Goal: Transaction & Acquisition: Purchase product/service

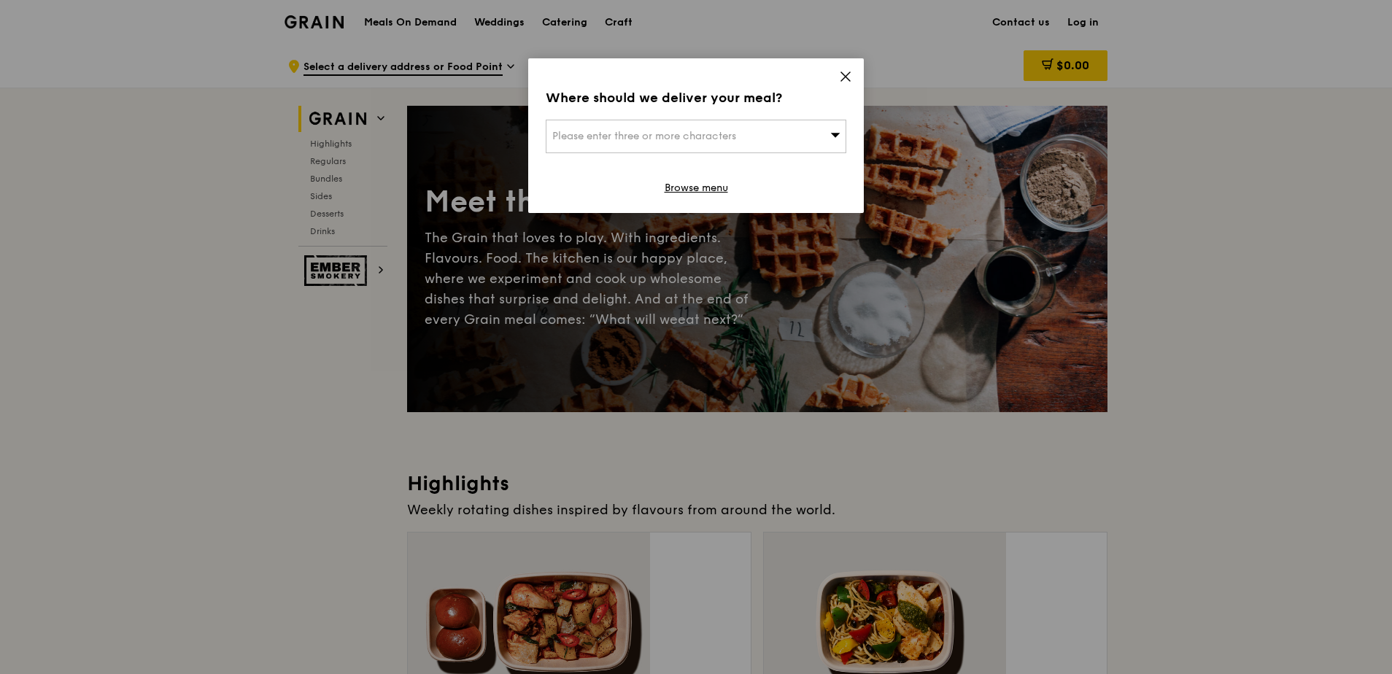
click at [664, 120] on div "Please enter three or more characters" at bounding box center [696, 137] width 301 height 34
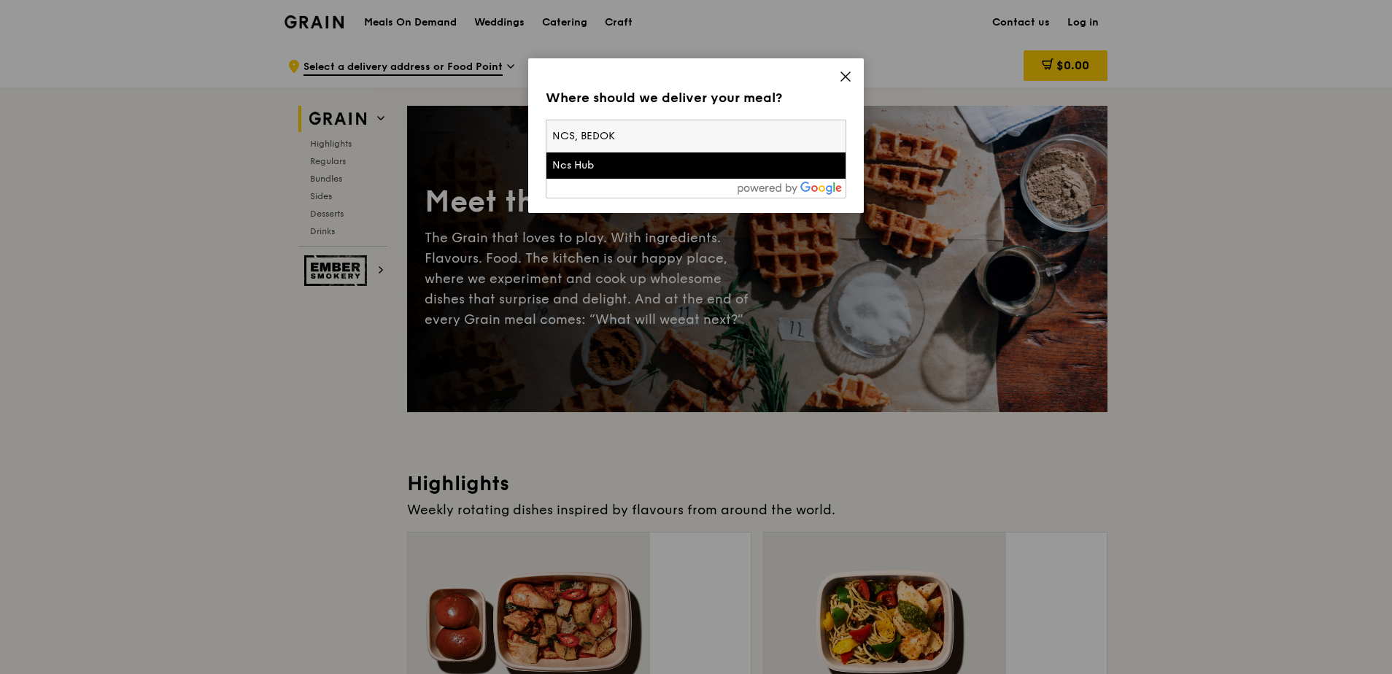
type input "NCS, BEDOK"
click at [600, 158] on div "Ncs Hub" at bounding box center [660, 165] width 216 height 15
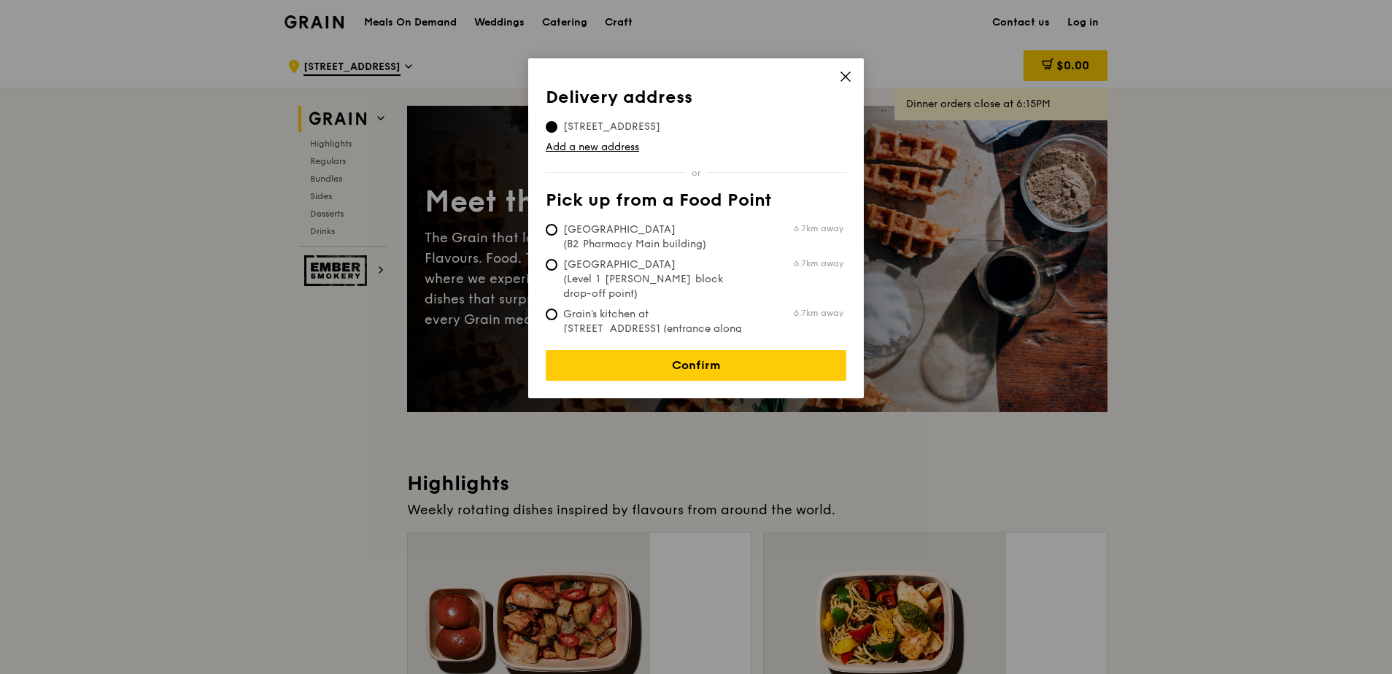
drag, startPoint x: 851, startPoint y: 93, endPoint x: 851, endPoint y: 101, distance: 8.0
click at [851, 101] on div "Delivery address Pick up from a Food Point Delivery address 5 Ang Mo Kio Street…" at bounding box center [696, 228] width 336 height 340
click at [842, 70] on icon at bounding box center [845, 76] width 13 height 13
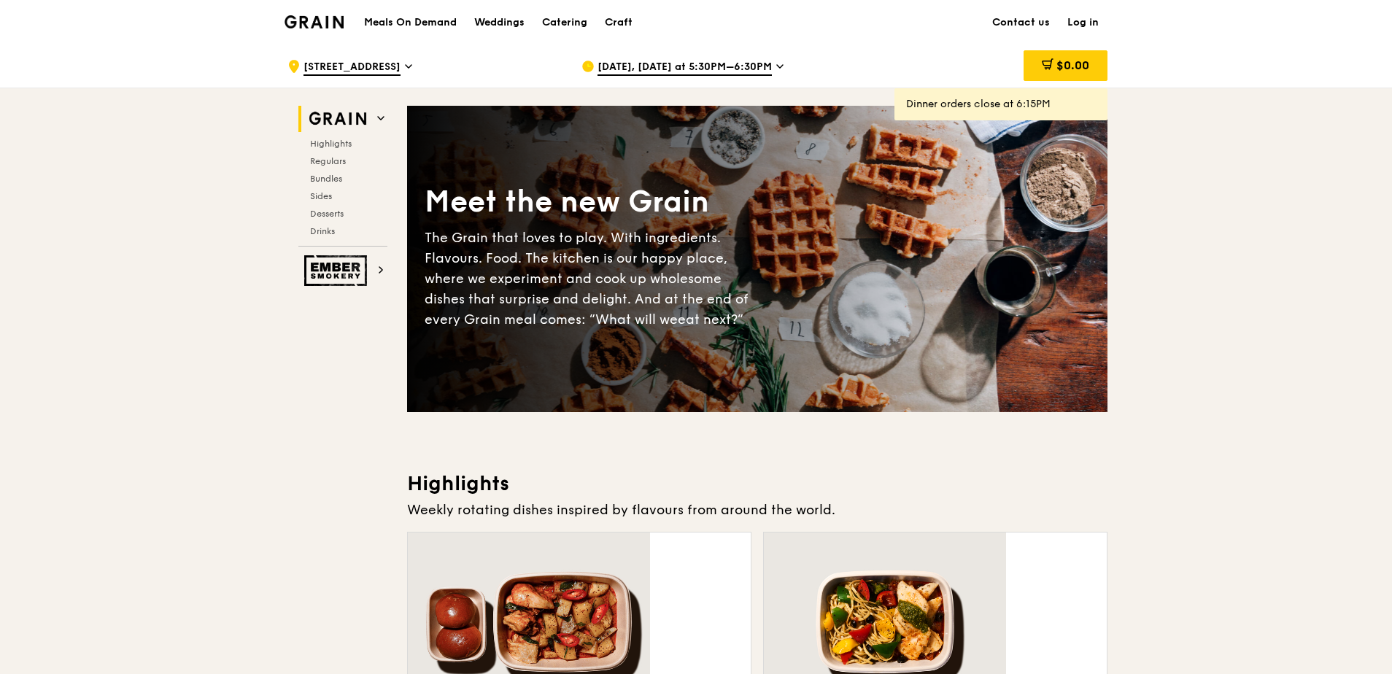
click at [737, 66] on span "[DATE], [DATE] at 5:30PM–6:30PM" at bounding box center [684, 68] width 174 height 16
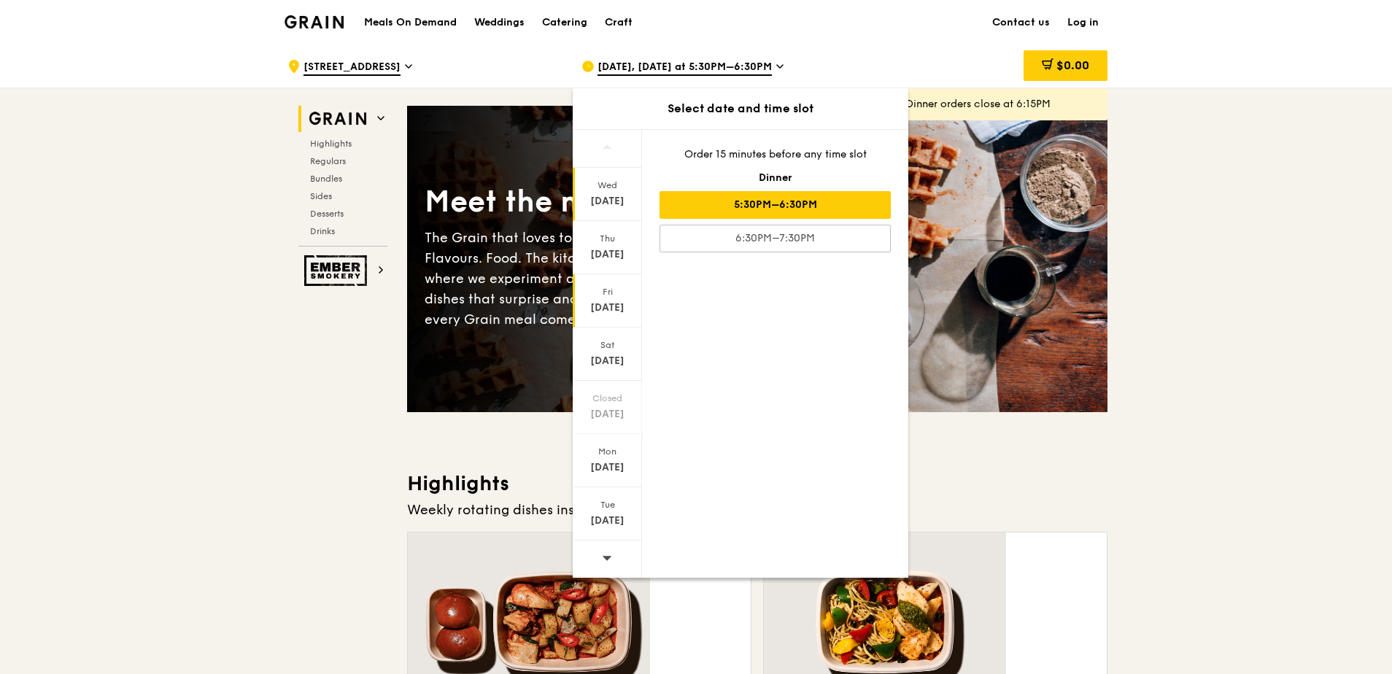
click at [639, 286] on div "Fri" at bounding box center [607, 292] width 65 height 12
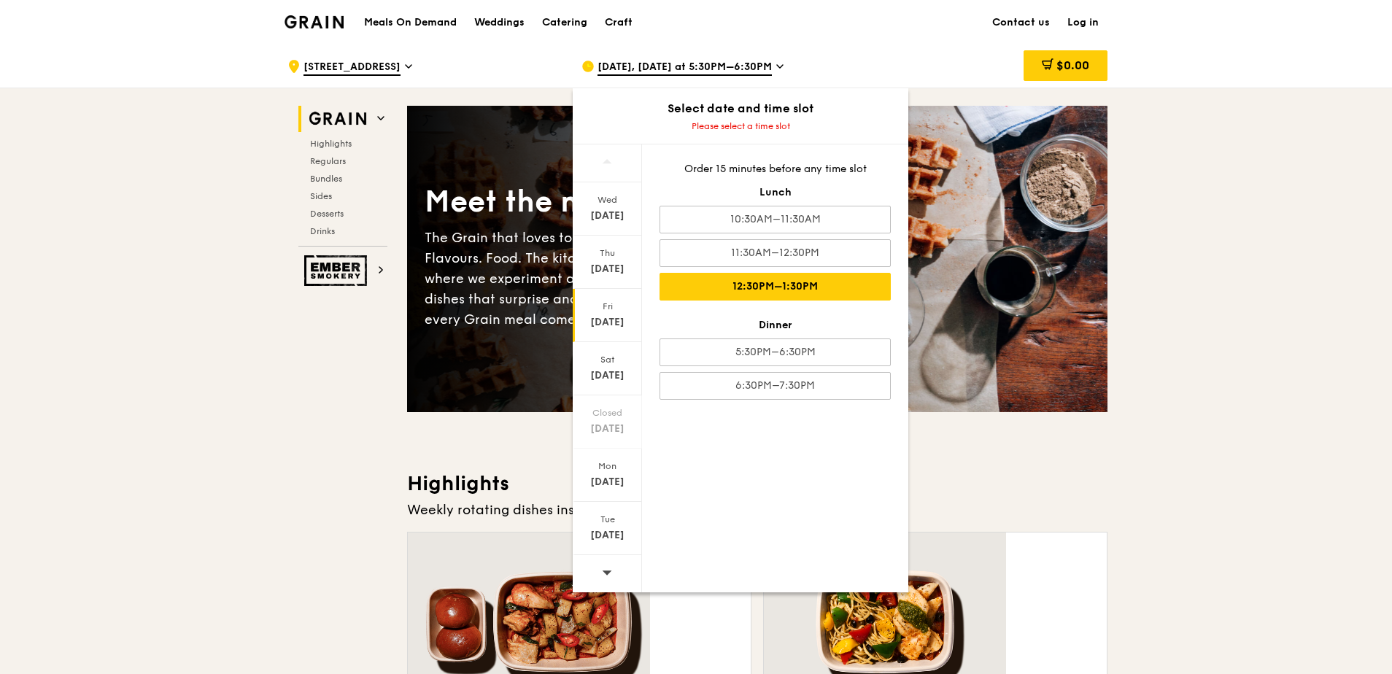
click at [840, 273] on div "12:30PM–1:30PM" at bounding box center [774, 287] width 231 height 28
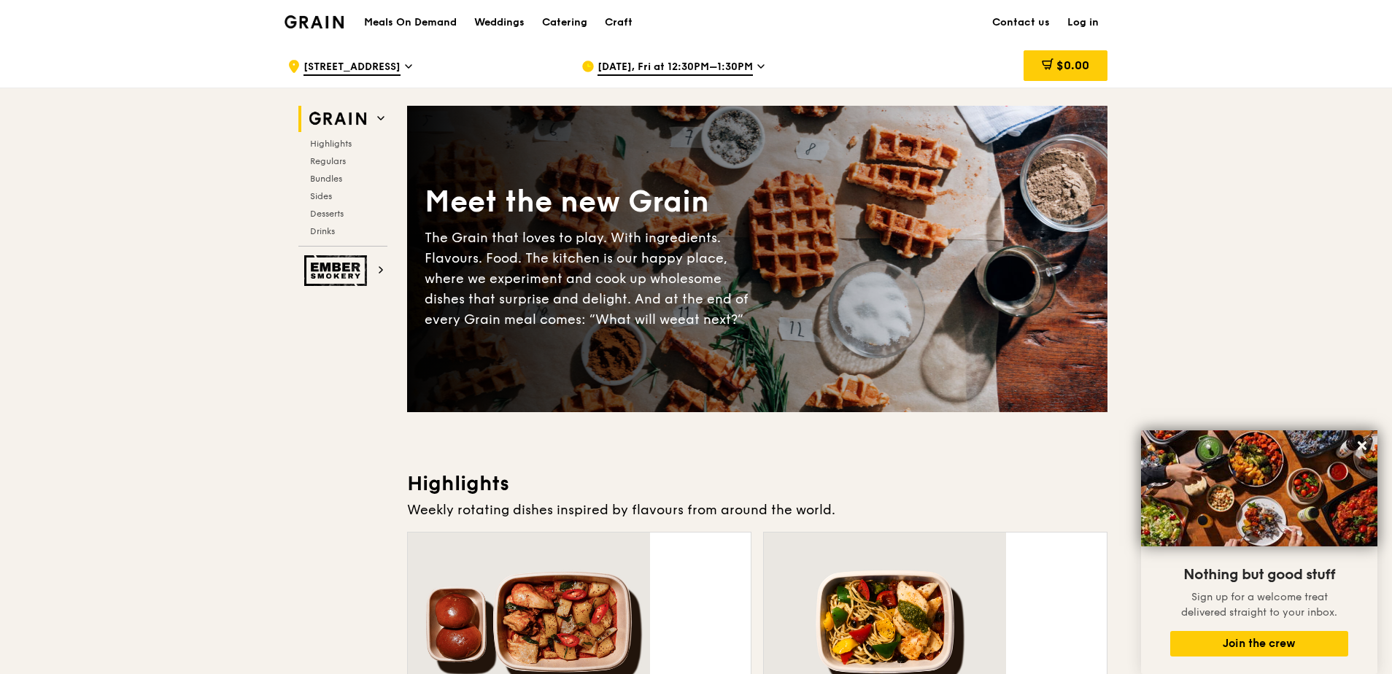
click at [1058, 20] on link "Log in" at bounding box center [1082, 23] width 49 height 44
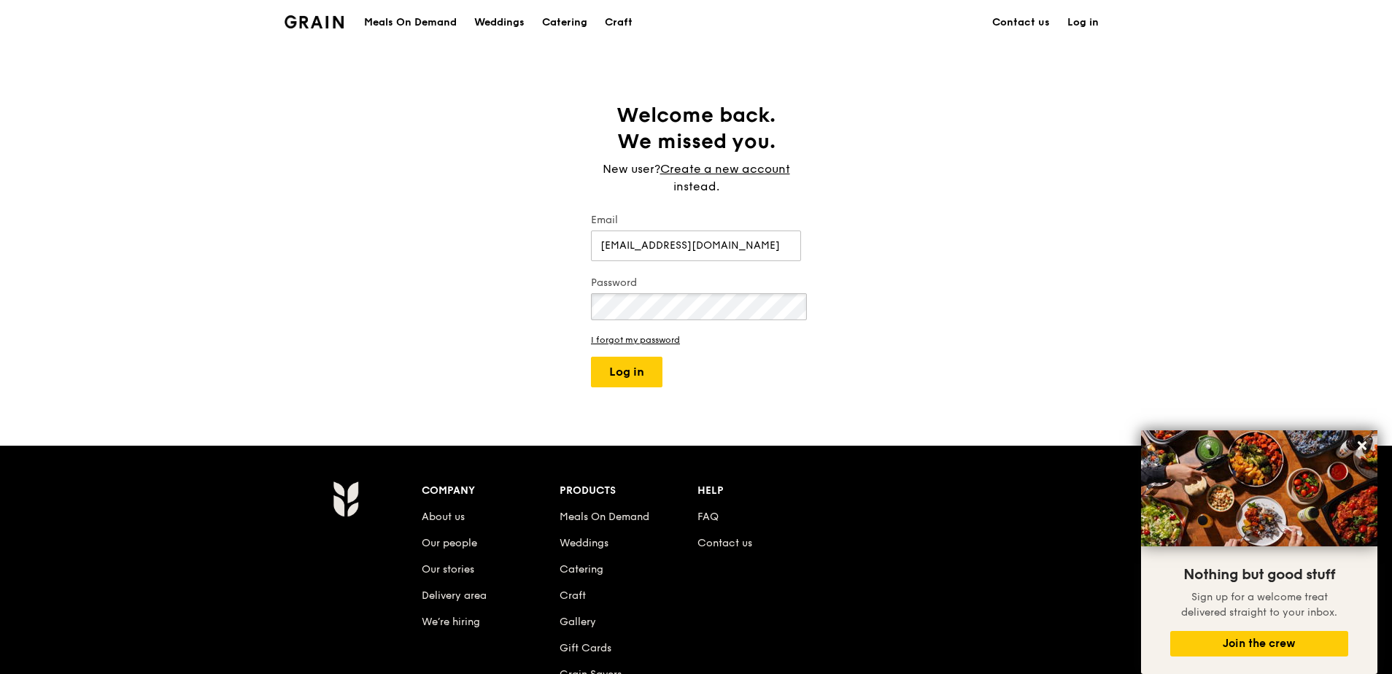
click at [591, 357] on button "Log in" at bounding box center [626, 372] width 71 height 31
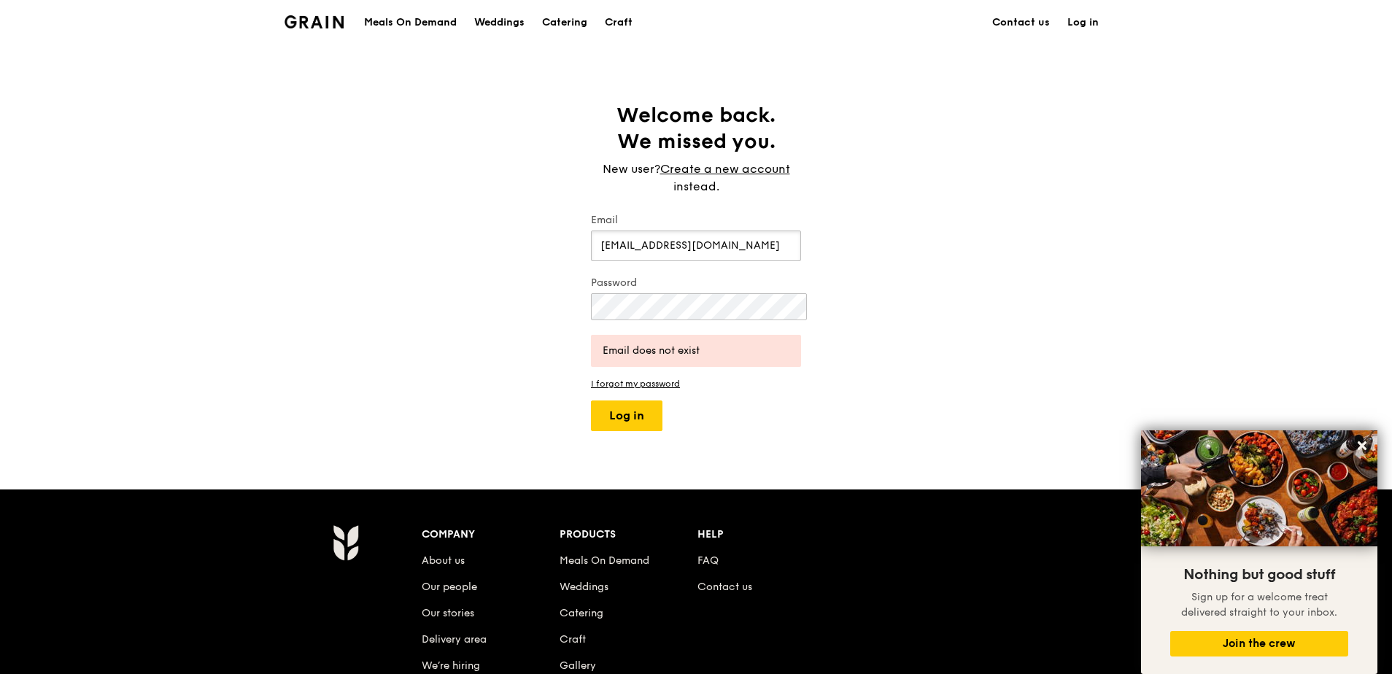
drag, startPoint x: 688, startPoint y: 183, endPoint x: 634, endPoint y: 187, distance: 54.1
click at [634, 230] on input "rakhsm9@gmail.com" at bounding box center [696, 245] width 210 height 31
click at [632, 400] on button "Log in" at bounding box center [626, 415] width 71 height 31
drag, startPoint x: 684, startPoint y: 181, endPoint x: 640, endPoint y: 183, distance: 44.5
click at [640, 230] on input "rakhsm9@yahoo.com" at bounding box center [696, 245] width 210 height 31
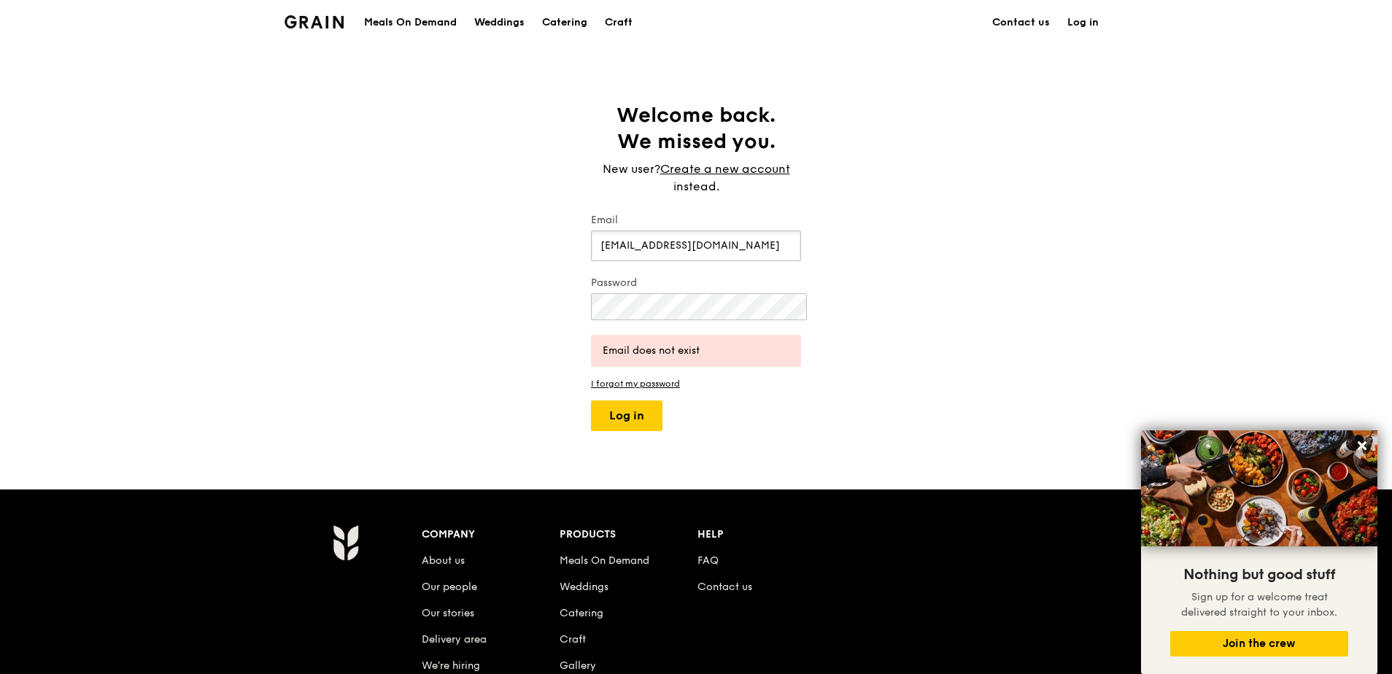
click at [699, 230] on input "rakhsm9@yahoo.com" at bounding box center [696, 245] width 210 height 31
click at [653, 230] on input "rakhsm9@yahoo.com" at bounding box center [696, 245] width 210 height 31
drag, startPoint x: 708, startPoint y: 185, endPoint x: 578, endPoint y: 186, distance: 129.1
click at [578, 186] on div "Welcome back. We missed you. New user? Create a new account instead. Email rakh…" at bounding box center [696, 266] width 1392 height 329
click at [591, 400] on button "Log in" at bounding box center [626, 415] width 71 height 31
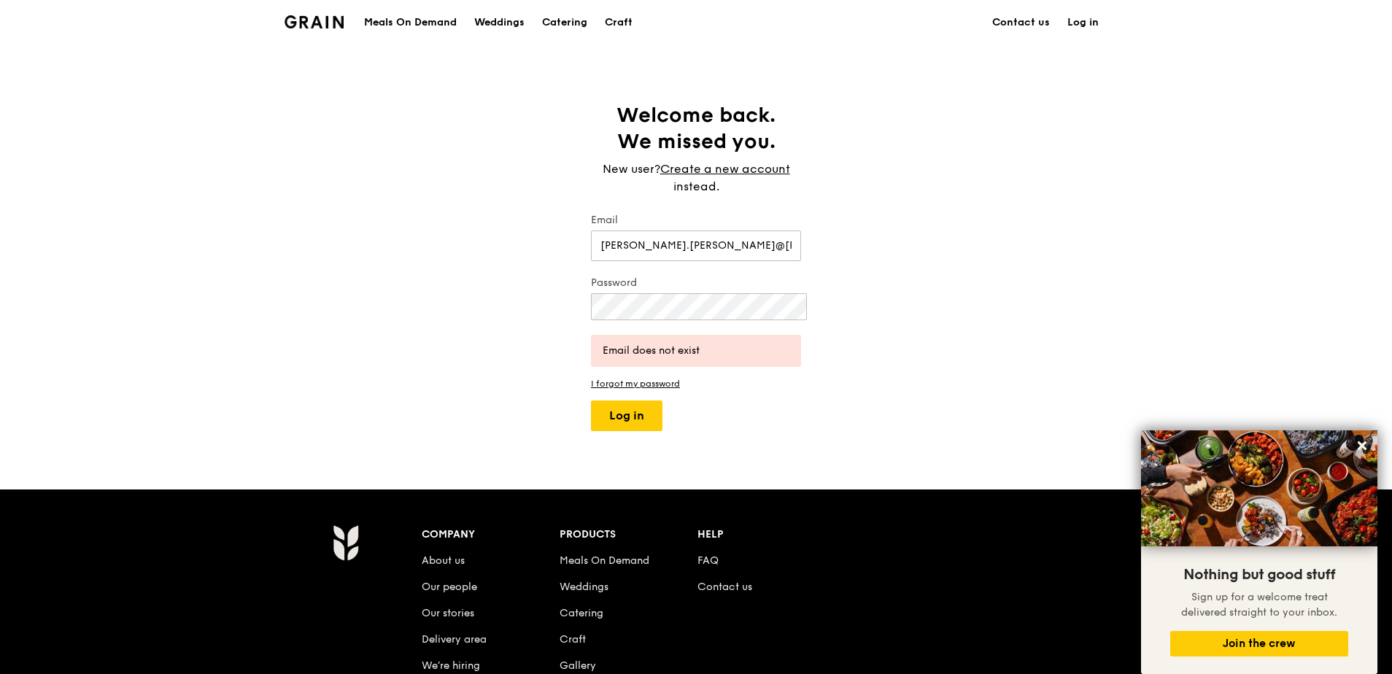
click at [780, 341] on div "Welcome back. We missed you. New user? Create a new account instead. Email RAKH…" at bounding box center [696, 266] width 1392 height 329
click at [567, 236] on div "Welcome back. We missed you. New user? Create a new account instead. Email RAKH…" at bounding box center [696, 266] width 1392 height 329
click at [591, 400] on button "Log in" at bounding box center [626, 415] width 71 height 31
click at [724, 230] on input "RAKHEE.MATHUR@WES" at bounding box center [696, 245] width 210 height 31
type input "Rakhee.mathur@westpac.com.au"
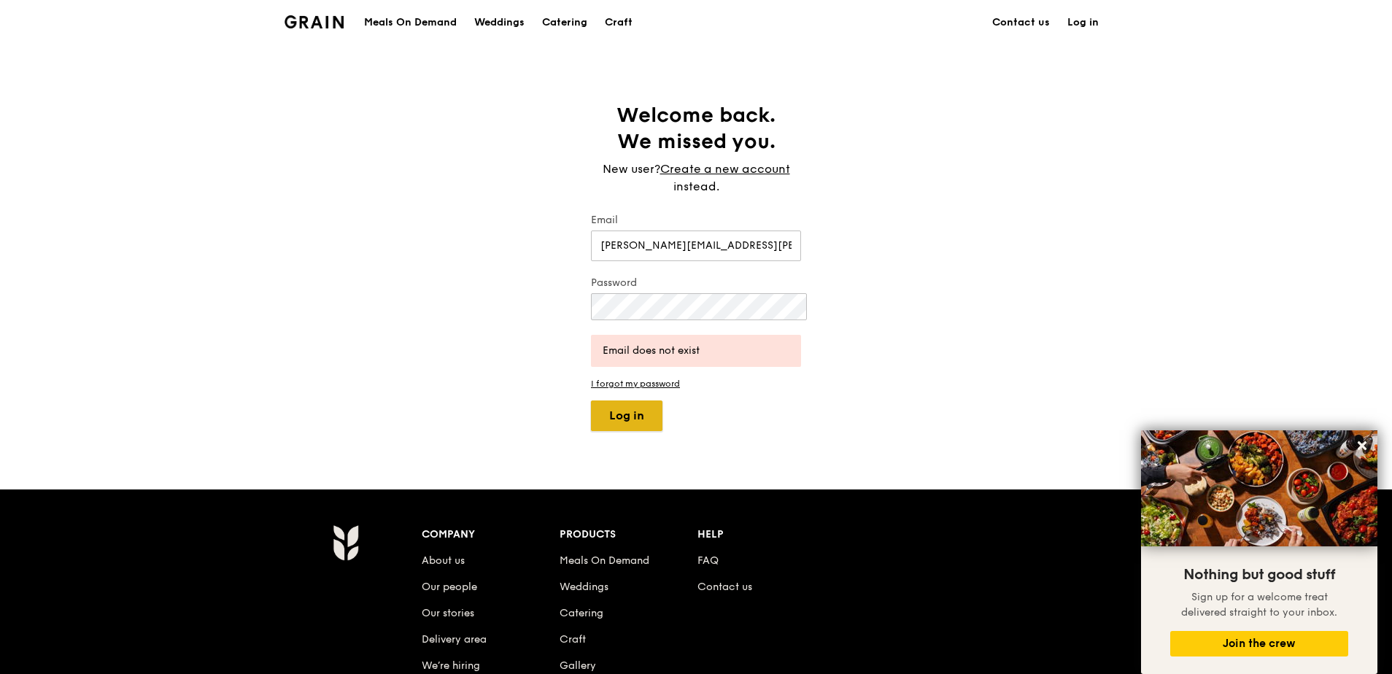
click at [614, 400] on button "Log in" at bounding box center [626, 415] width 71 height 31
click at [571, 236] on div "Welcome back. We missed you. New user? Create a new account instead. Email Rakh…" at bounding box center [696, 266] width 1392 height 329
click at [591, 400] on button "Log in" at bounding box center [626, 415] width 71 height 31
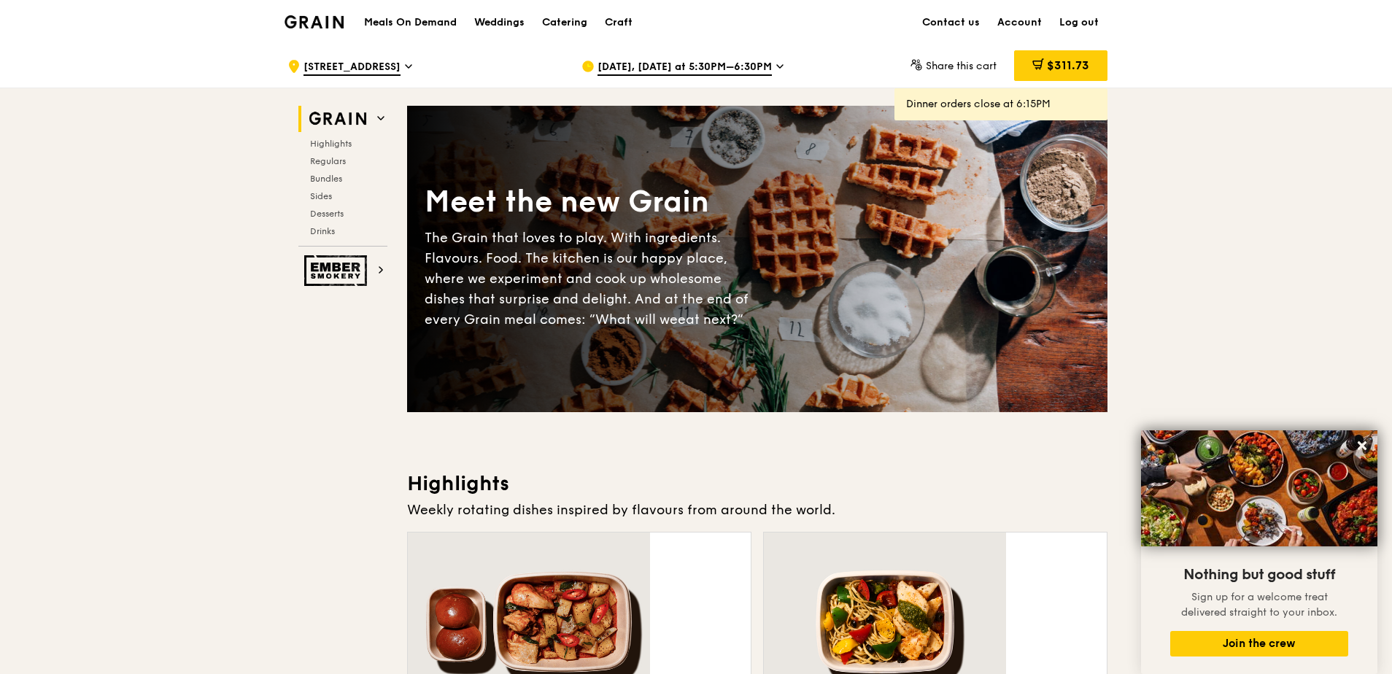
click at [751, 68] on span "Sep 10, Today at 5:30PM–6:30PM" at bounding box center [684, 68] width 174 height 16
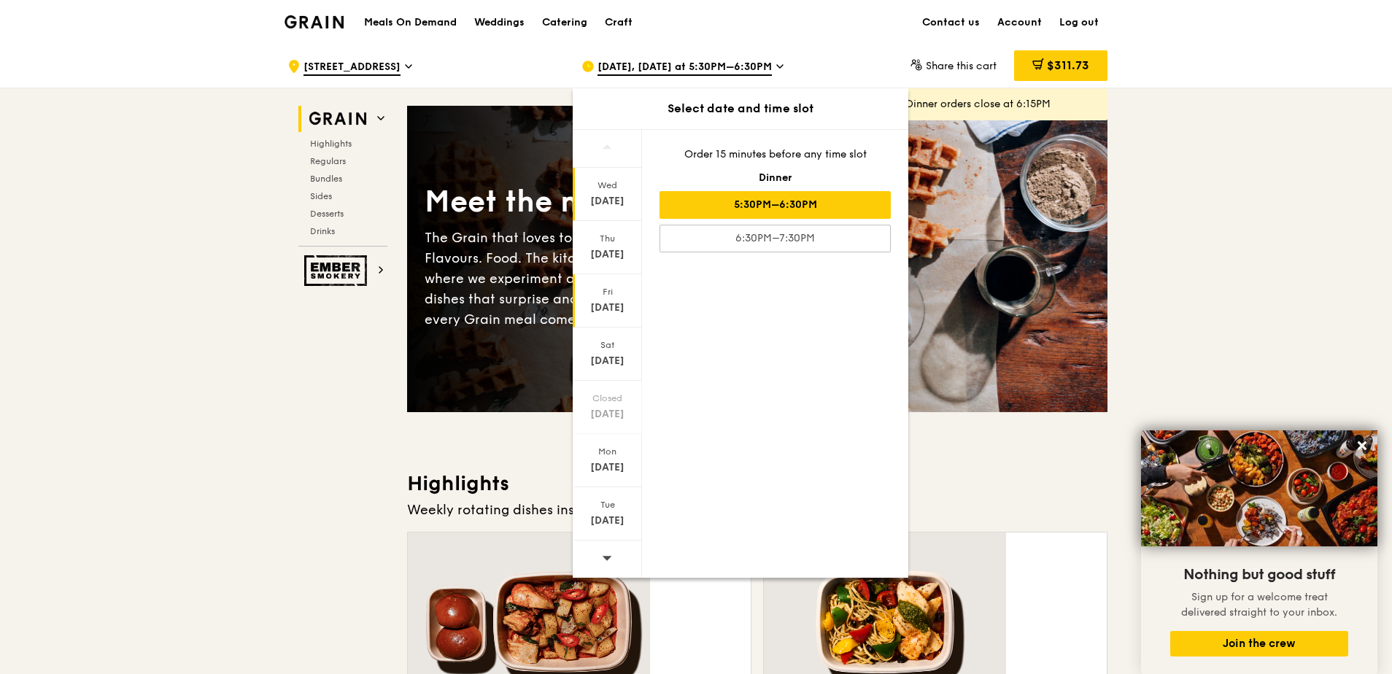
click at [640, 274] on div "Fri Sep 12" at bounding box center [607, 300] width 69 height 53
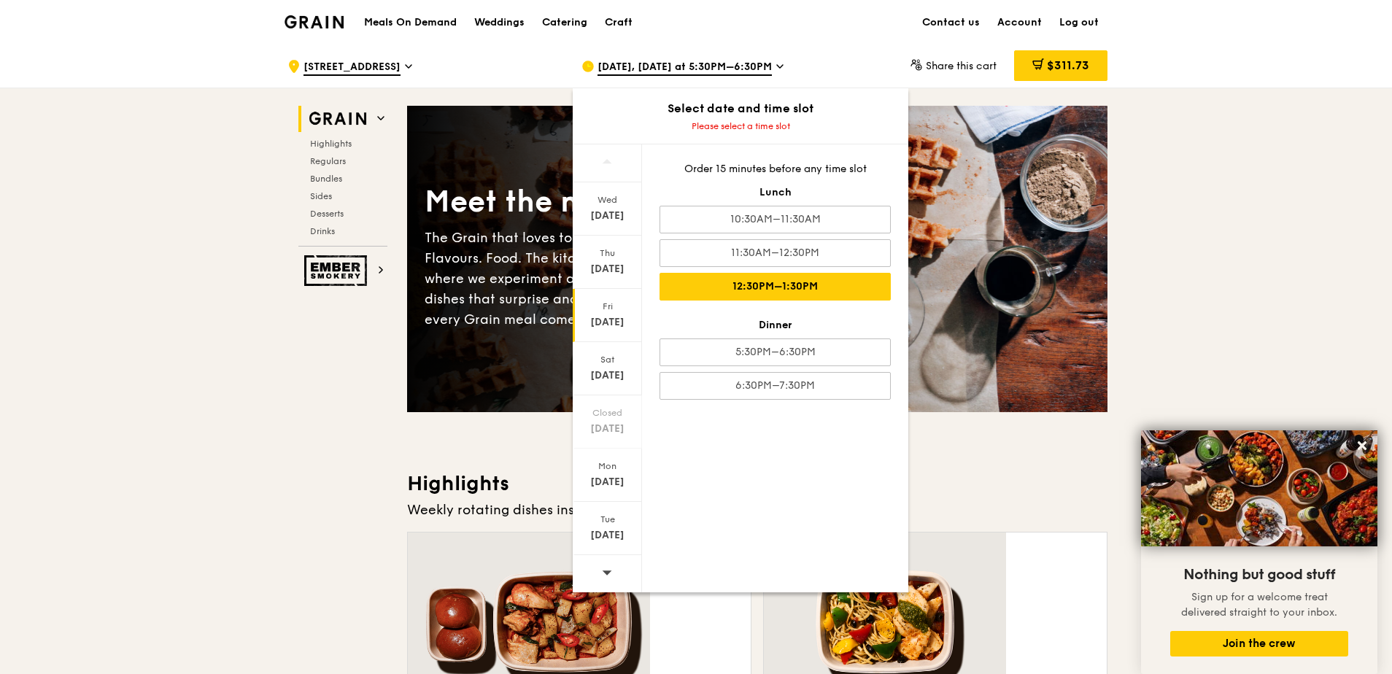
click at [771, 273] on div "12:30PM–1:30PM" at bounding box center [774, 287] width 231 height 28
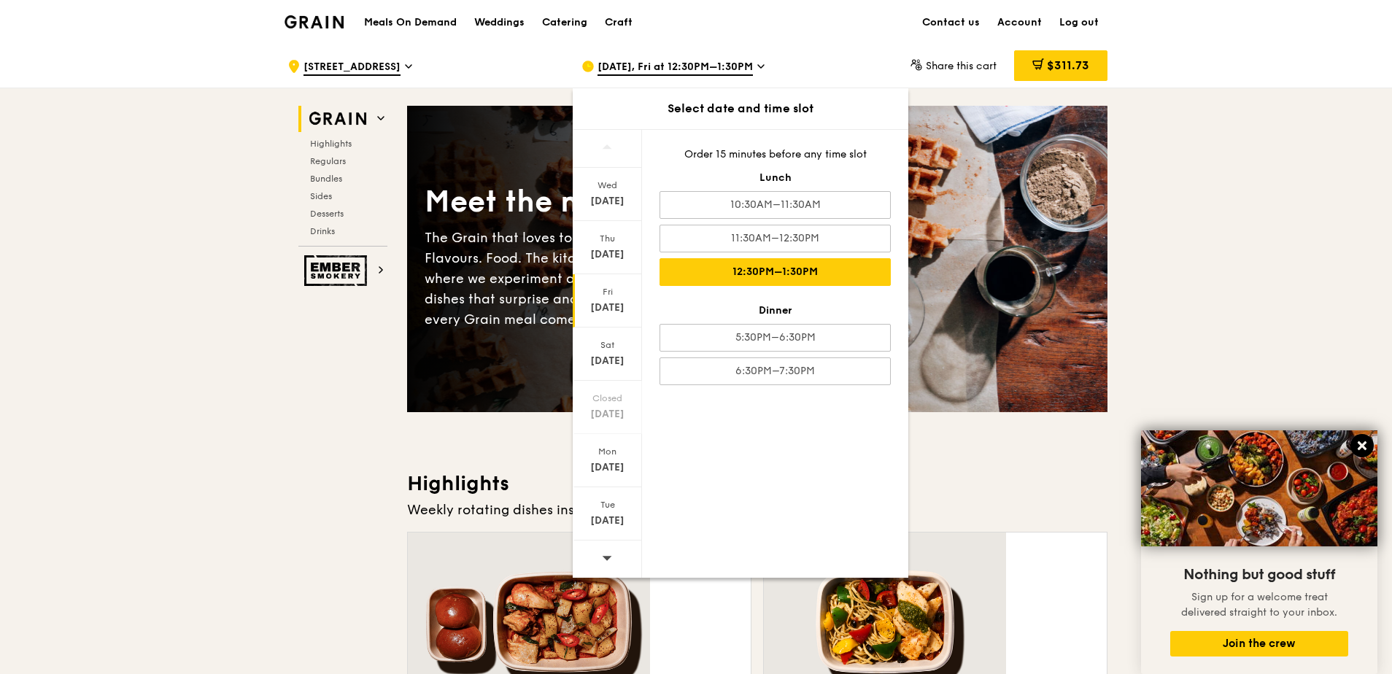
click at [1368, 448] on button at bounding box center [1361, 445] width 23 height 23
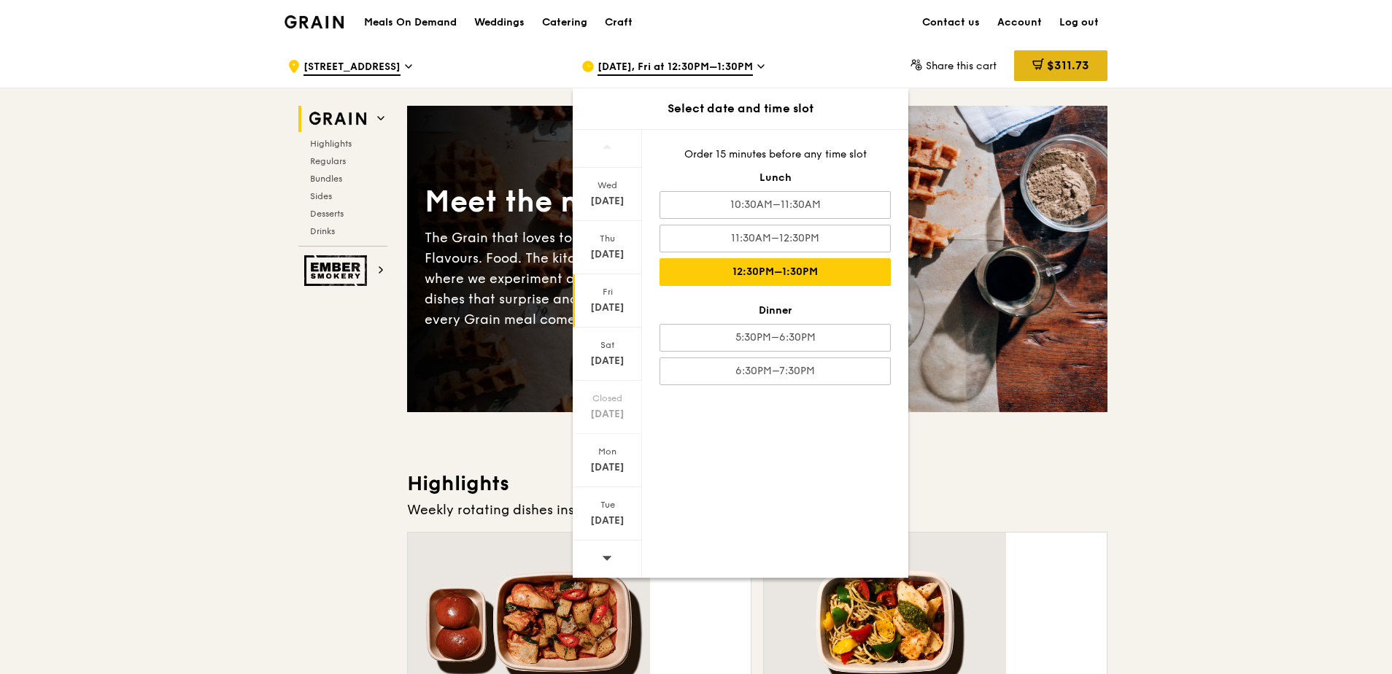
click at [1047, 69] on span "$311.73" at bounding box center [1068, 65] width 42 height 14
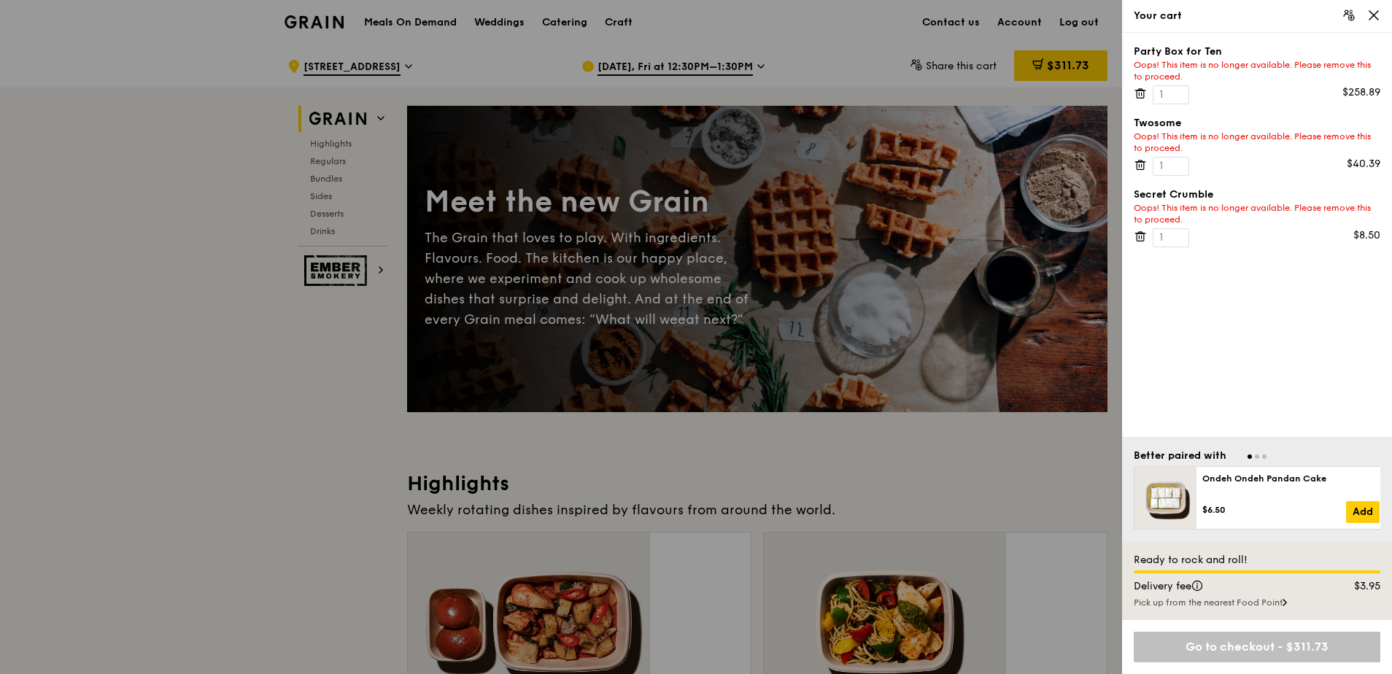
click at [1139, 87] on icon at bounding box center [1139, 93] width 13 height 13
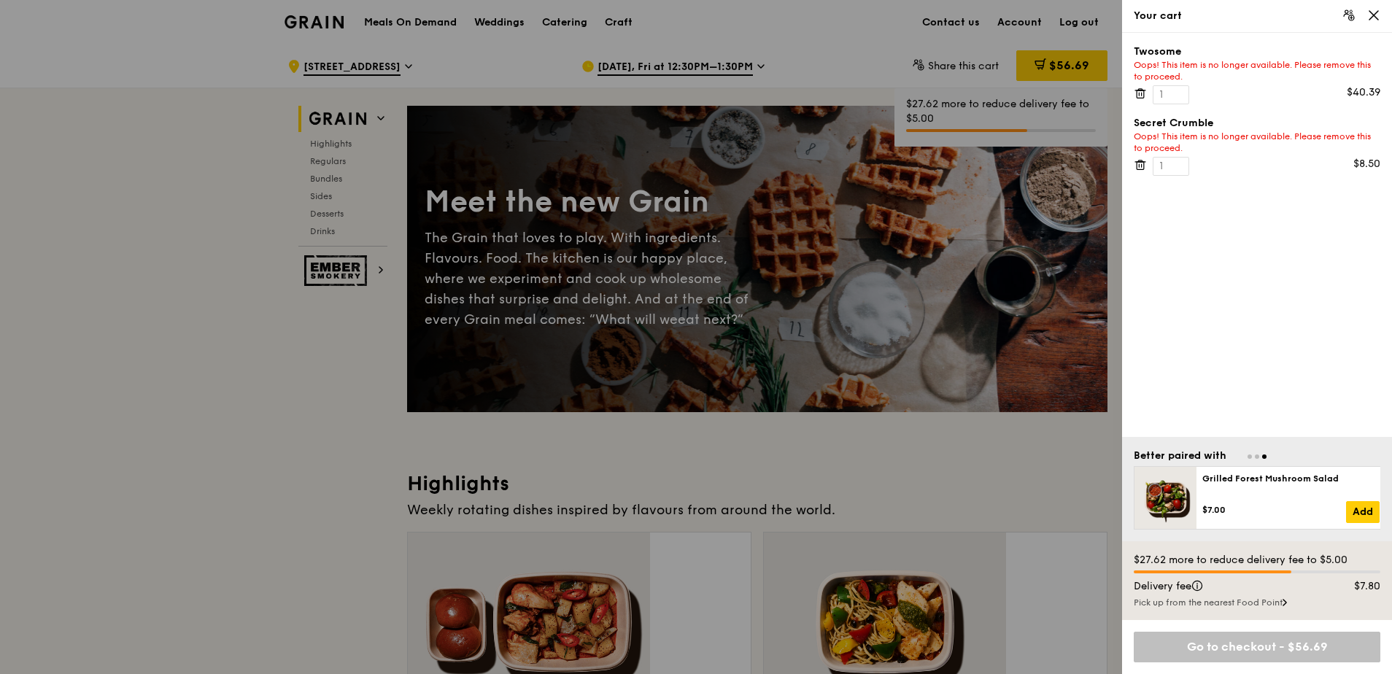
click at [1134, 87] on icon at bounding box center [1139, 93] width 13 height 13
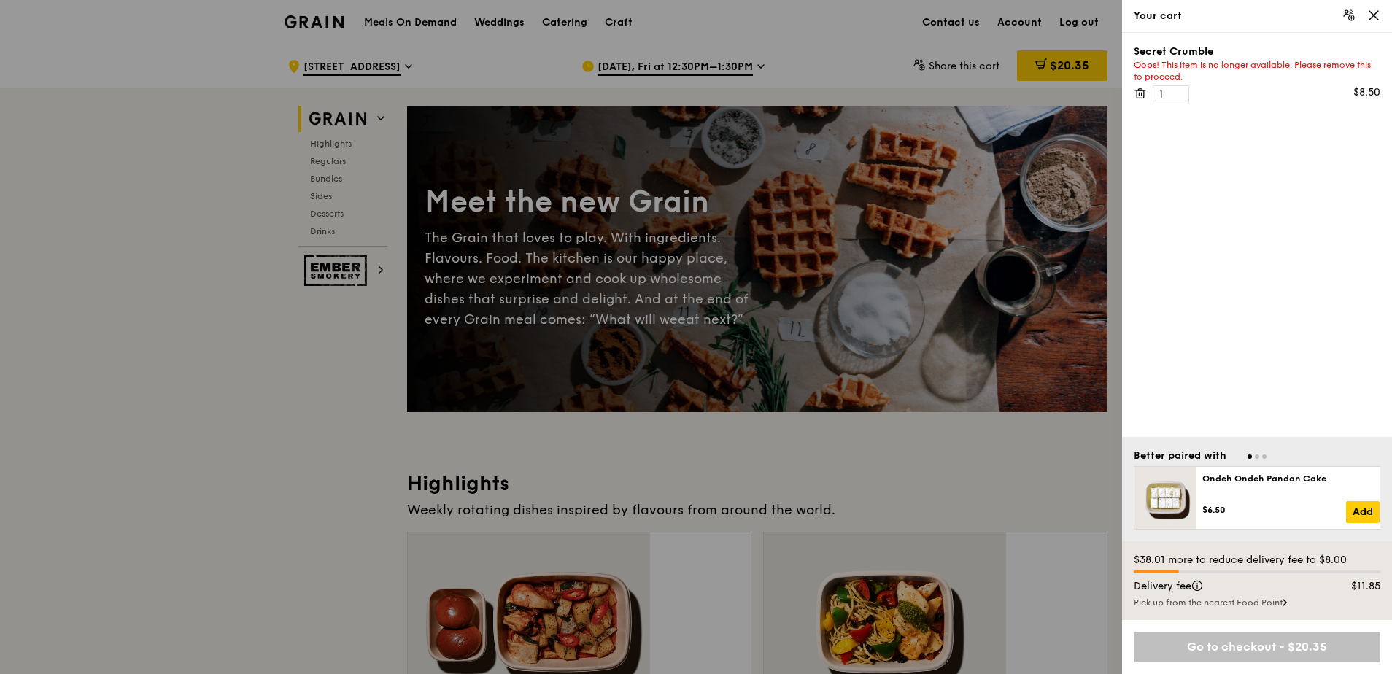
click at [1138, 87] on icon at bounding box center [1139, 93] width 13 height 13
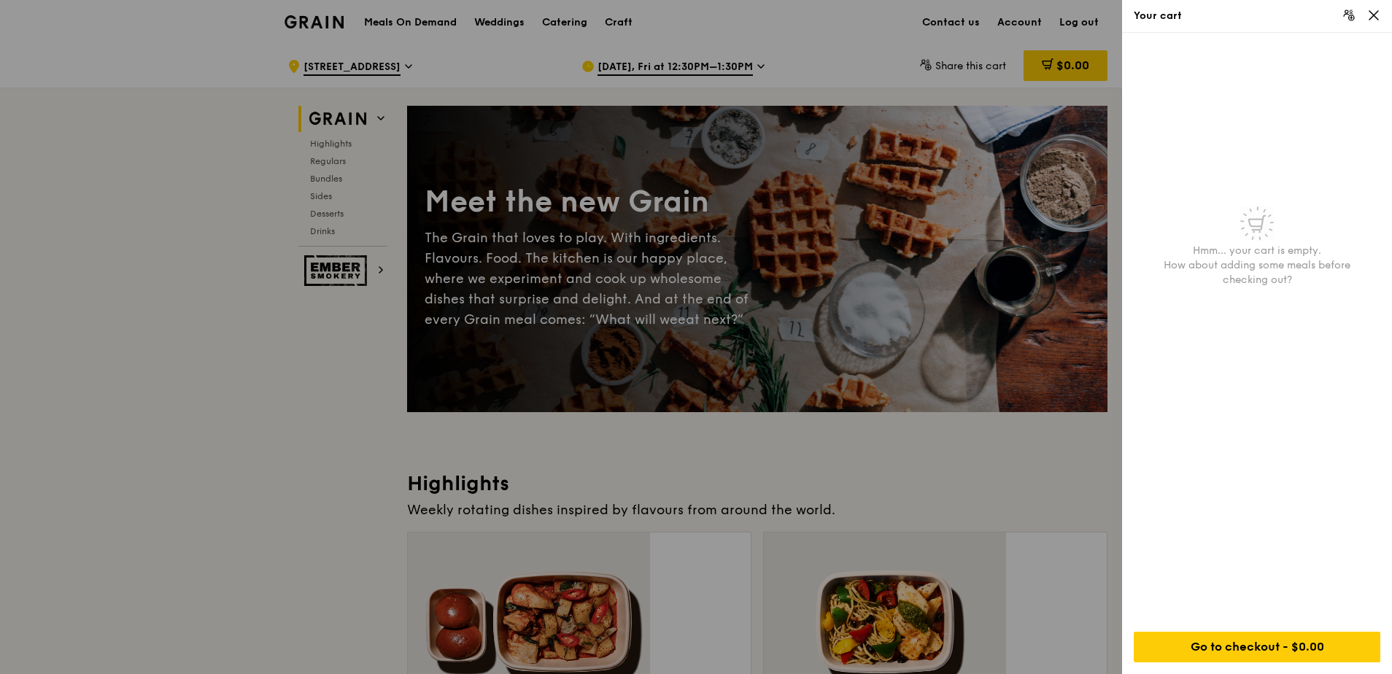
click at [1379, 12] on icon at bounding box center [1373, 15] width 13 height 13
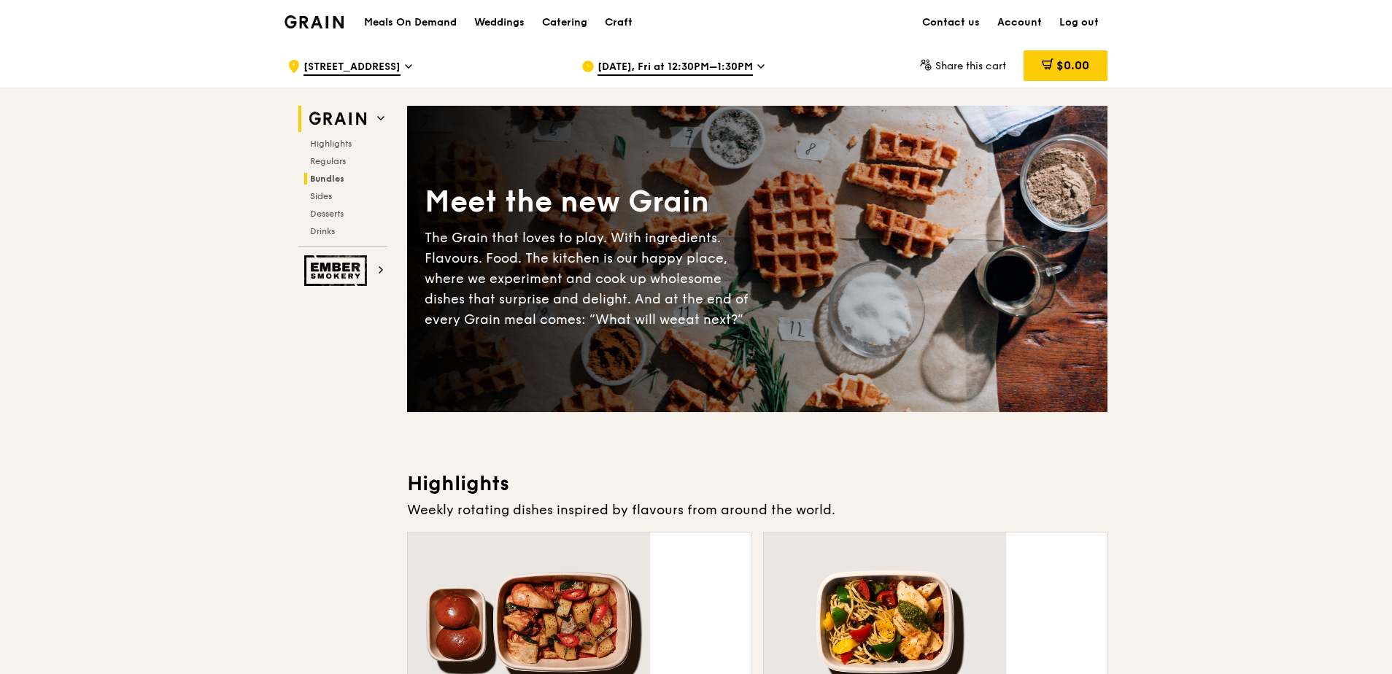
click at [344, 174] on span "Bundles" at bounding box center [327, 179] width 34 height 10
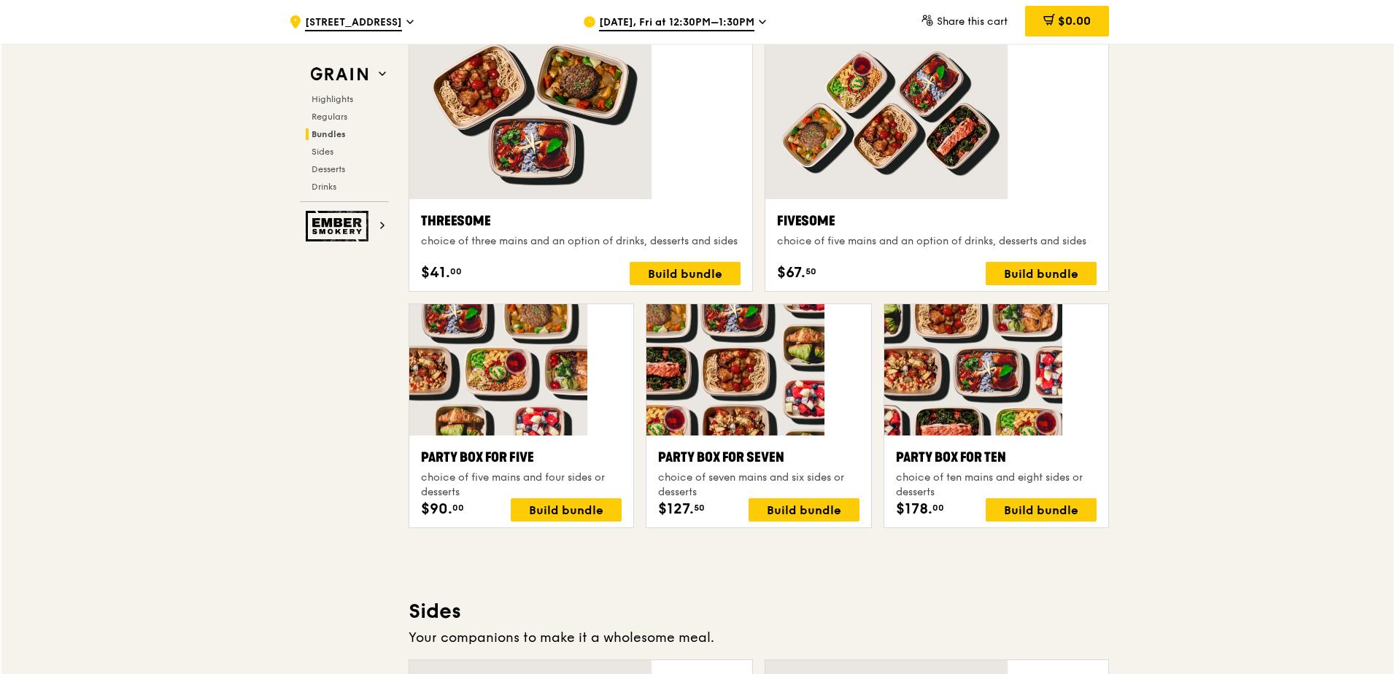
scroll to position [2130, 0]
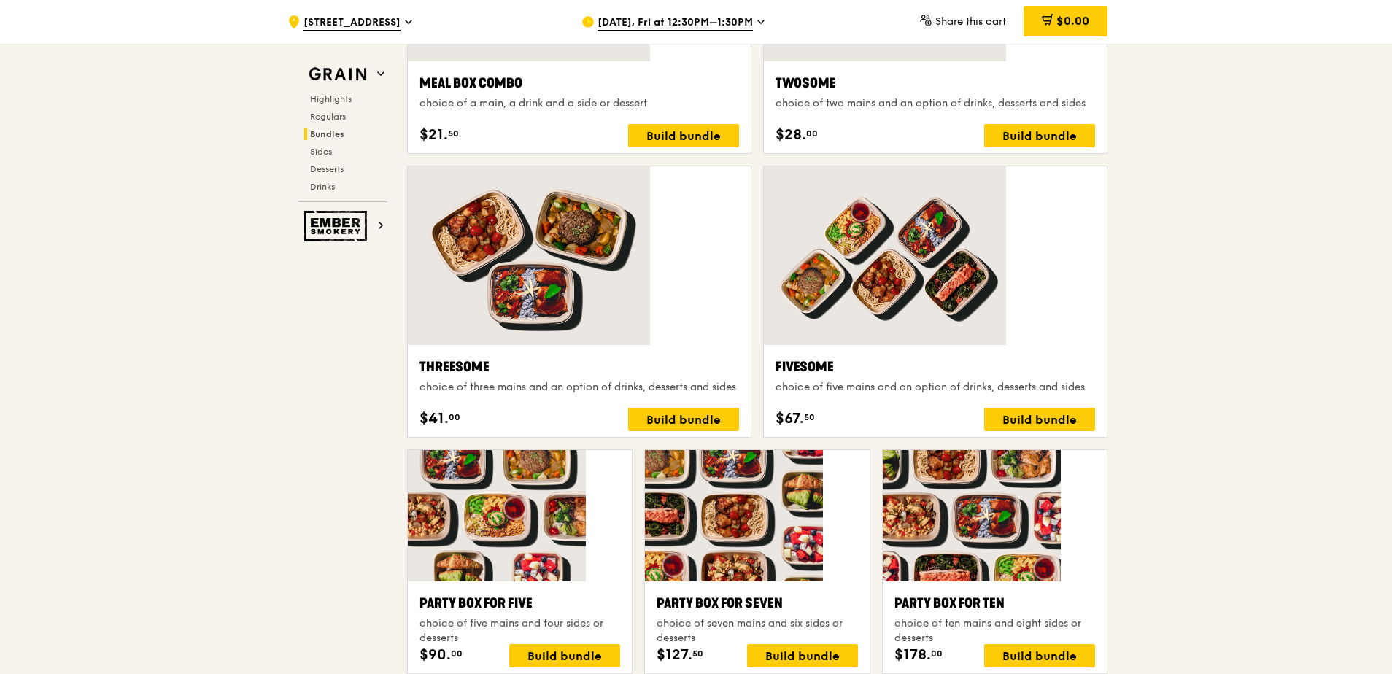
click at [952, 450] on div at bounding box center [995, 515] width 224 height 131
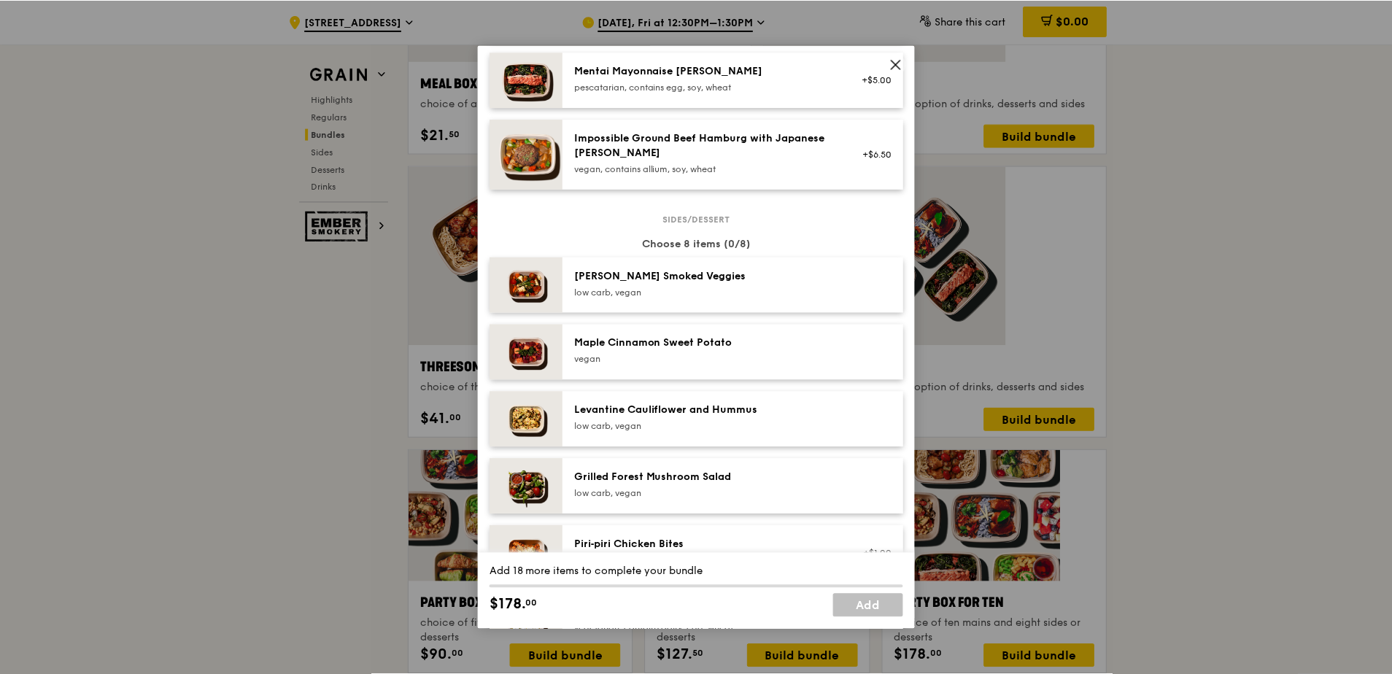
scroll to position [0, 0]
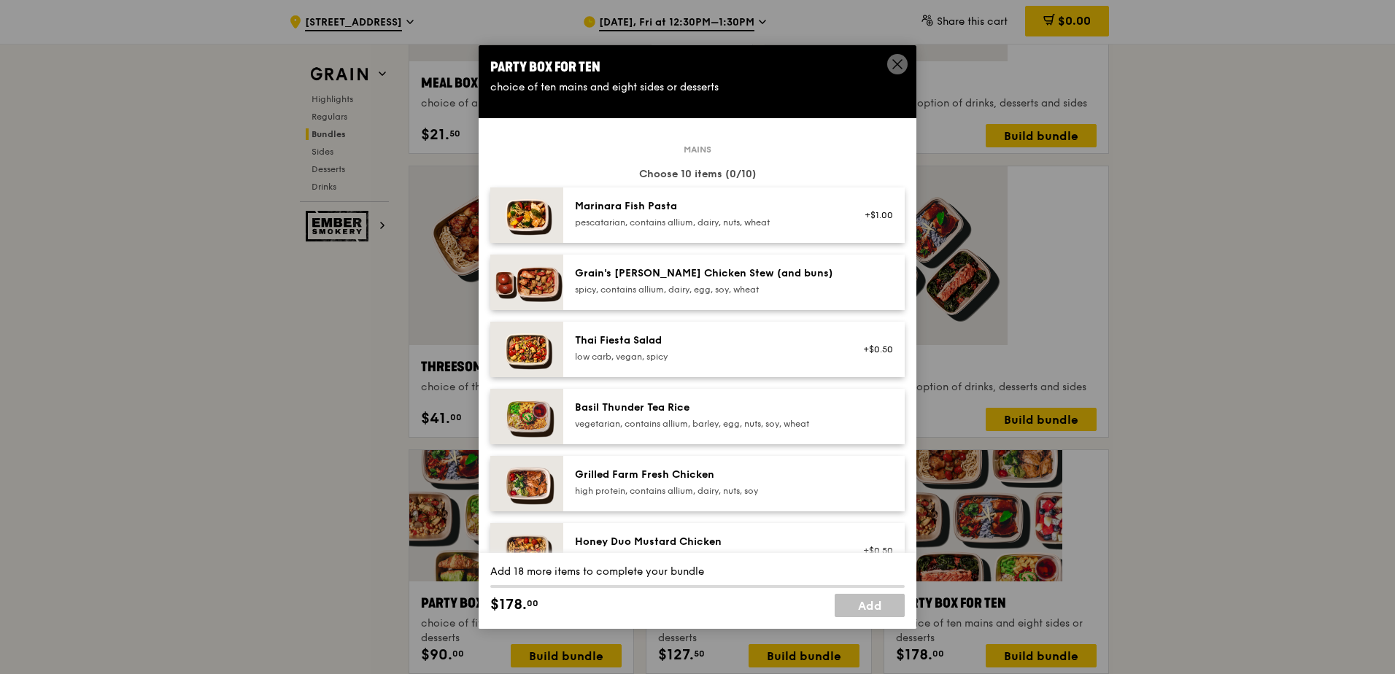
click at [898, 63] on icon at bounding box center [897, 64] width 13 height 13
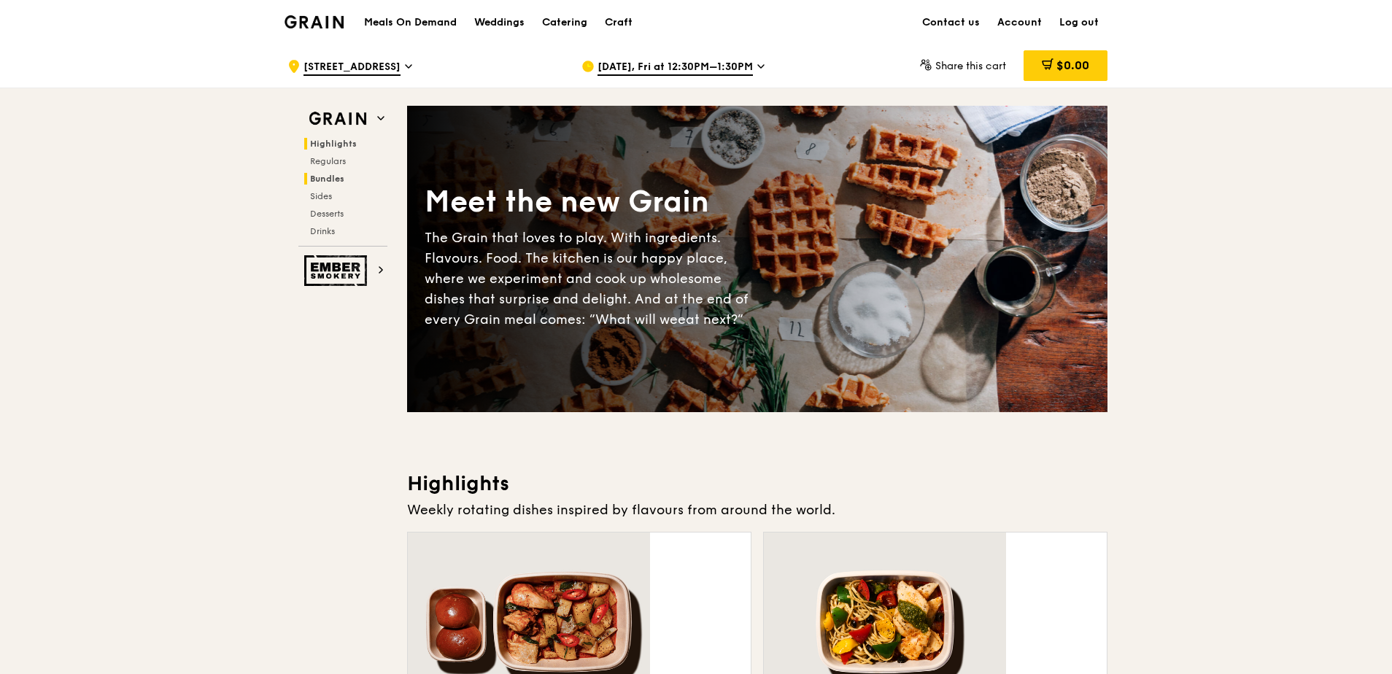
click at [344, 174] on span "Bundles" at bounding box center [327, 179] width 34 height 10
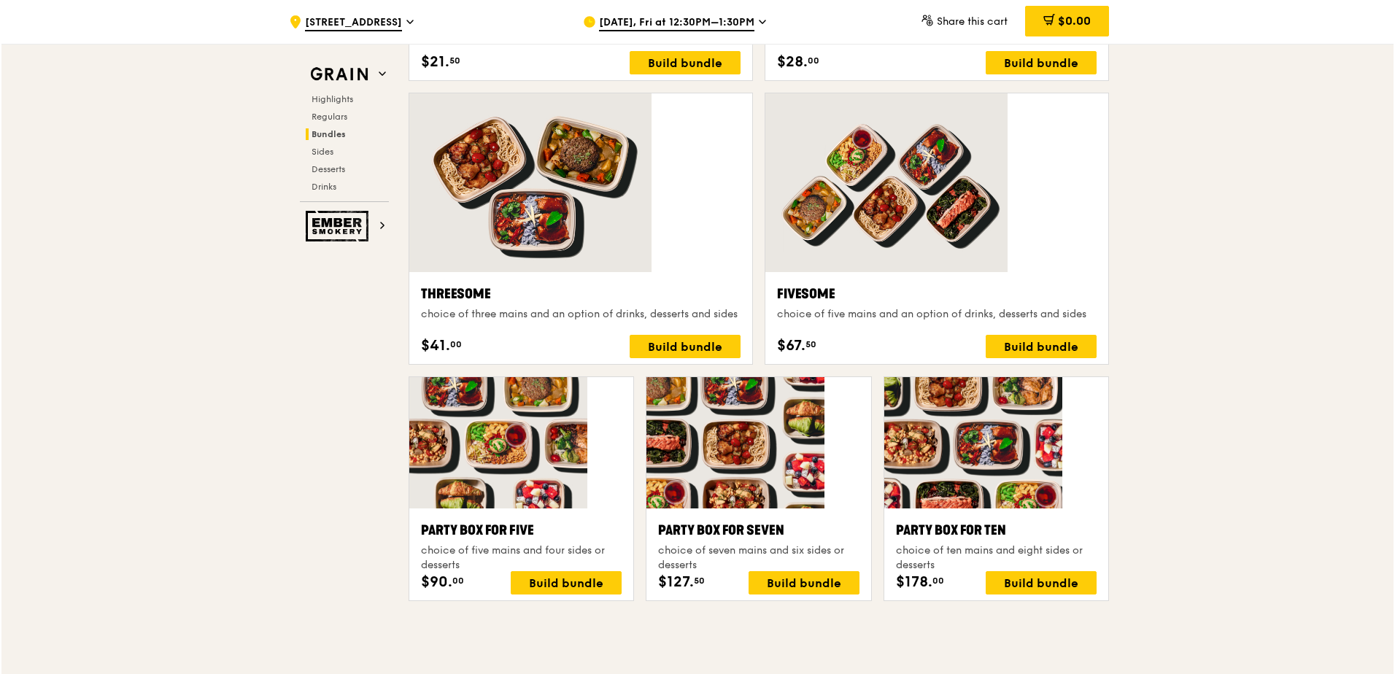
scroll to position [2057, 0]
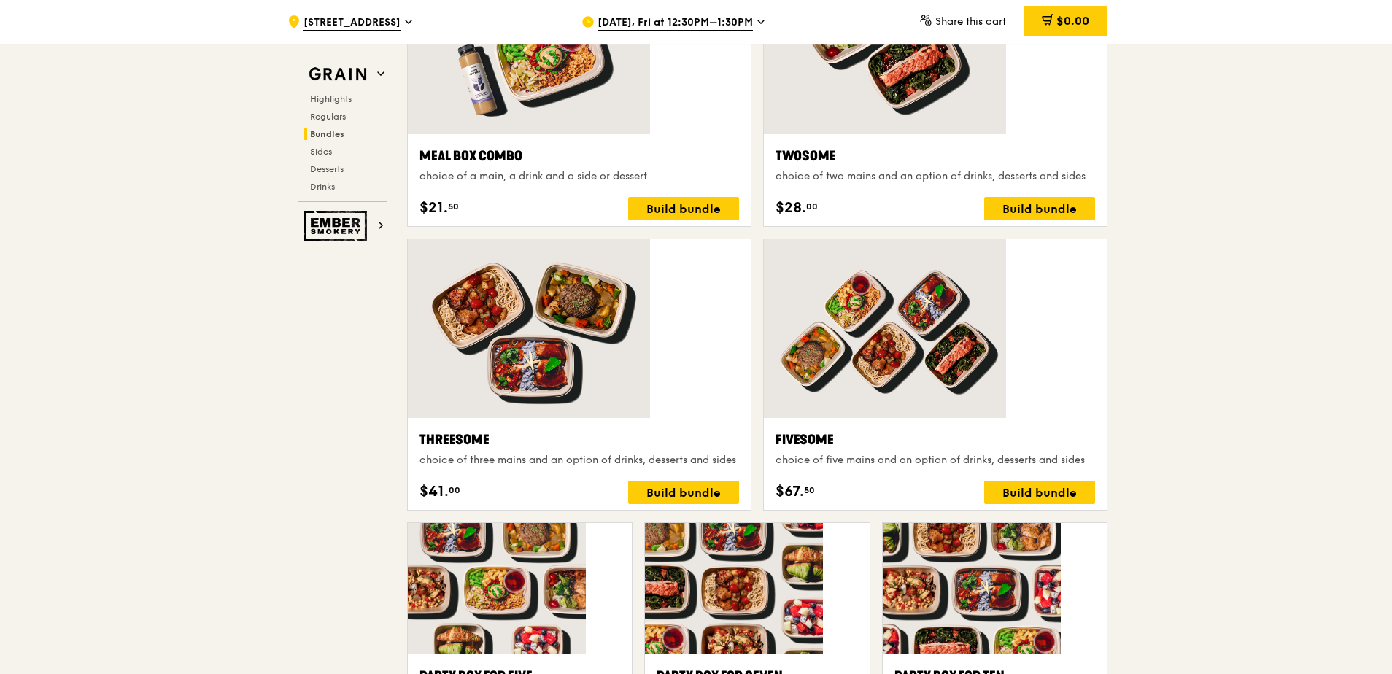
click at [907, 523] on div at bounding box center [995, 588] width 224 height 131
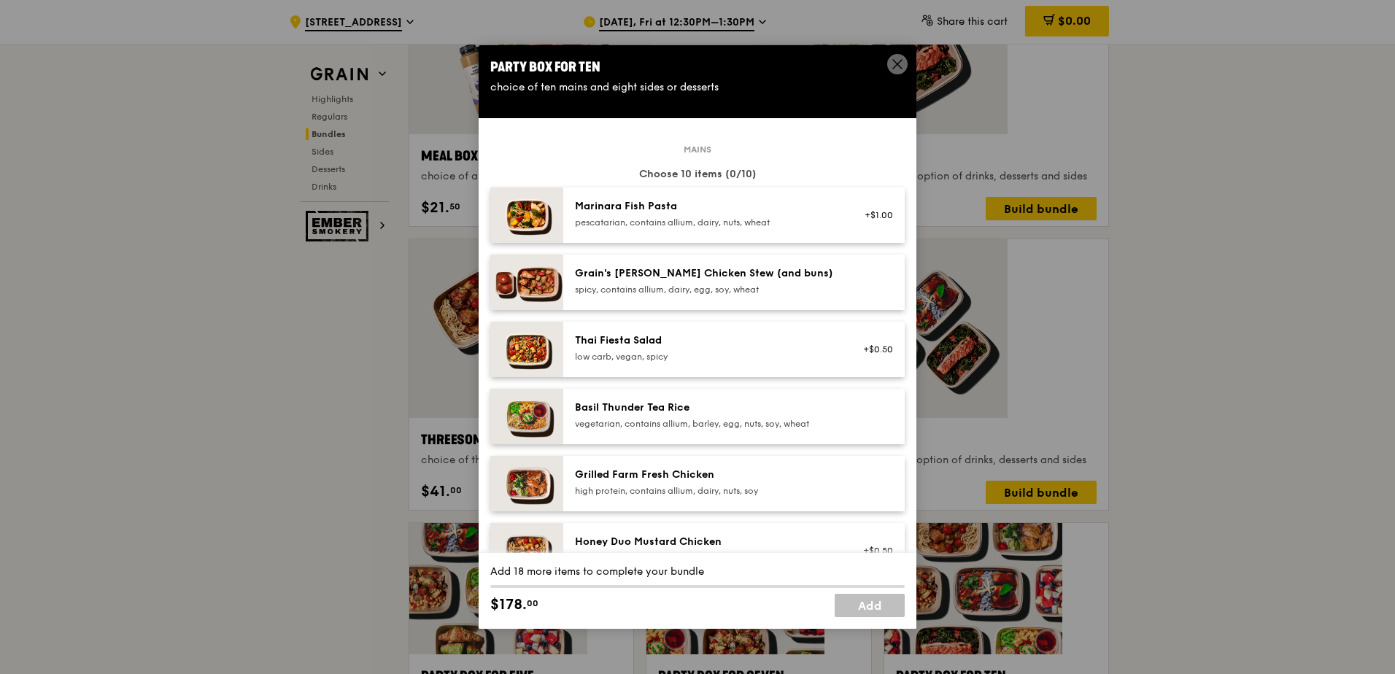
click at [845, 468] on div at bounding box center [873, 484] width 56 height 32
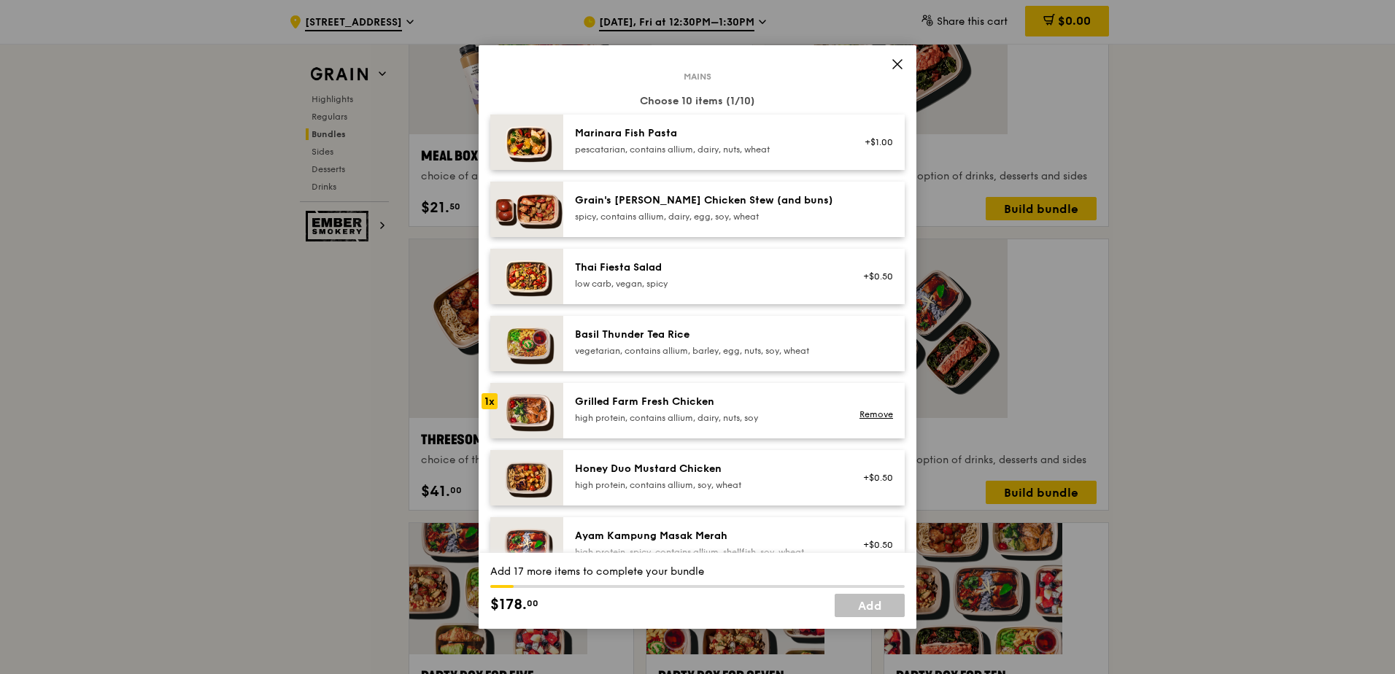
click at [490, 393] on div "1x" at bounding box center [489, 401] width 16 height 16
click at [490, 393] on div "2x" at bounding box center [489, 401] width 16 height 16
click at [490, 393] on div "3x" at bounding box center [489, 401] width 16 height 16
click at [487, 393] on div "4x" at bounding box center [489, 401] width 16 height 16
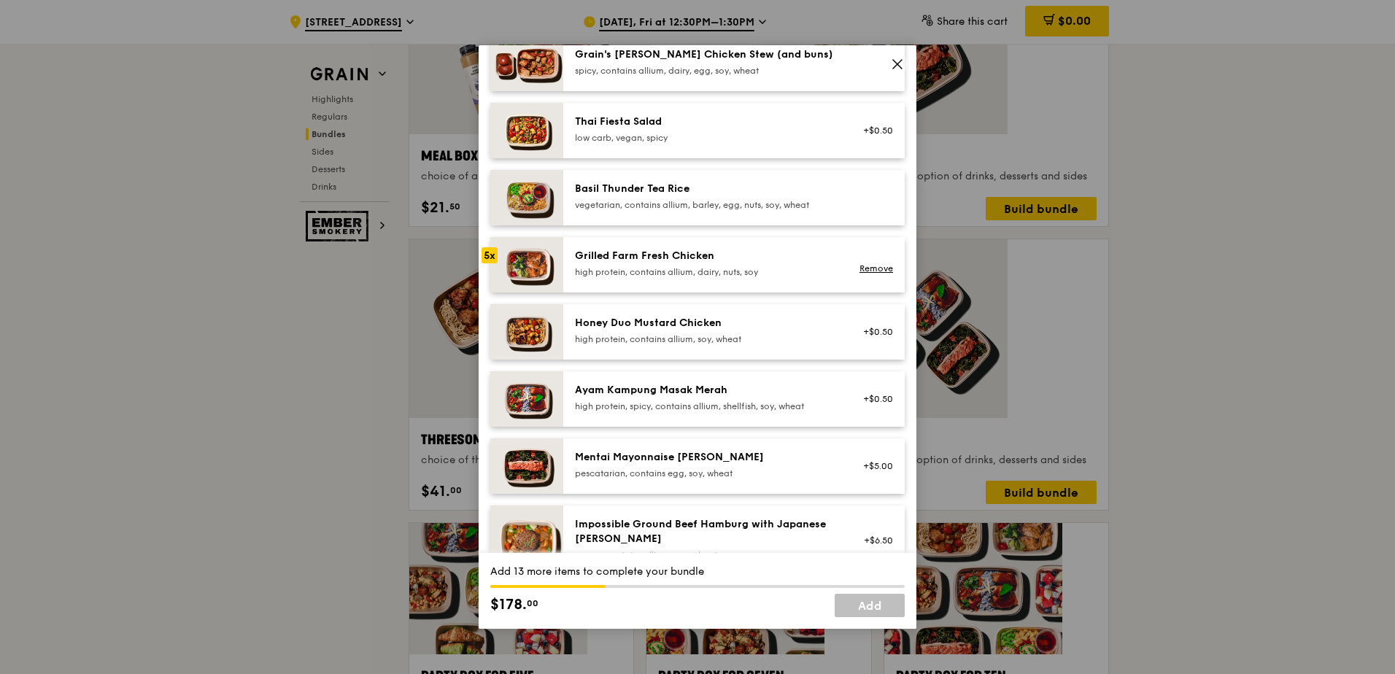
scroll to position [146, 0]
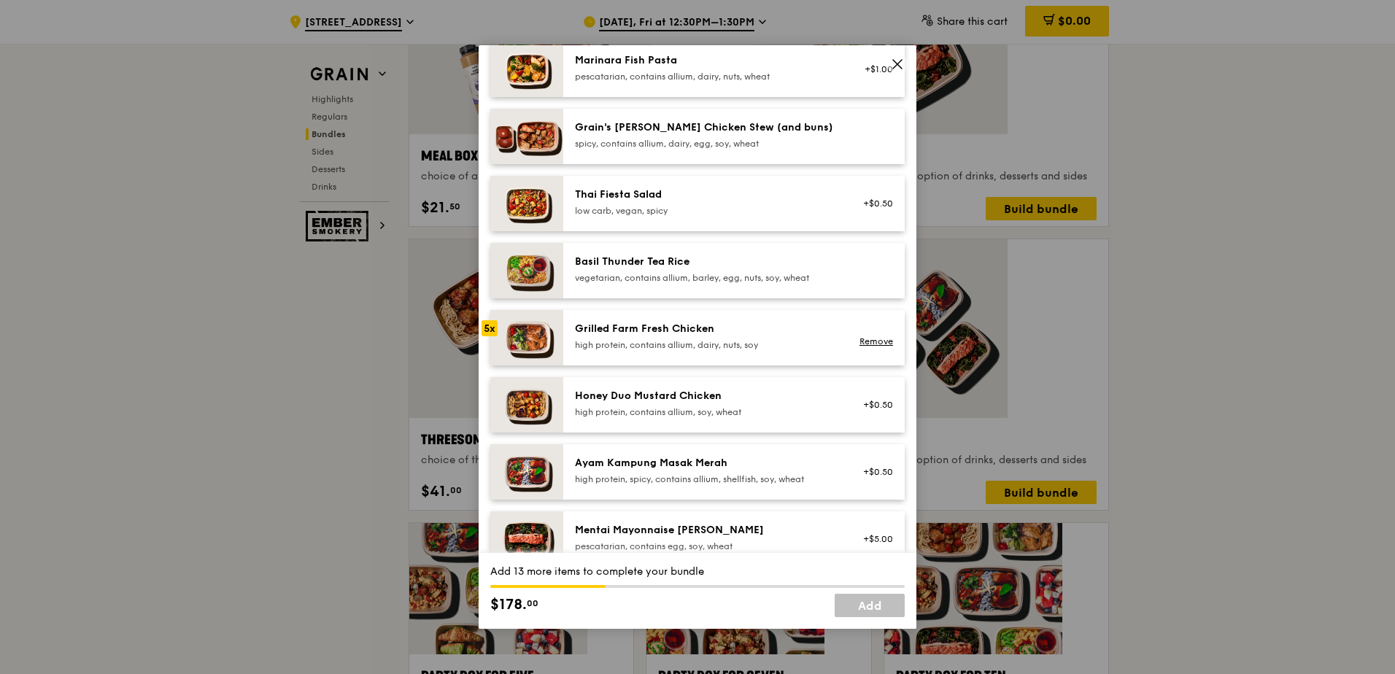
click at [541, 246] on img at bounding box center [526, 270] width 73 height 55
click at [491, 320] on div "5x" at bounding box center [489, 328] width 16 height 16
click at [491, 320] on div "6x" at bounding box center [489, 328] width 16 height 16
click at [491, 320] on div "7x" at bounding box center [489, 328] width 16 height 16
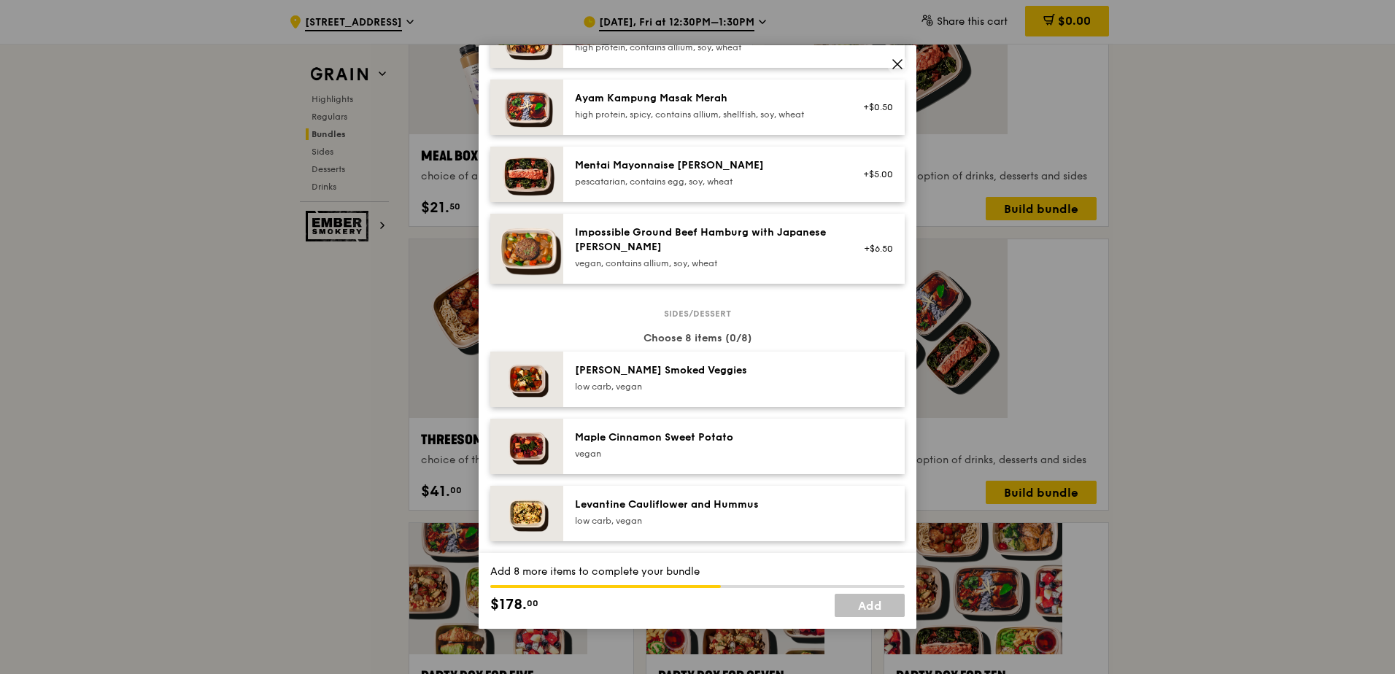
scroll to position [584, 0]
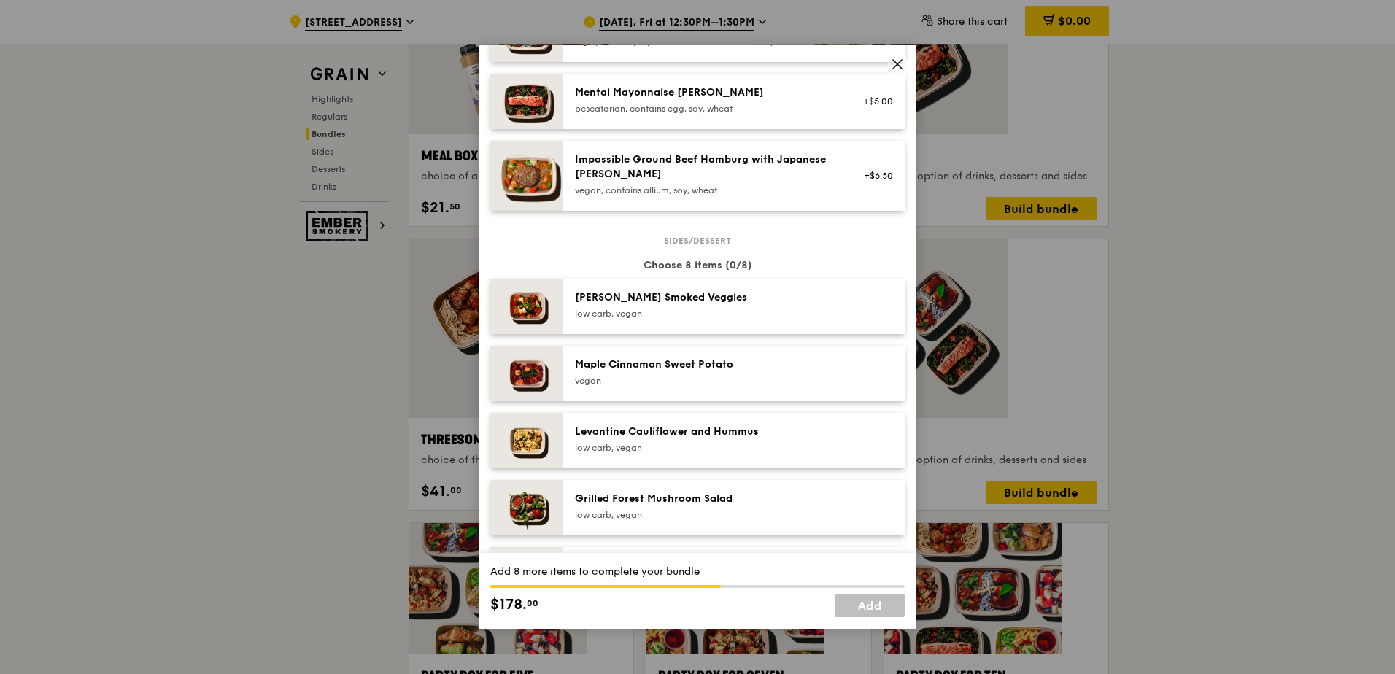
click at [828, 492] on div "Grilled Forest Mushroom Salad low carb, vegan" at bounding box center [734, 508] width 318 height 32
click at [486, 490] on div "1x" at bounding box center [489, 498] width 16 height 16
click at [489, 490] on div "2x" at bounding box center [489, 498] width 16 height 16
click at [489, 490] on div "3x" at bounding box center [489, 498] width 16 height 16
click at [489, 490] on div "4x" at bounding box center [489, 498] width 16 height 16
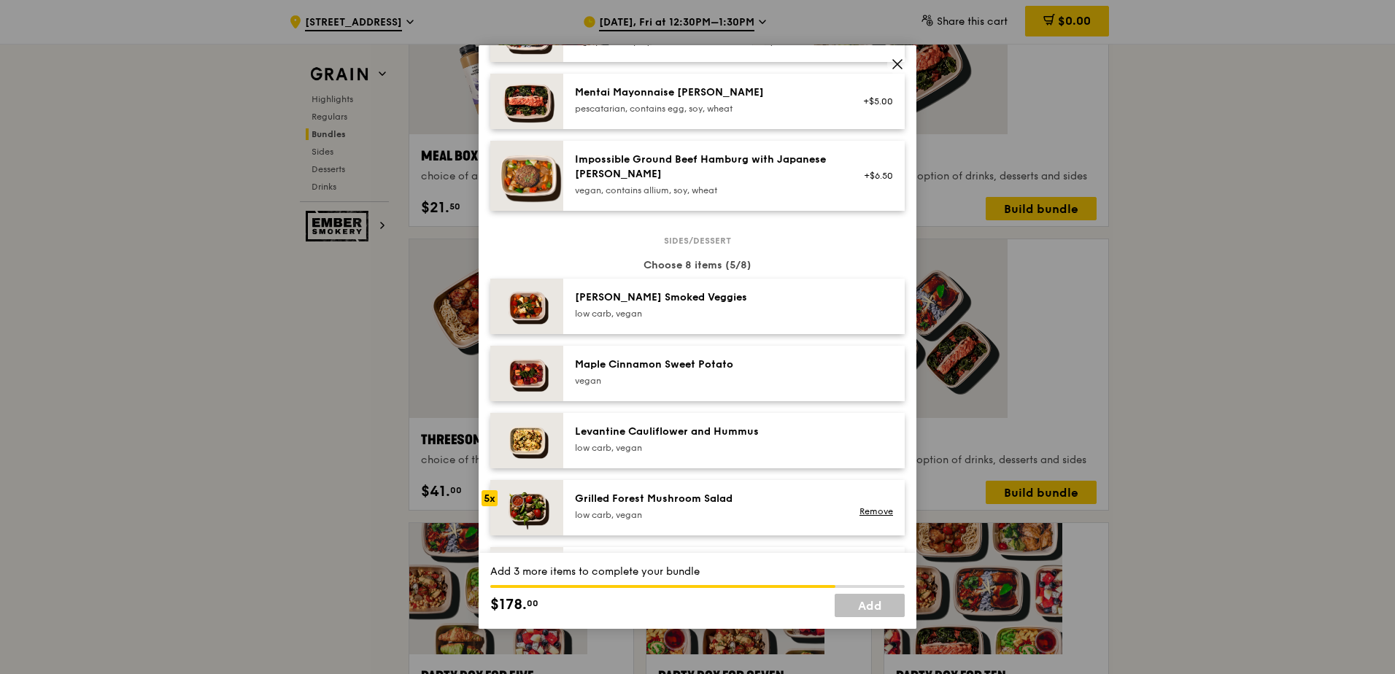
click at [502, 547] on img at bounding box center [526, 574] width 73 height 55
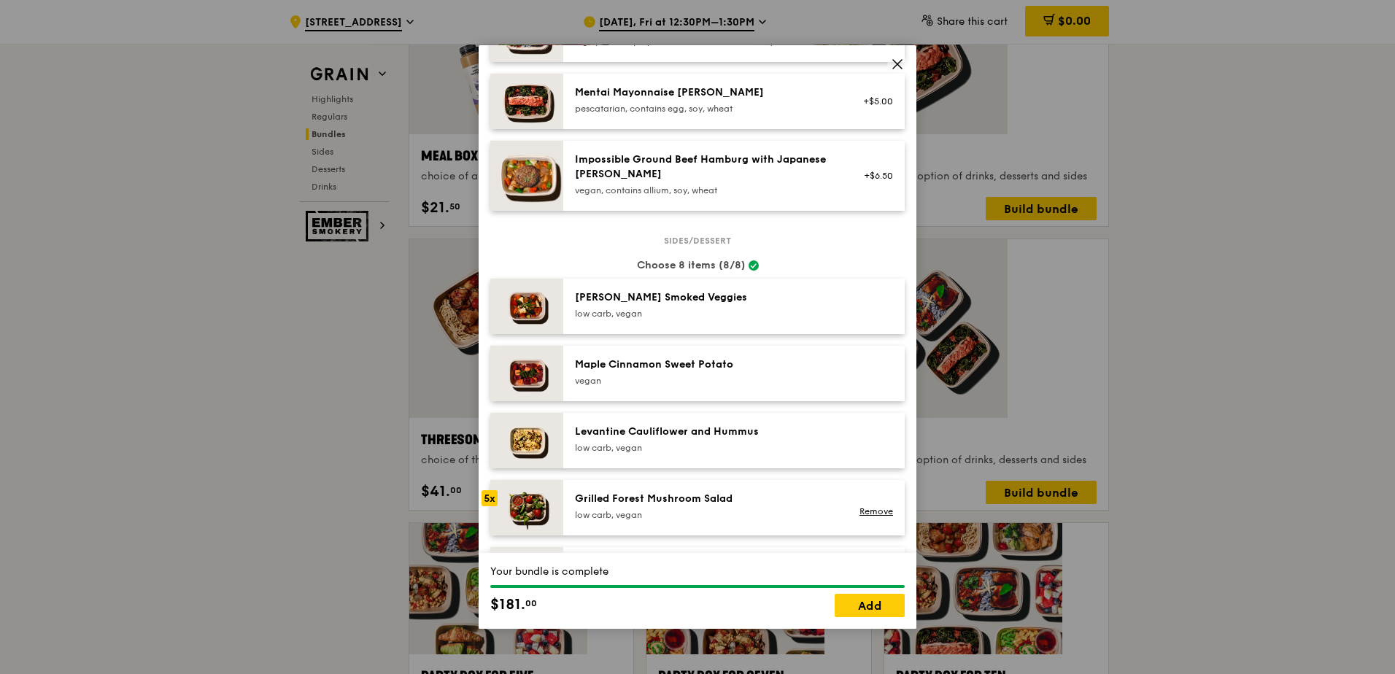
click at [502, 547] on img at bounding box center [526, 574] width 73 height 55
click at [487, 557] on div "3x" at bounding box center [489, 565] width 16 height 16
click at [489, 490] on div "5x" at bounding box center [489, 498] width 16 height 16
click at [490, 490] on div "5x" at bounding box center [489, 498] width 16 height 16
click at [871, 506] on link "Remove" at bounding box center [876, 511] width 34 height 10
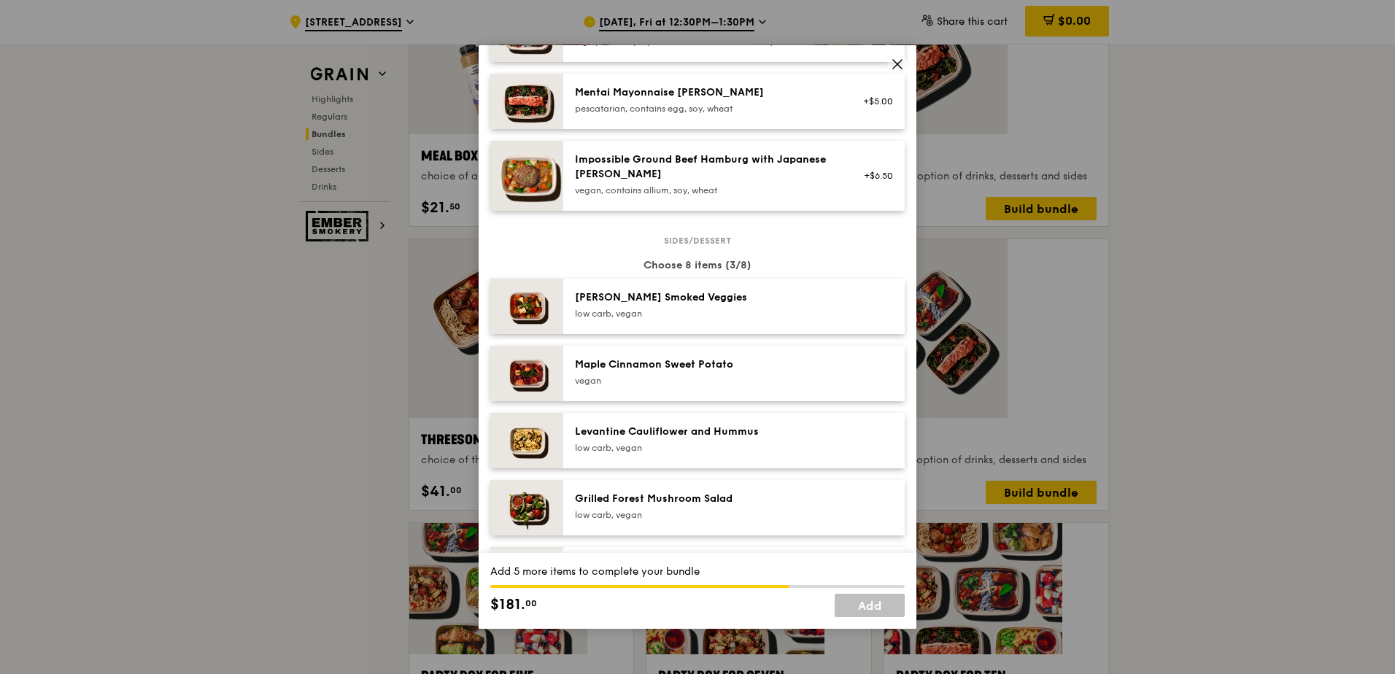
click at [540, 480] on img at bounding box center [526, 507] width 73 height 55
click at [530, 547] on img at bounding box center [526, 574] width 73 height 55
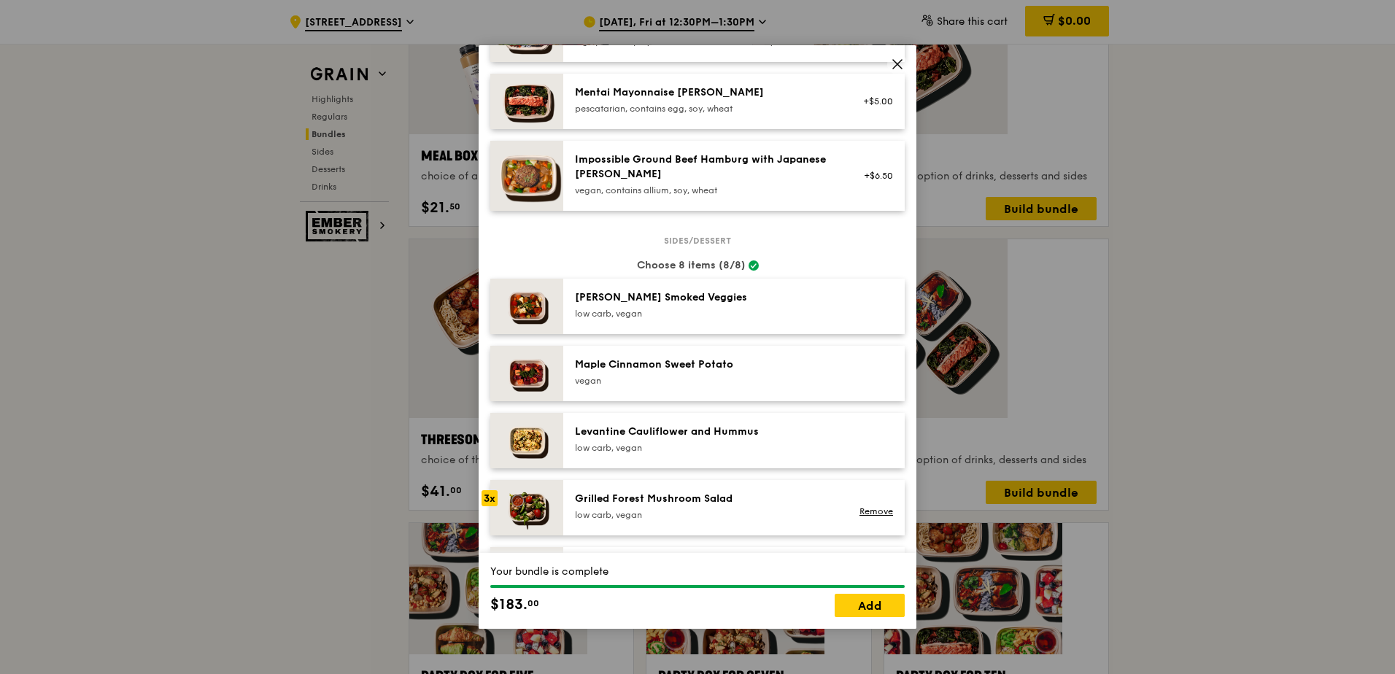
click at [868, 577] on link "Remove" at bounding box center [876, 582] width 34 height 10
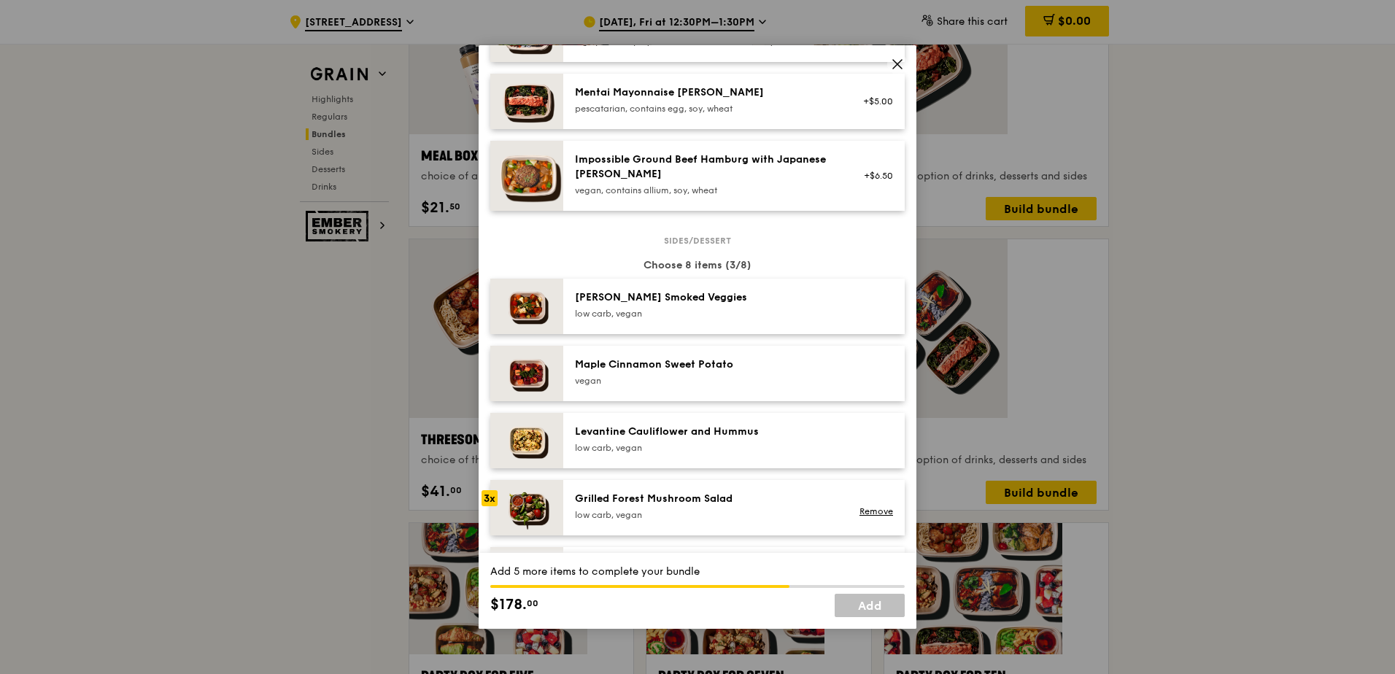
click at [555, 547] on img at bounding box center [526, 574] width 73 height 55
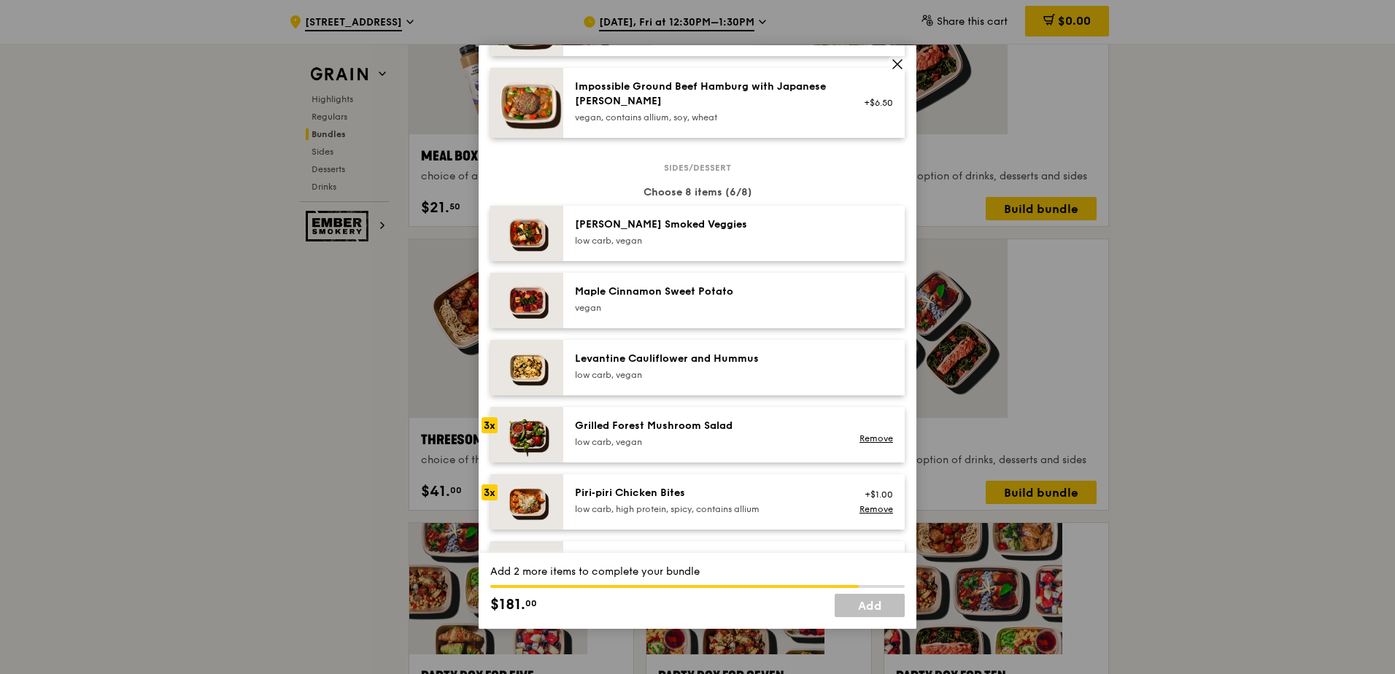
click at [555, 541] on img at bounding box center [526, 568] width 73 height 55
click at [552, 541] on img at bounding box center [526, 568] width 73 height 55
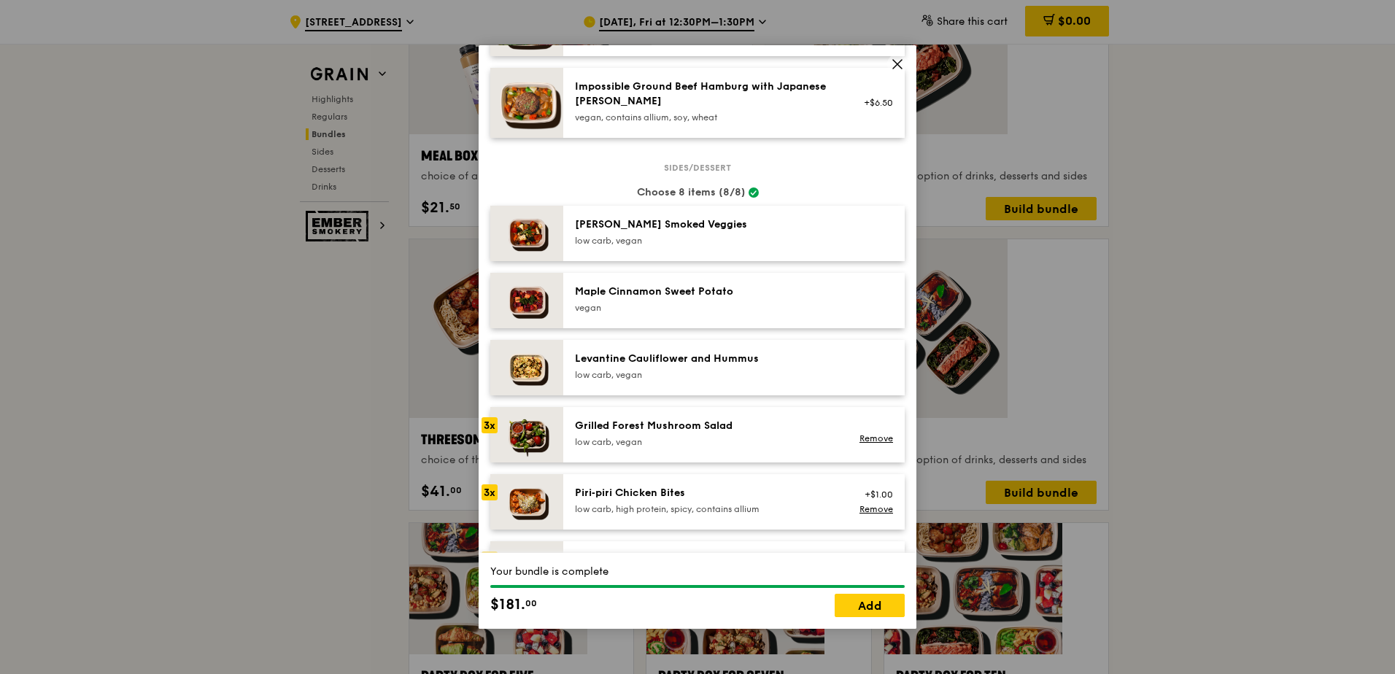
click at [695, 486] on div "Piri‑piri Chicken Bites low carb, high protein, spicy, contains allium" at bounding box center [705, 502] width 279 height 32
click at [880, 504] on link "Remove" at bounding box center [876, 509] width 34 height 10
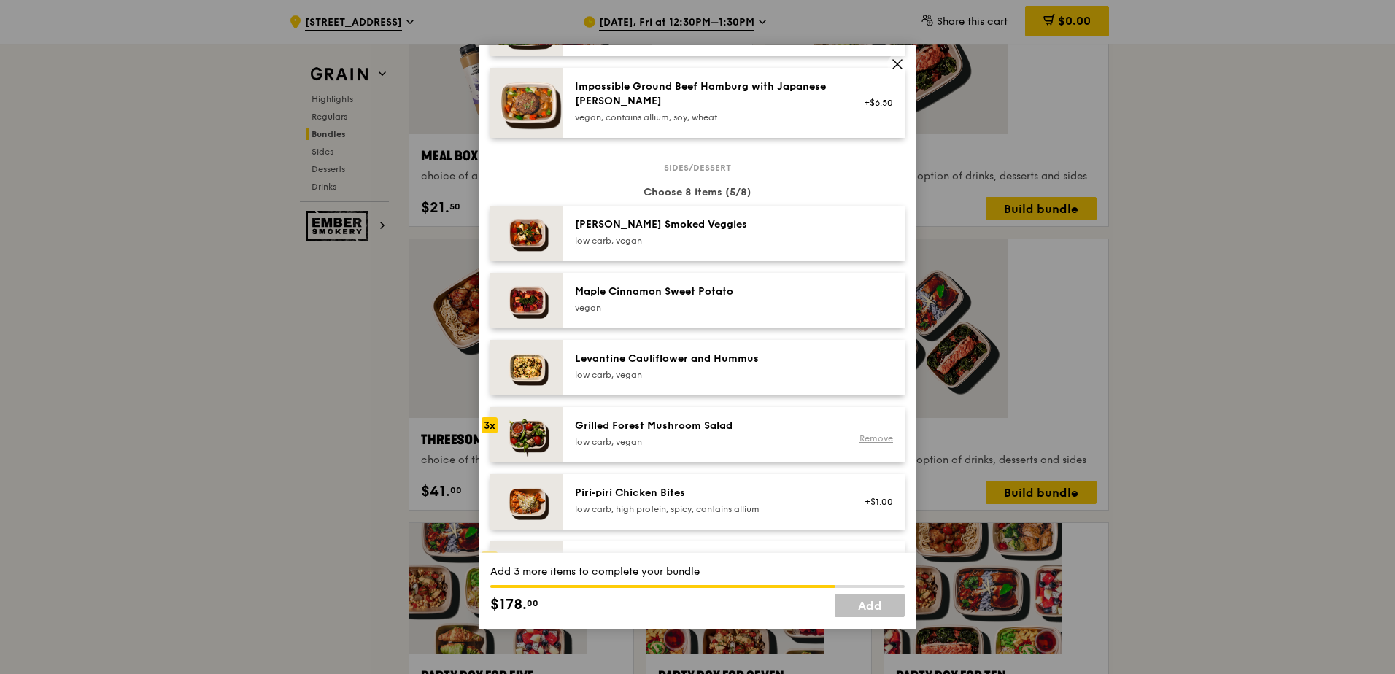
click at [882, 433] on link "Remove" at bounding box center [876, 438] width 34 height 10
click at [512, 541] on img at bounding box center [526, 568] width 73 height 55
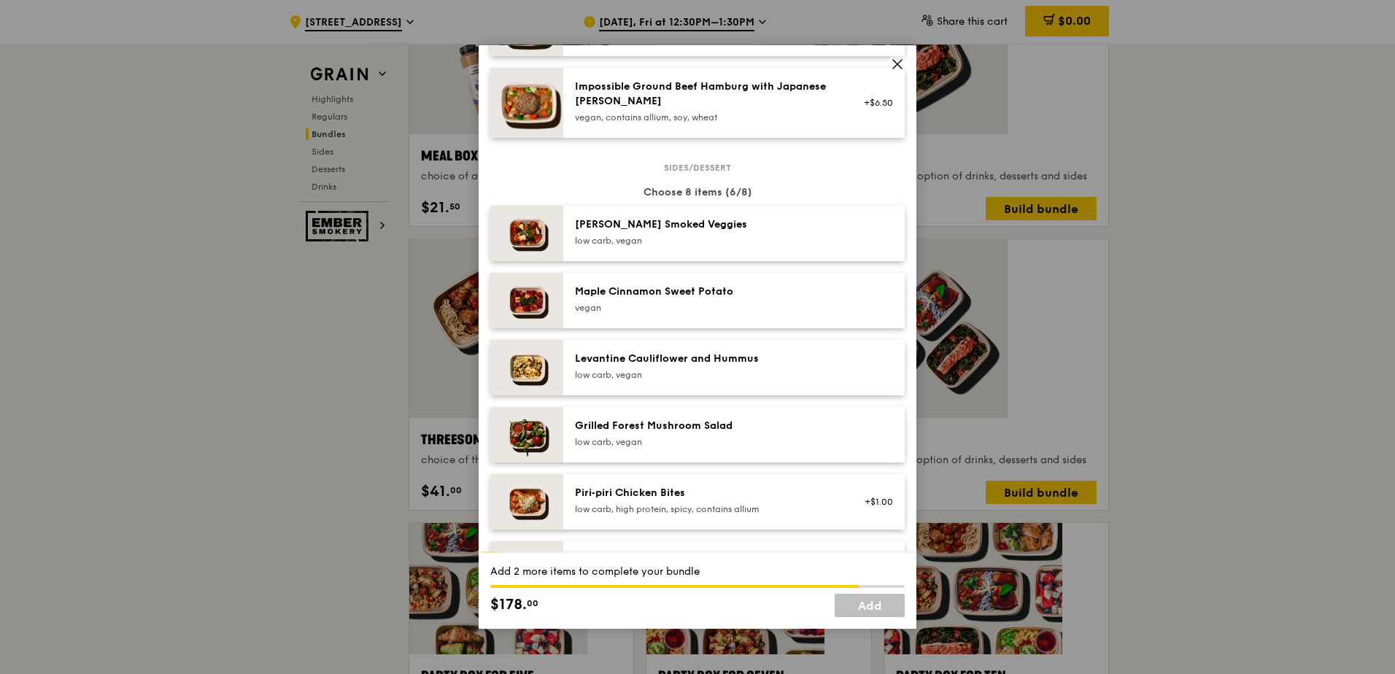
click at [512, 541] on img at bounding box center [526, 568] width 73 height 55
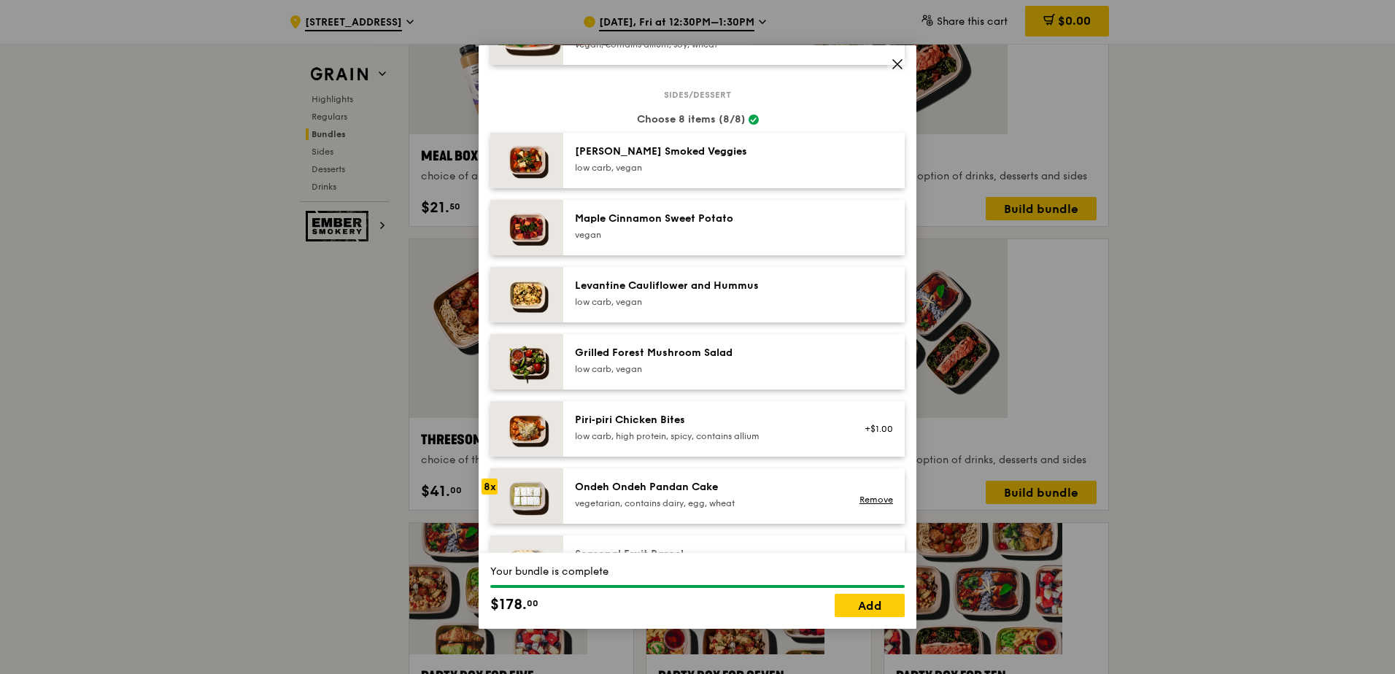
scroll to position [802, 0]
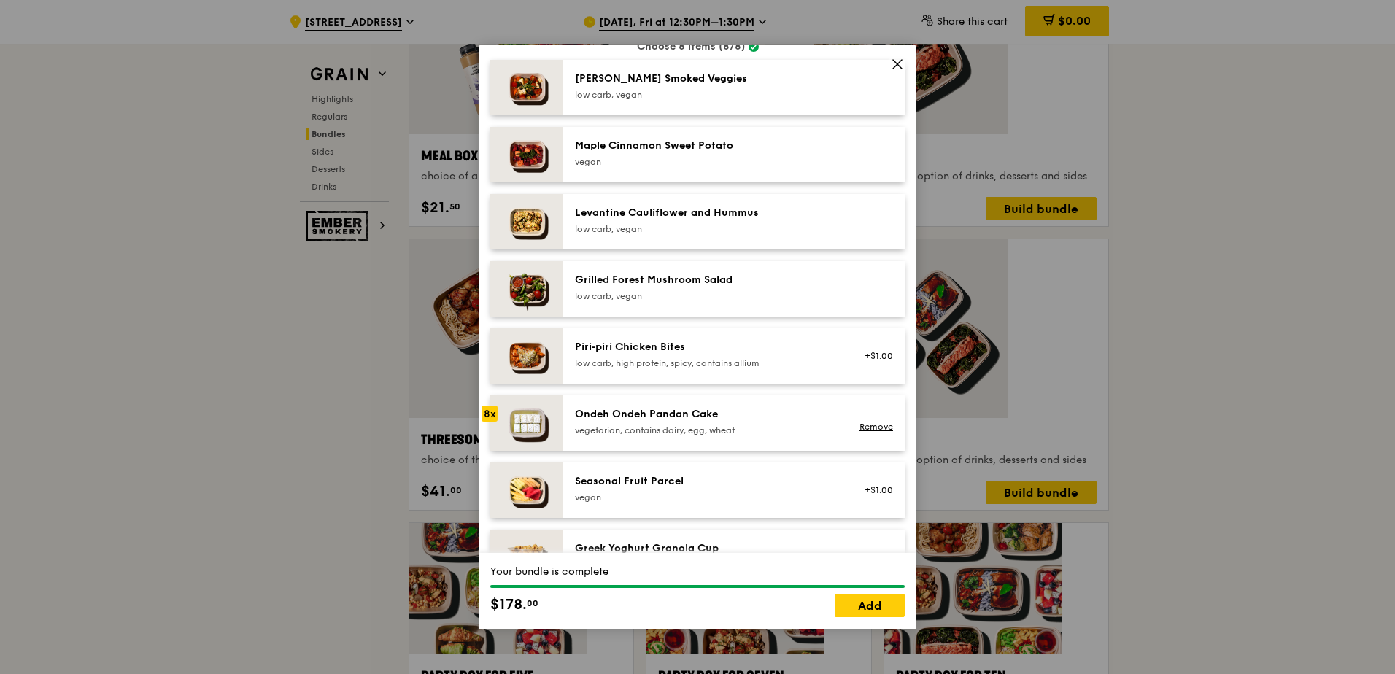
click at [521, 395] on img at bounding box center [526, 422] width 73 height 55
click at [876, 422] on link "Remove" at bounding box center [876, 427] width 34 height 10
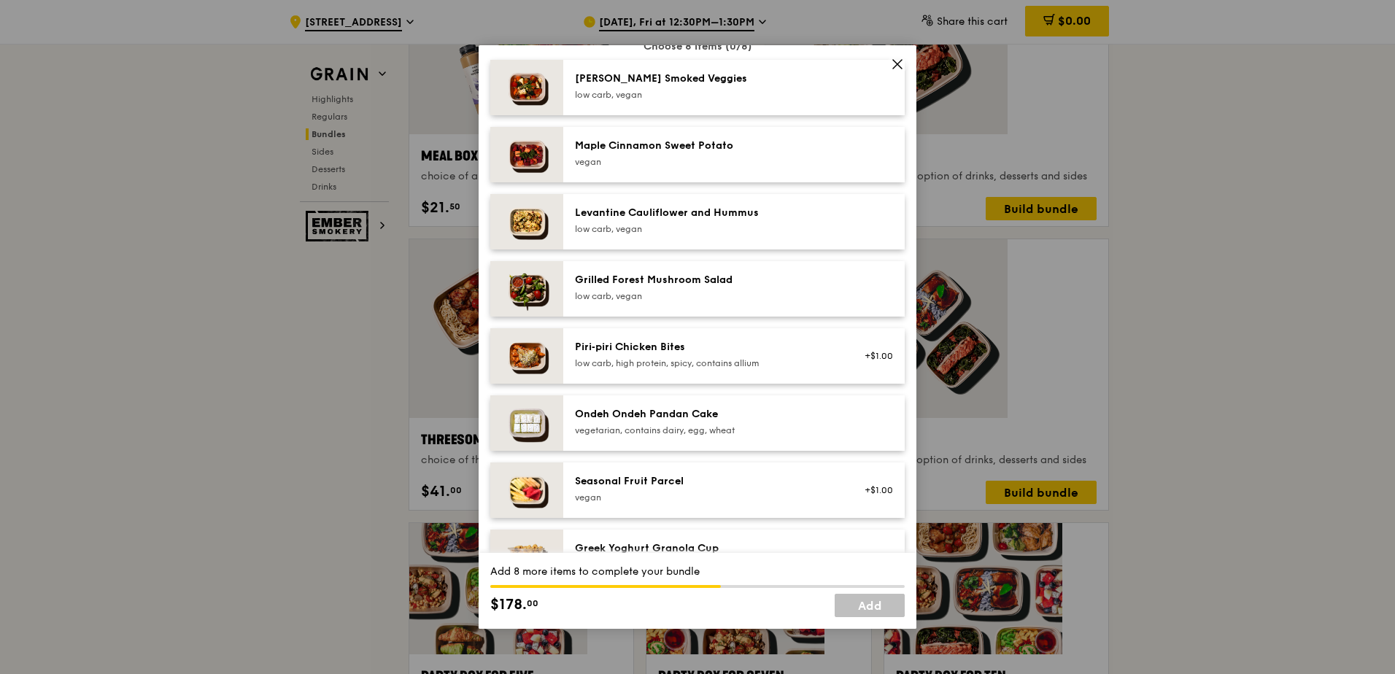
click at [600, 395] on div "Ondeh Ondeh Pandan Cake vegetarian, contains dairy, egg, wheat" at bounding box center [733, 422] width 341 height 55
click at [600, 395] on div "Ondeh Ondeh Pandan Cake vegetarian, contains dairy, egg, wheat Remove" at bounding box center [733, 422] width 341 height 55
click at [607, 407] on div "Ondeh Ondeh Pandan Cake vegetarian, contains dairy, egg, wheat Remove" at bounding box center [734, 423] width 318 height 32
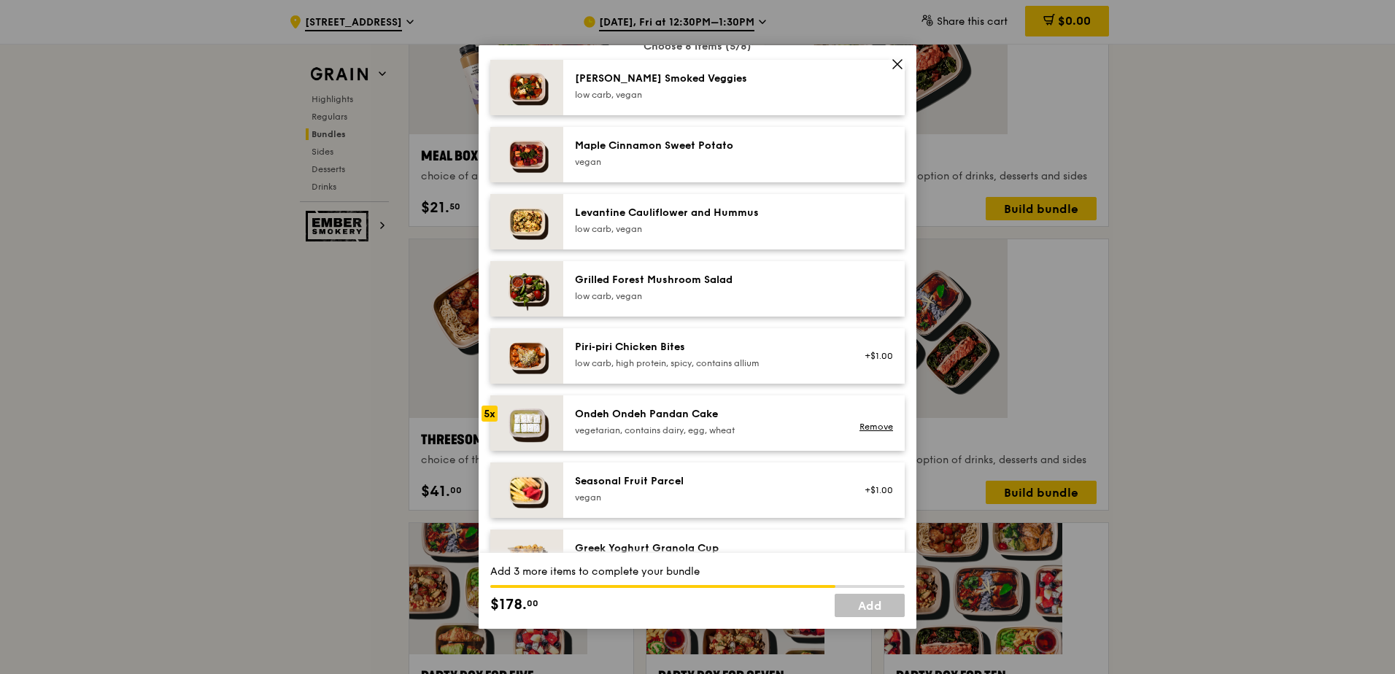
click at [605, 407] on div "Ondeh Ondeh Pandan Cake vegetarian, contains dairy, egg, wheat Remove" at bounding box center [734, 423] width 318 height 32
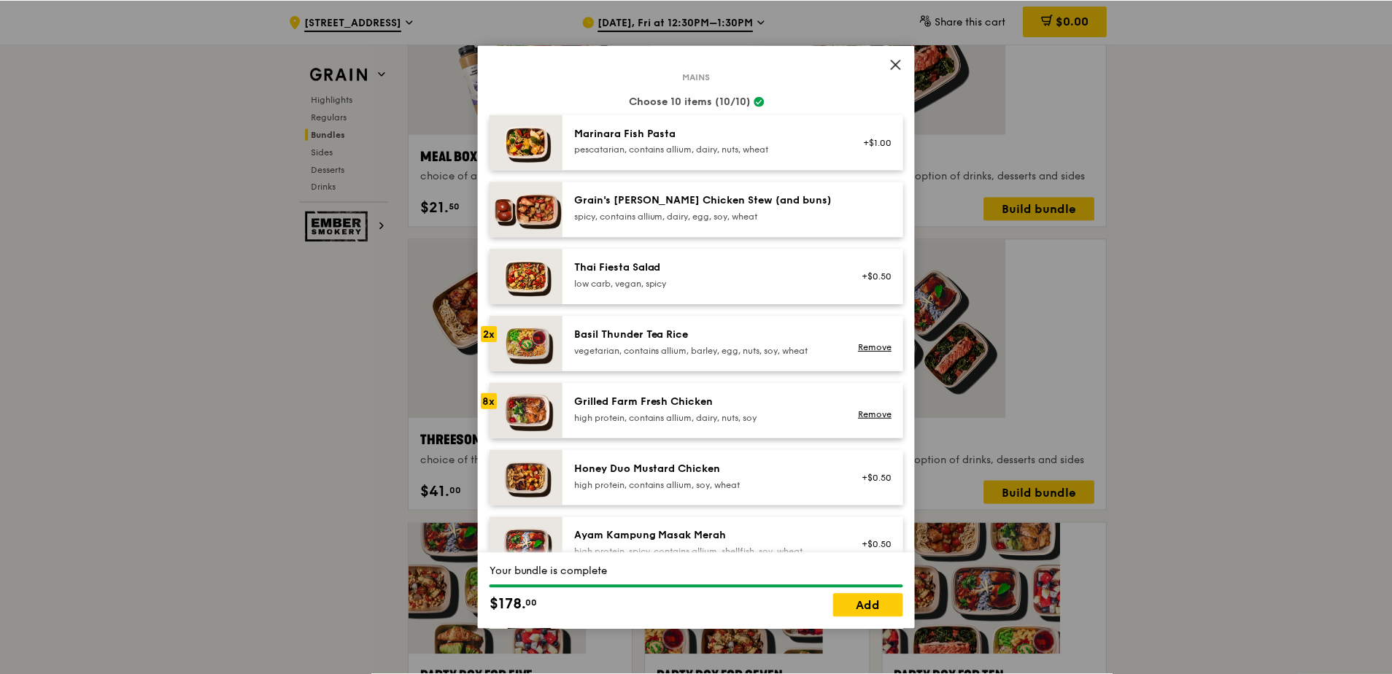
scroll to position [0, 0]
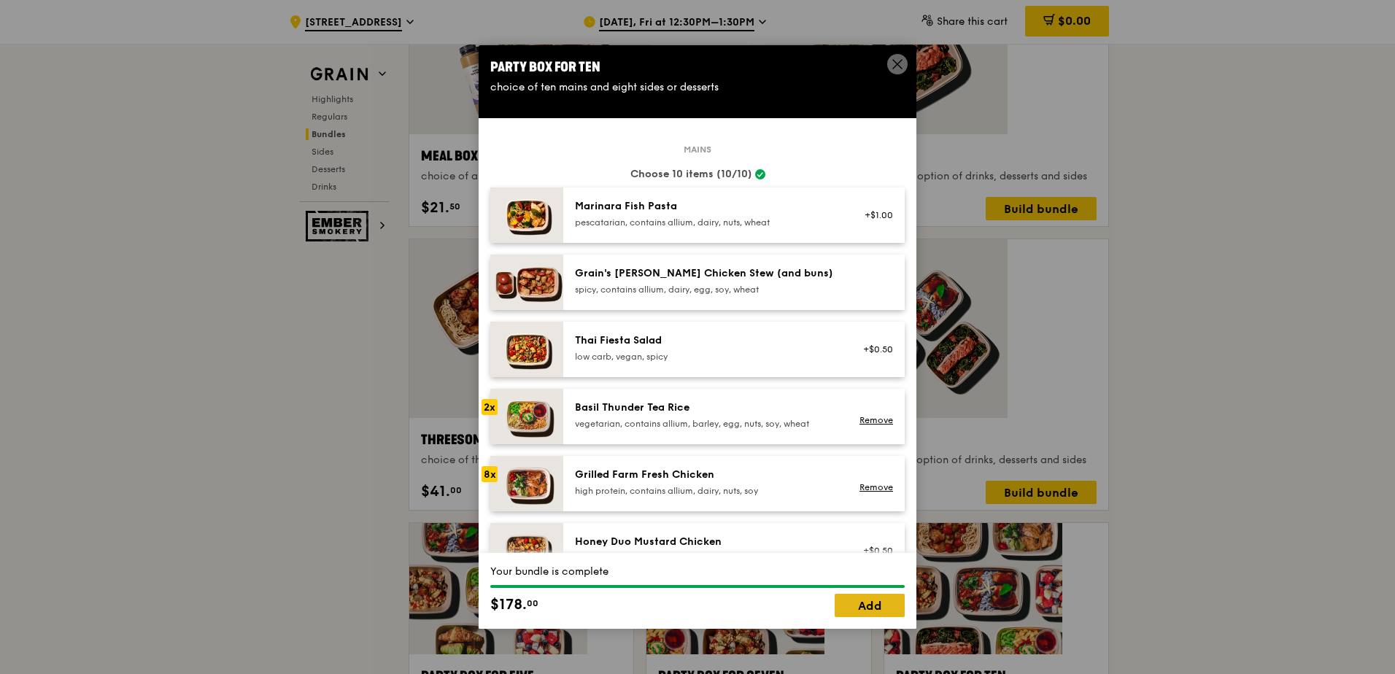
click at [883, 617] on link "Add" at bounding box center [869, 605] width 70 height 23
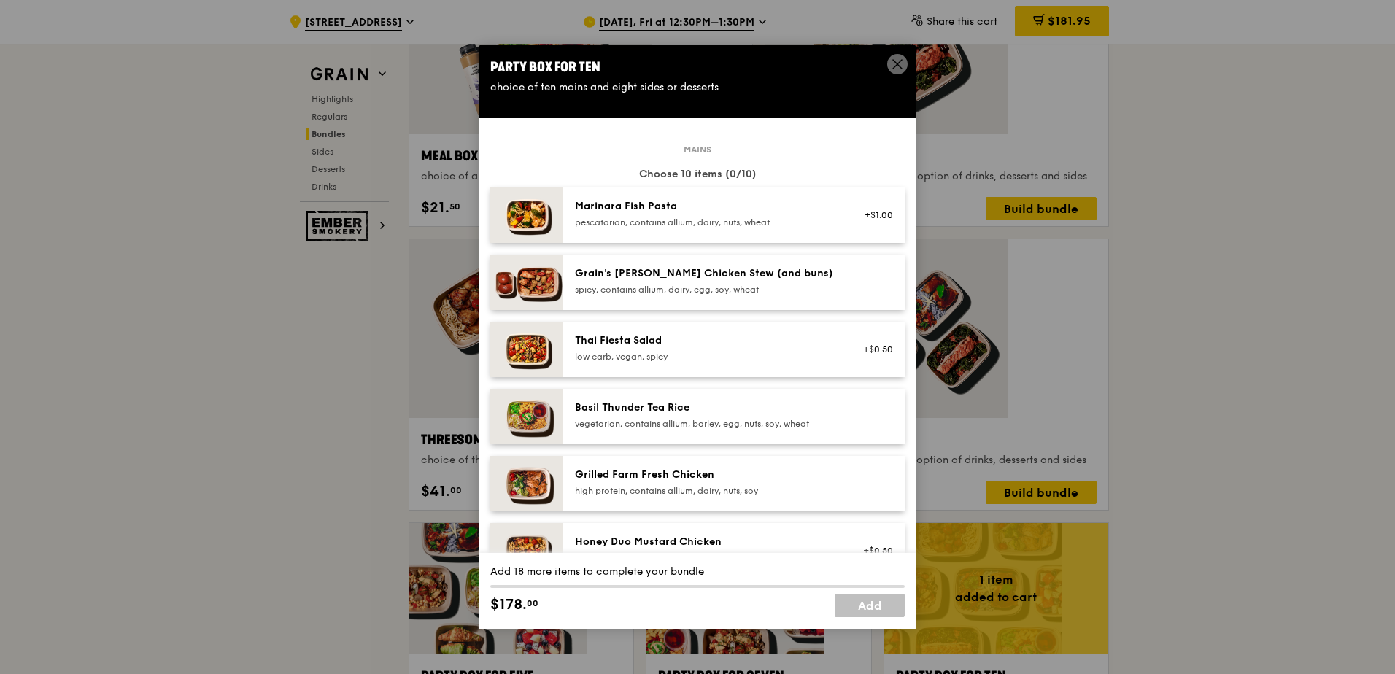
click at [896, 60] on icon at bounding box center [897, 64] width 9 height 9
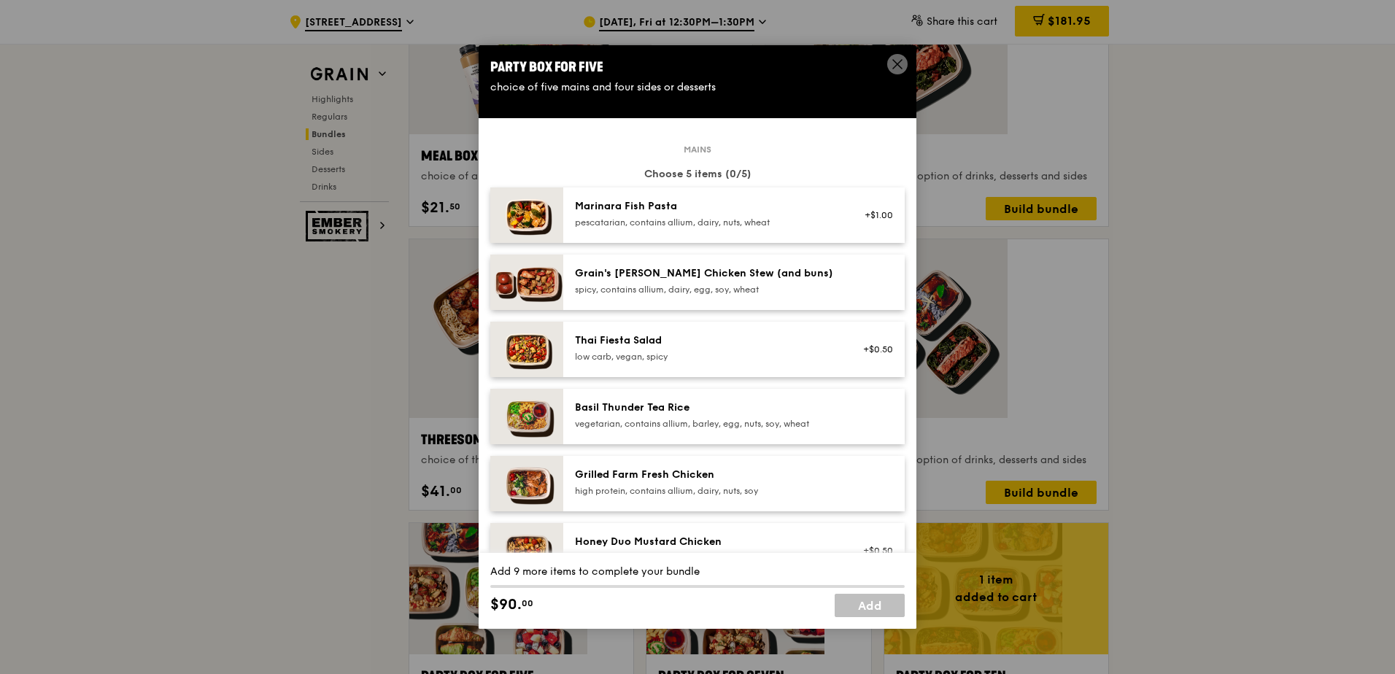
click at [623, 284] on div "spicy, contains allium, dairy, egg, soy, wheat" at bounding box center [706, 290] width 262 height 12
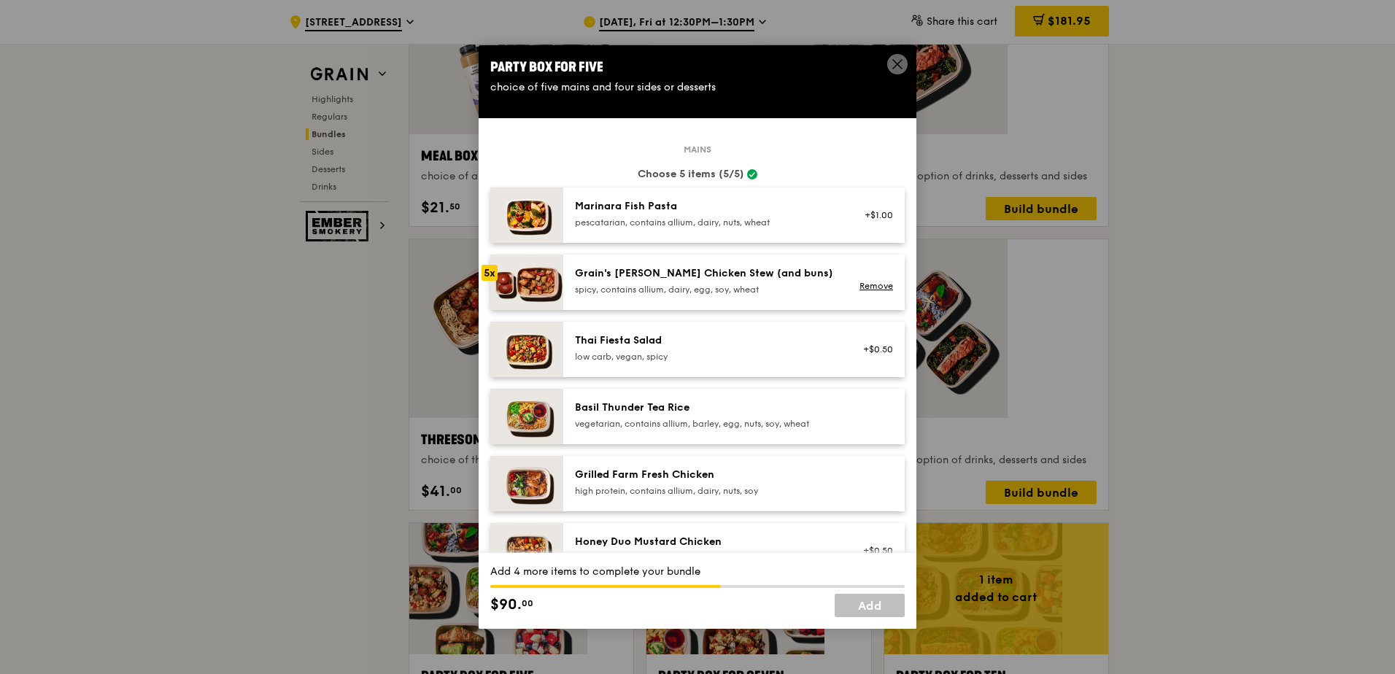
click at [899, 60] on icon at bounding box center [897, 64] width 9 height 9
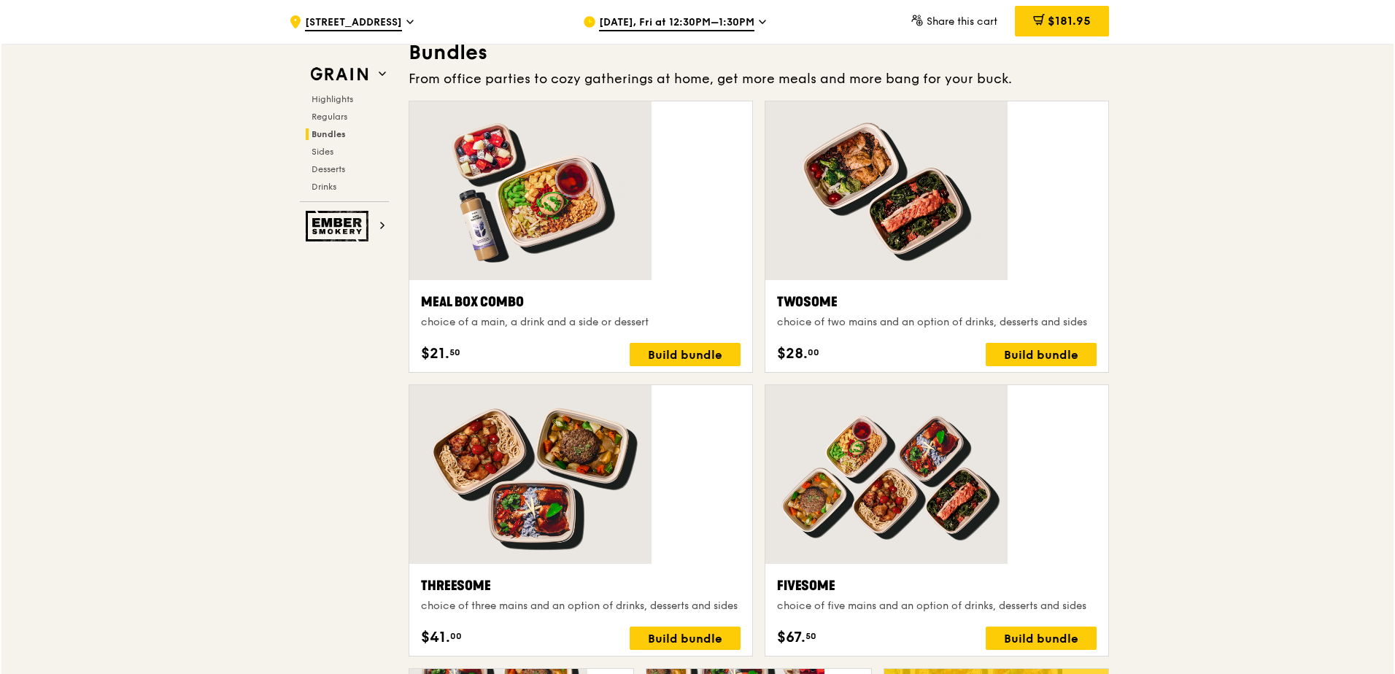
scroll to position [1765, 0]
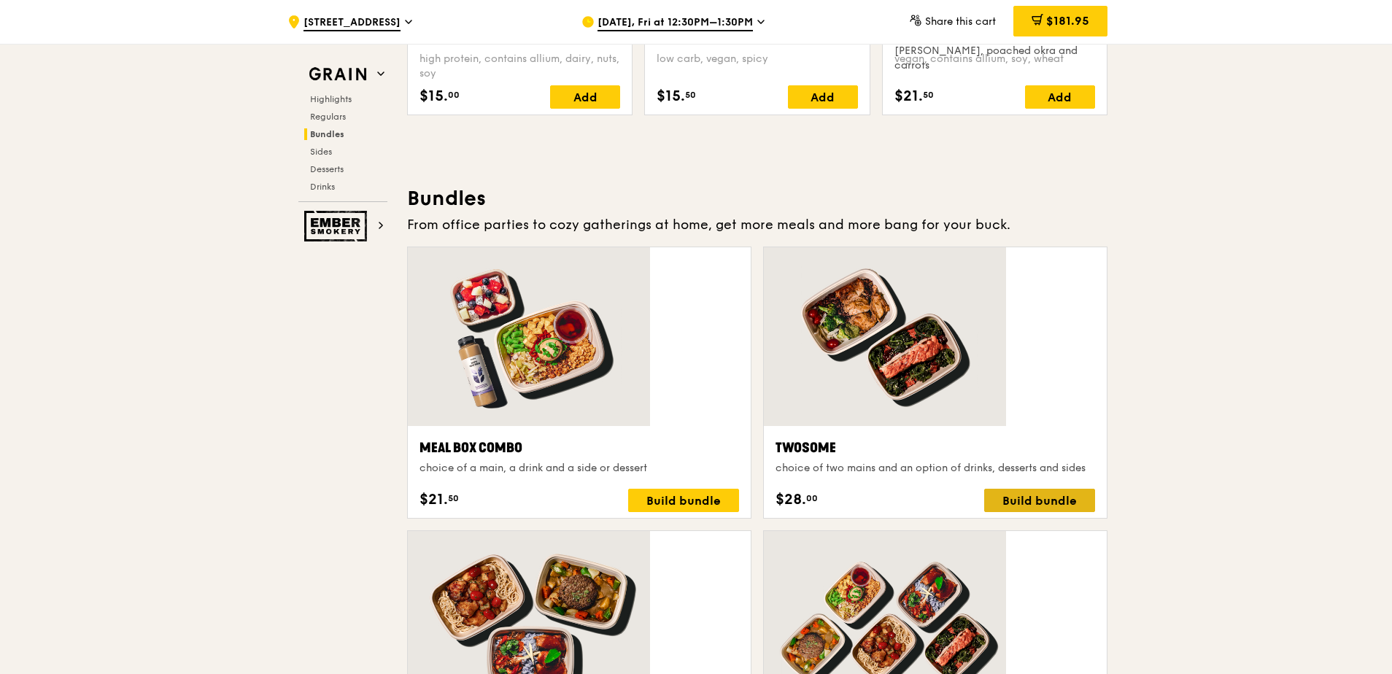
click at [984, 489] on div "Build bundle" at bounding box center [1039, 500] width 111 height 23
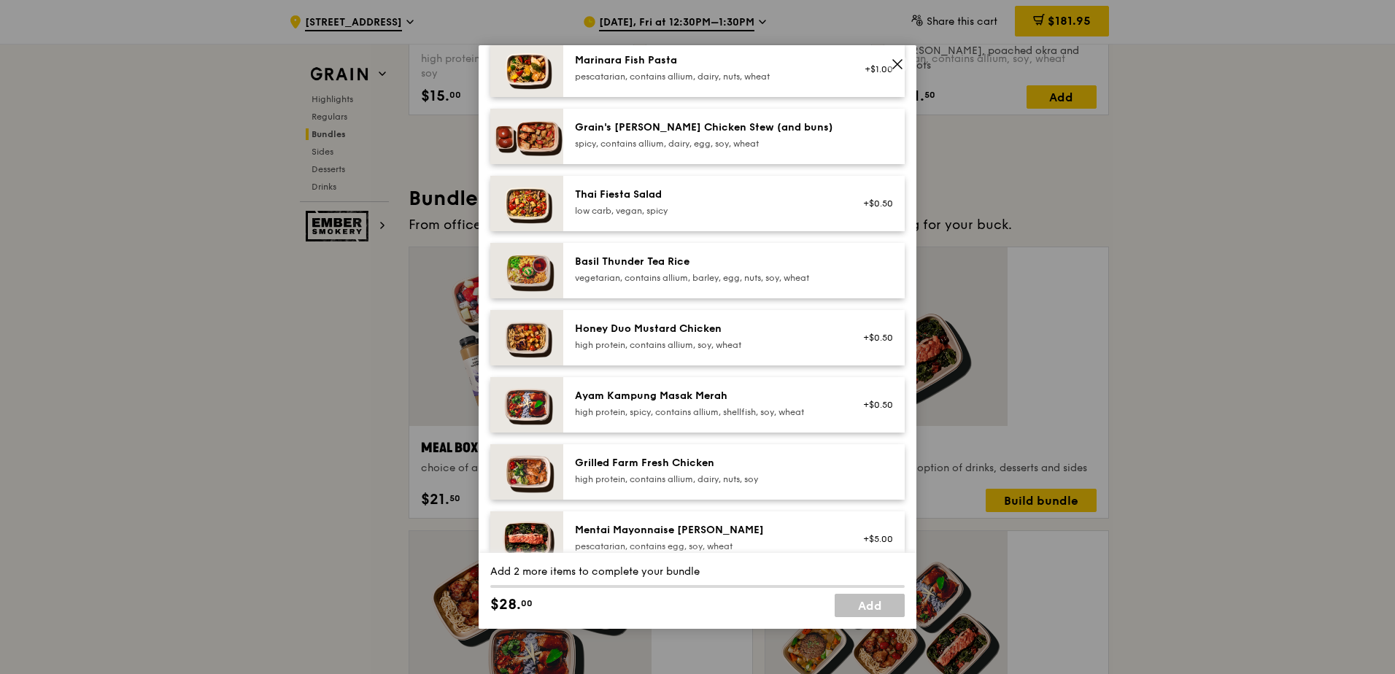
scroll to position [0, 0]
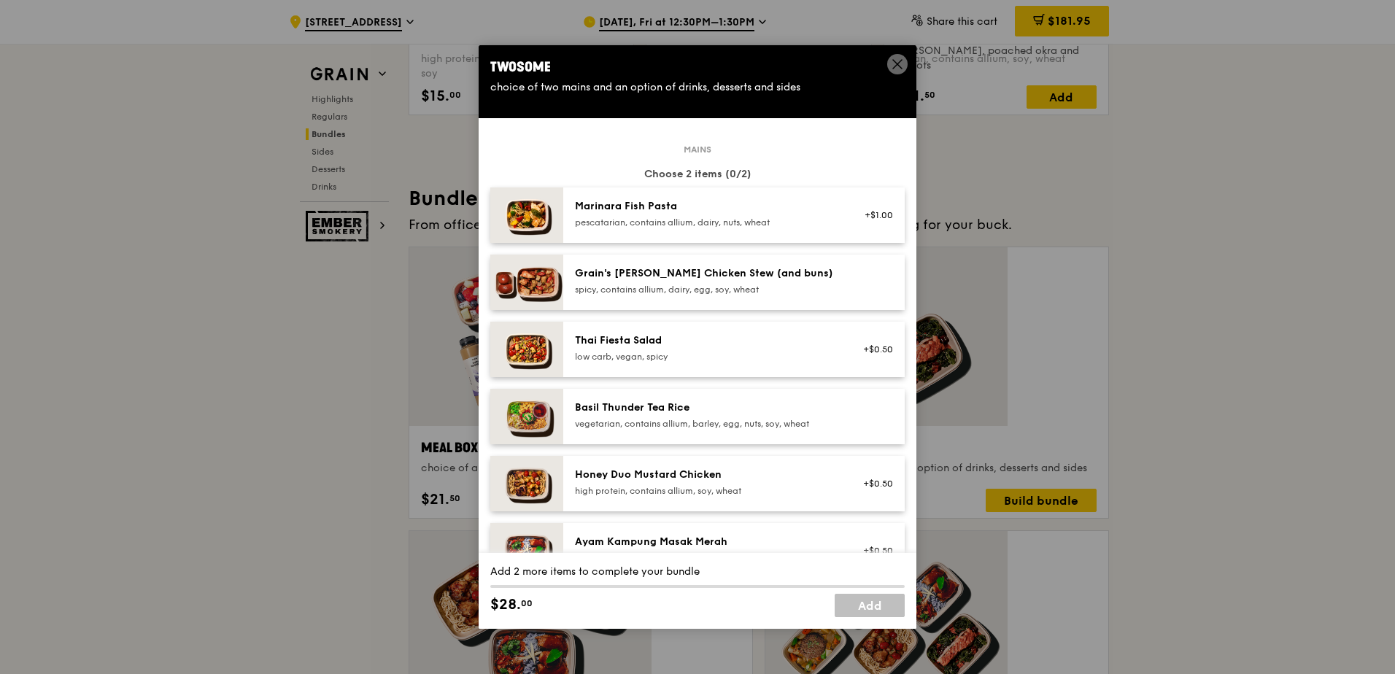
click at [624, 351] on div "low carb, vegan, spicy" at bounding box center [706, 357] width 262 height 12
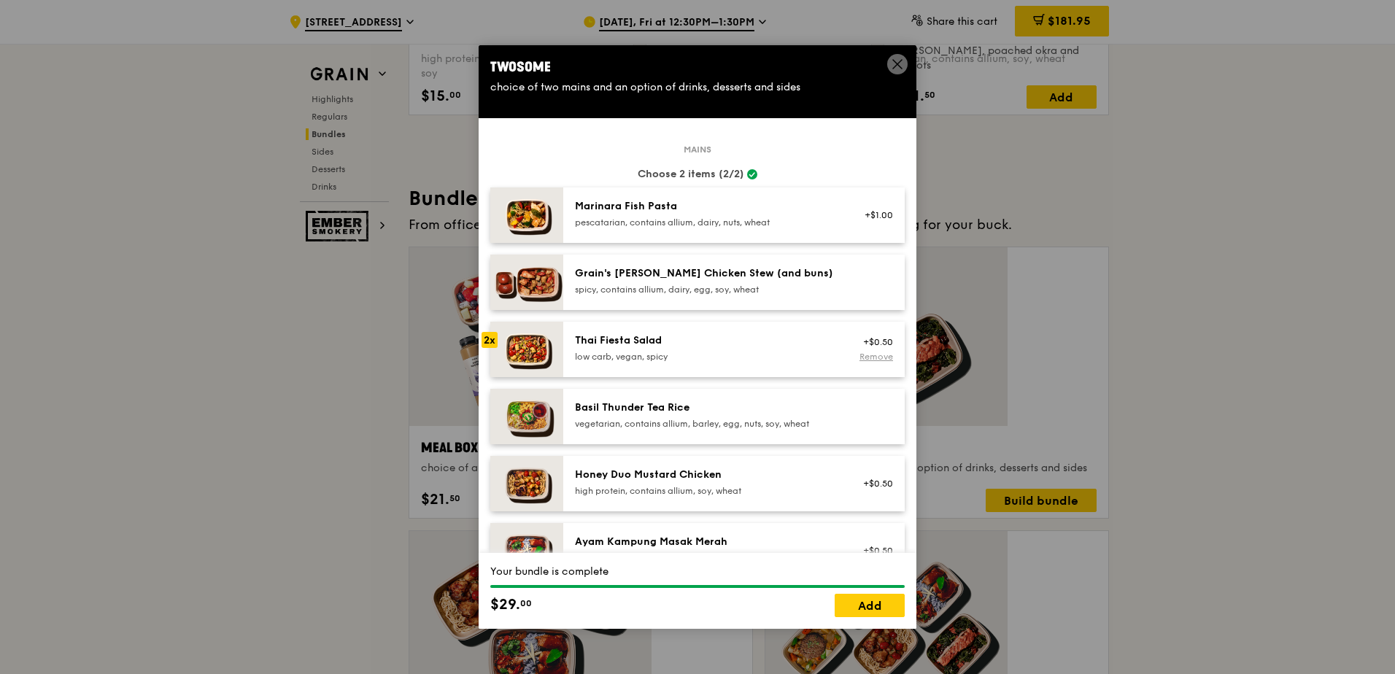
click at [875, 352] on link "Remove" at bounding box center [876, 357] width 34 height 10
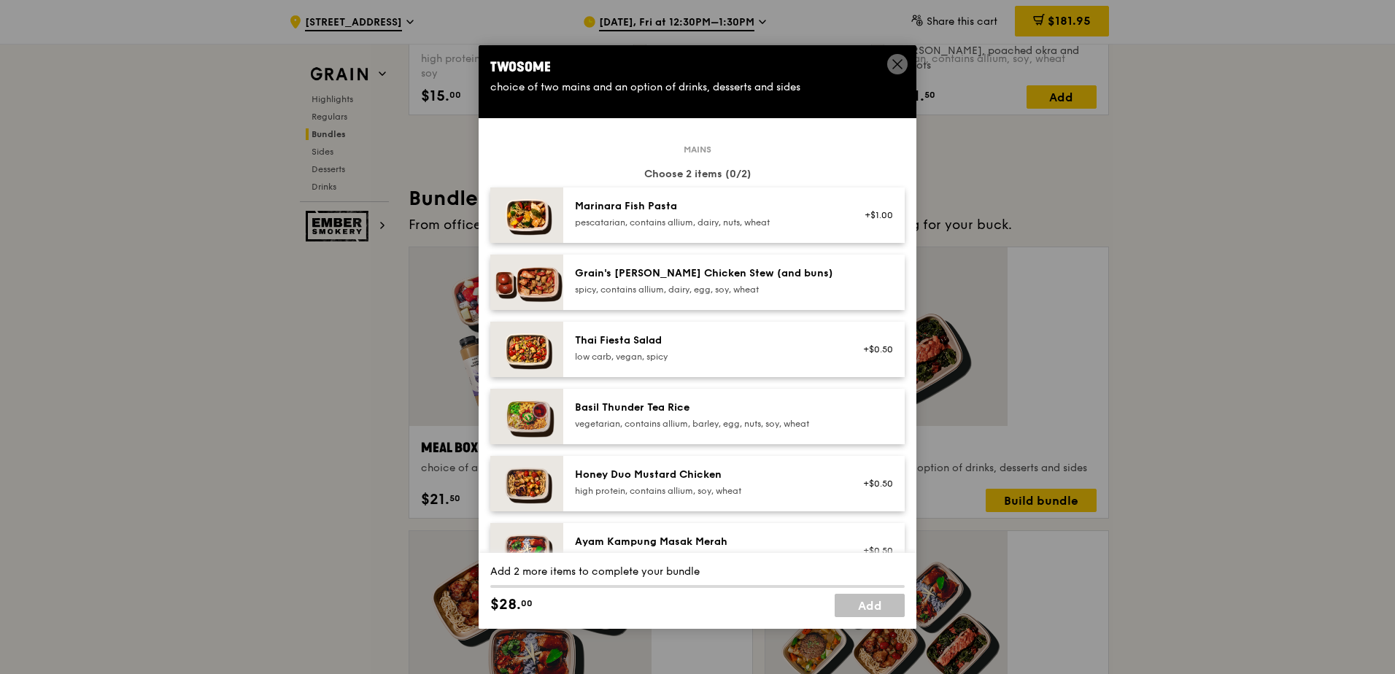
click at [605, 351] on div "low carb, vegan, spicy" at bounding box center [706, 357] width 262 height 12
click at [604, 400] on div "Basil Thunder Tea Rice vegetarian, contains allium, barley, egg, nuts, soy, whe…" at bounding box center [705, 416] width 279 height 32
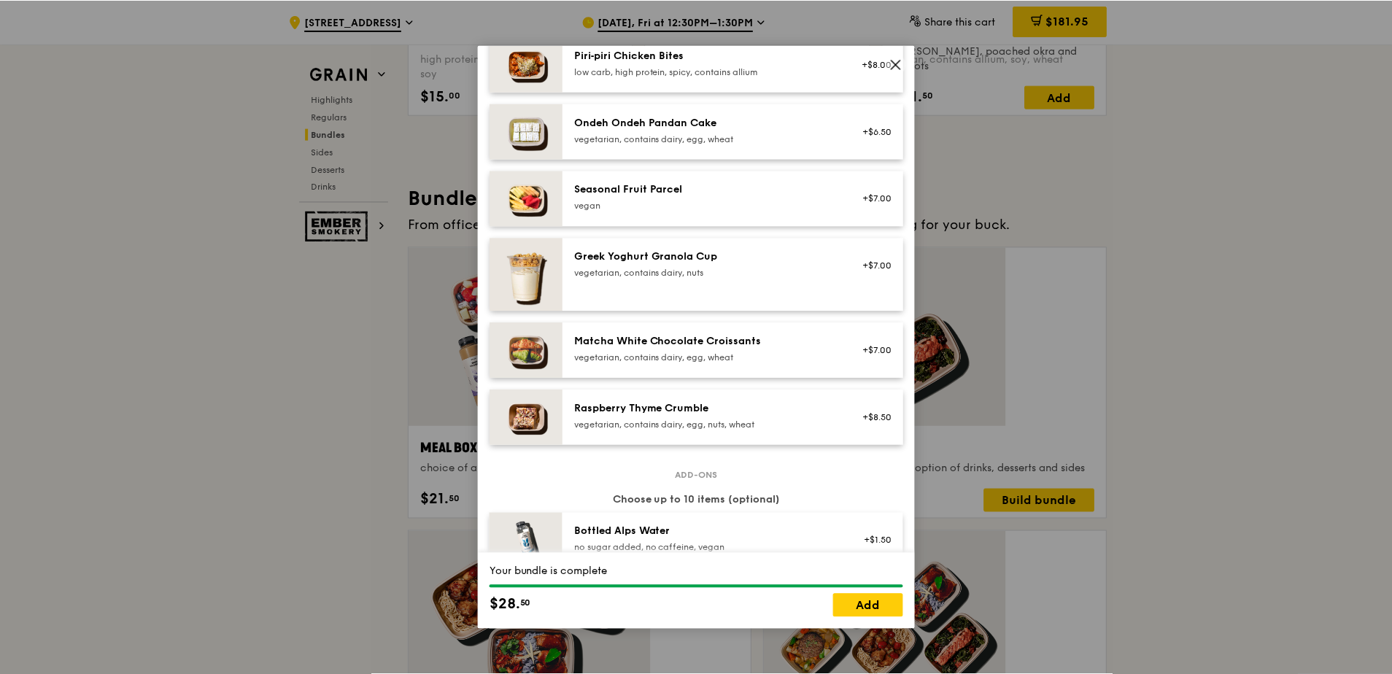
scroll to position [1240, 0]
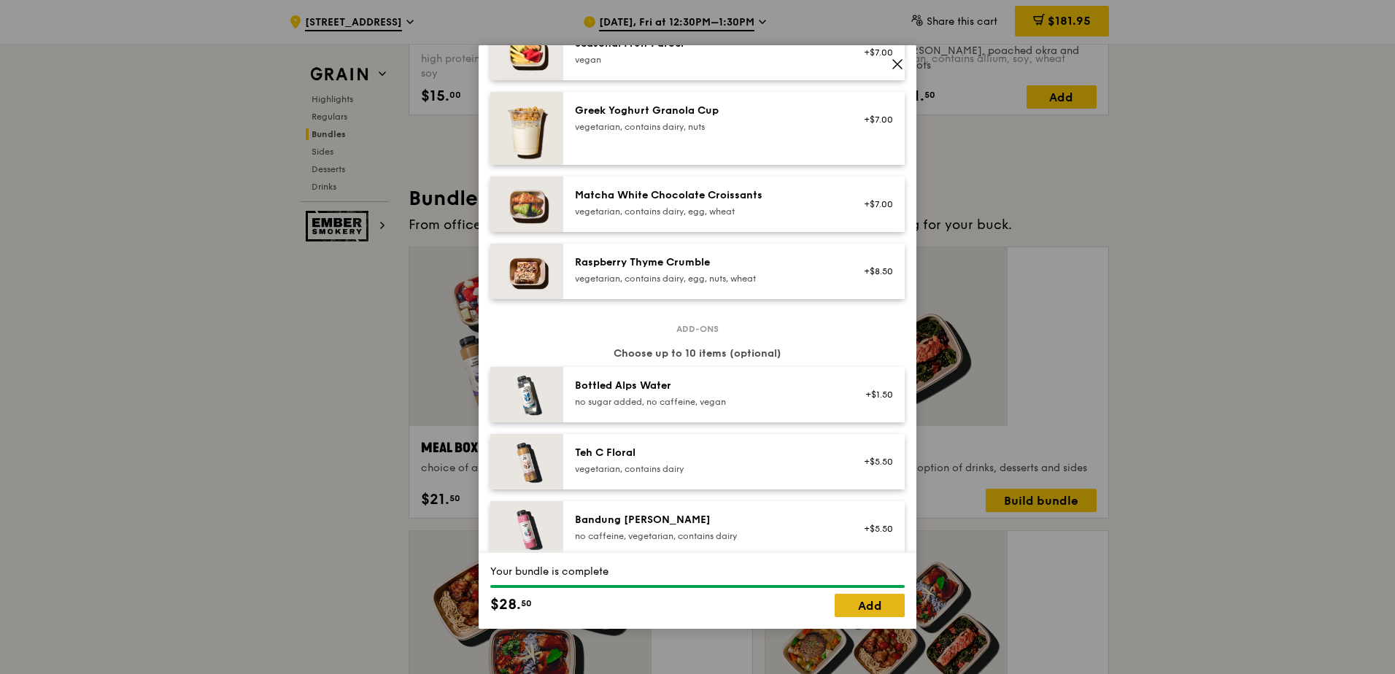
click at [861, 611] on link "Add" at bounding box center [869, 605] width 70 height 23
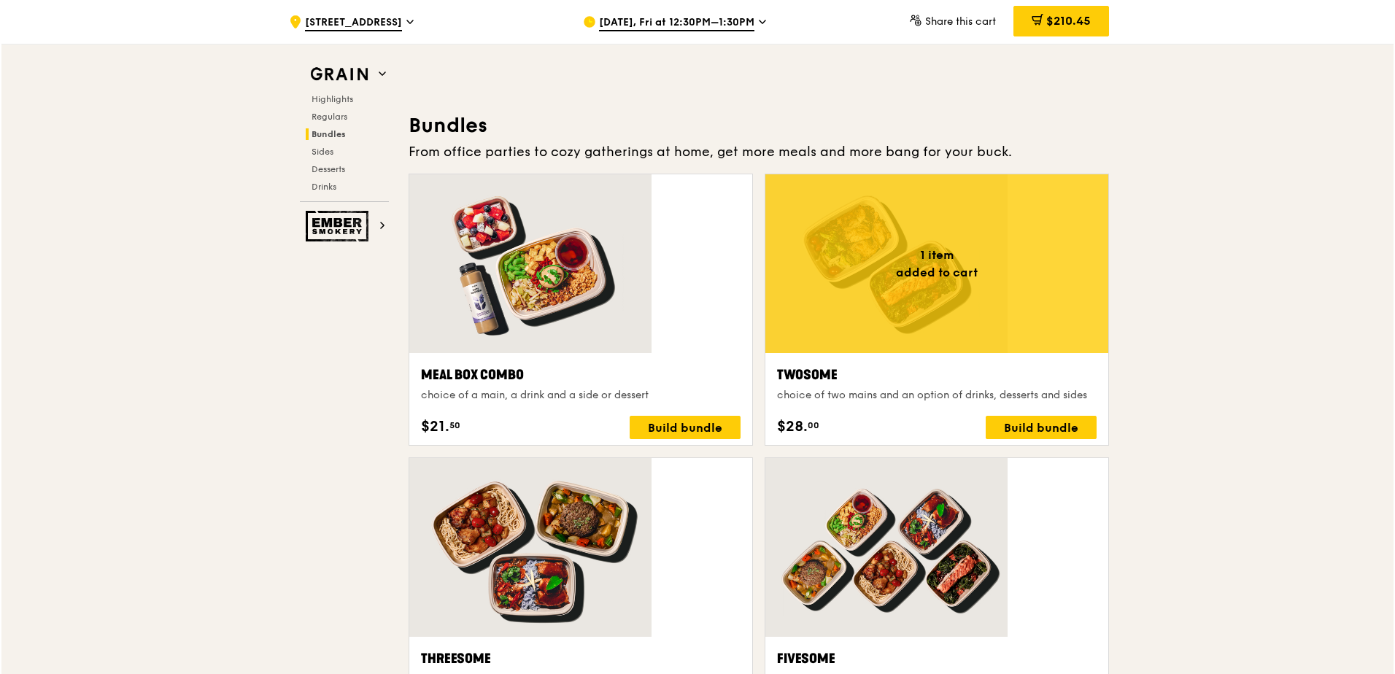
scroll to position [1984, 0]
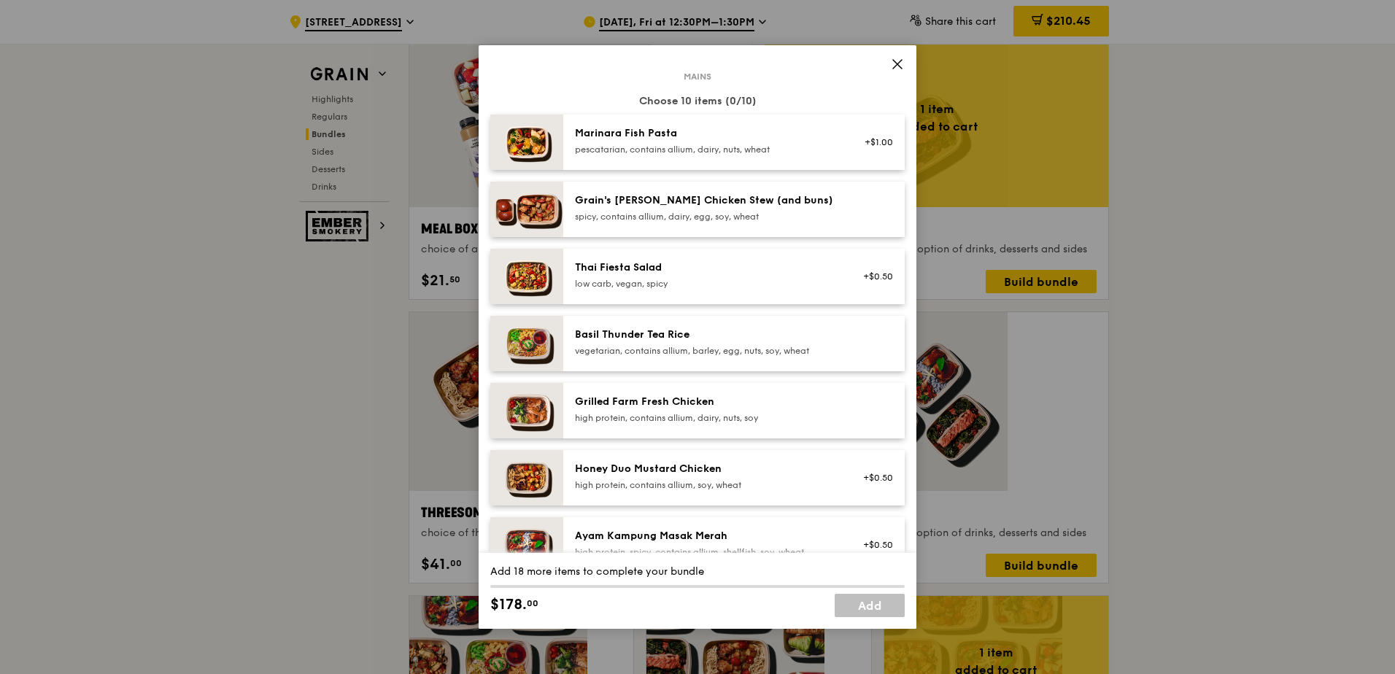
scroll to position [0, 0]
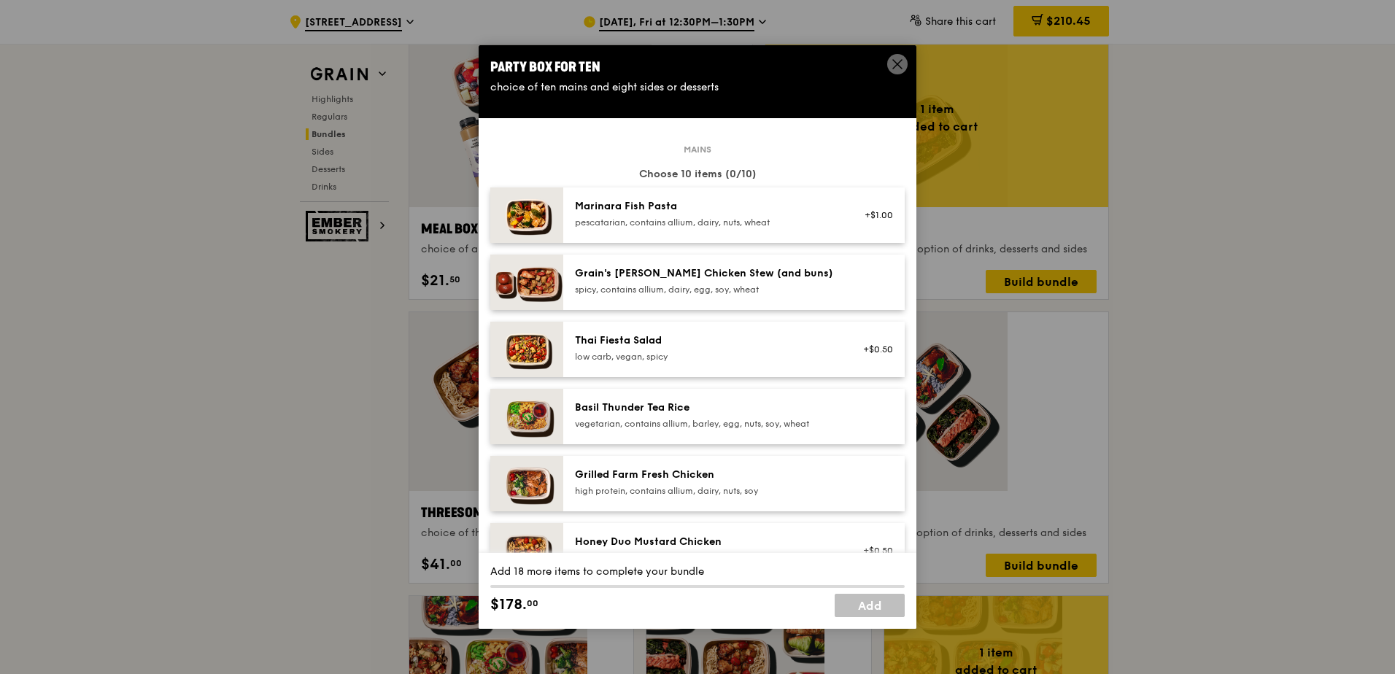
click at [662, 485] on div "high protein, contains allium, dairy, nuts, soy" at bounding box center [706, 491] width 262 height 12
click at [681, 485] on div "high protein, contains allium, dairy, nuts, soy" at bounding box center [706, 491] width 262 height 12
click at [672, 485] on div "high protein, contains allium, dairy, nuts, soy" at bounding box center [706, 491] width 262 height 12
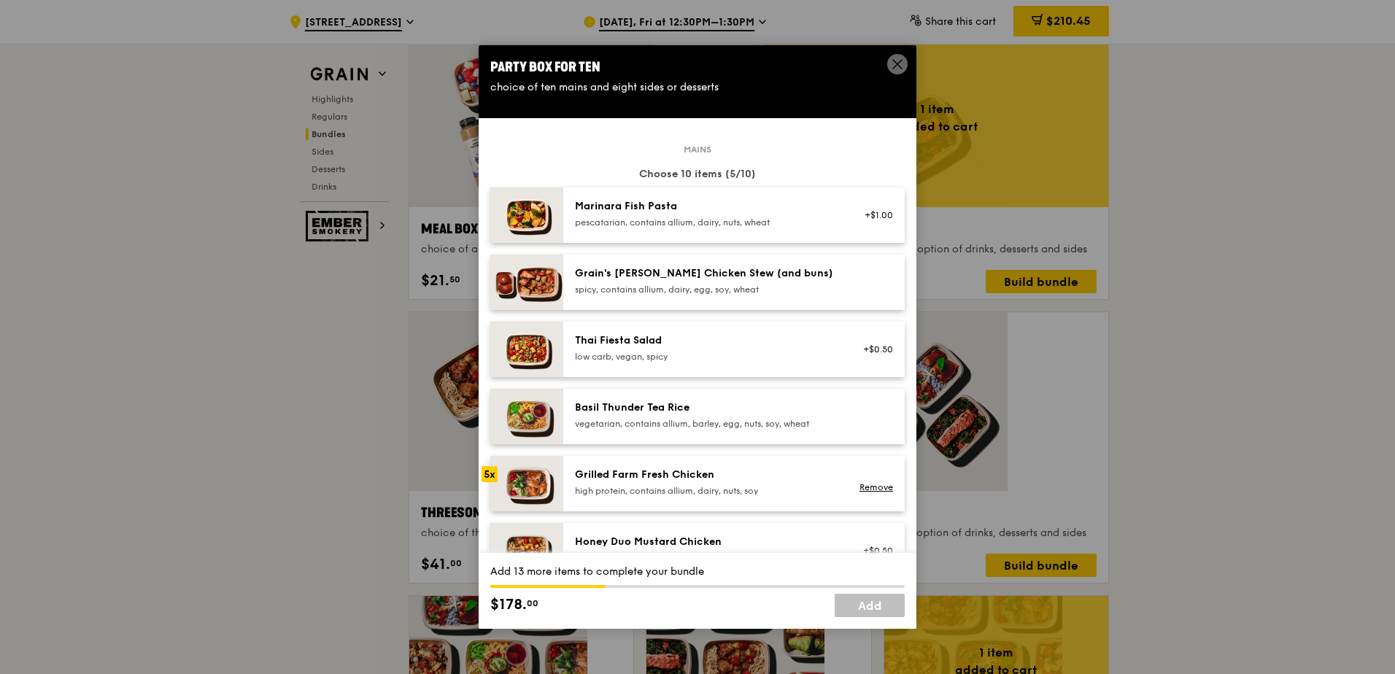
click at [665, 199] on div "Marinara Fish Pasta" at bounding box center [706, 206] width 262 height 15
click at [663, 199] on div "Marinara Fish Pasta" at bounding box center [706, 206] width 262 height 15
click at [663, 266] on div "Grain's [PERSON_NAME] Chicken Stew (and buns)" at bounding box center [706, 273] width 262 height 15
click at [663, 284] on div "spicy, contains allium, dairy, egg, soy, wheat" at bounding box center [706, 290] width 262 height 12
click at [657, 333] on div "Thai Fiesta Salad" at bounding box center [706, 340] width 262 height 15
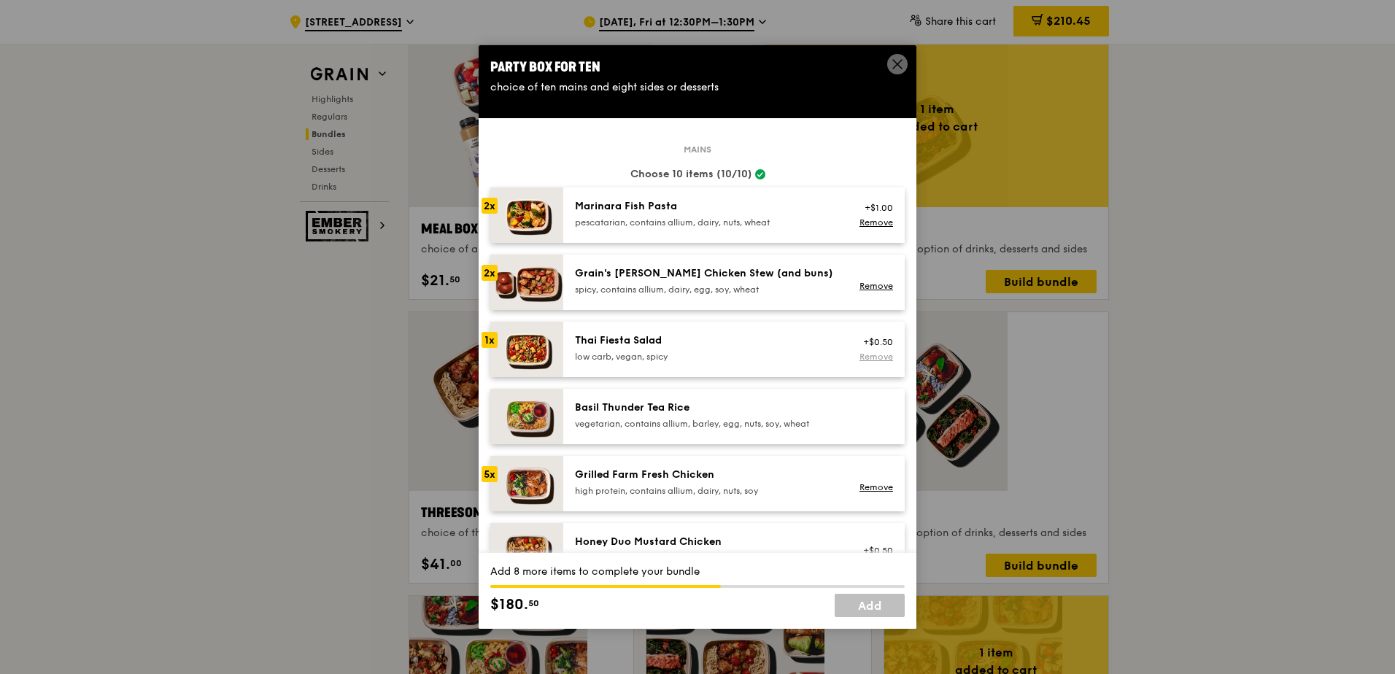
click at [862, 352] on link "Remove" at bounding box center [876, 357] width 34 height 10
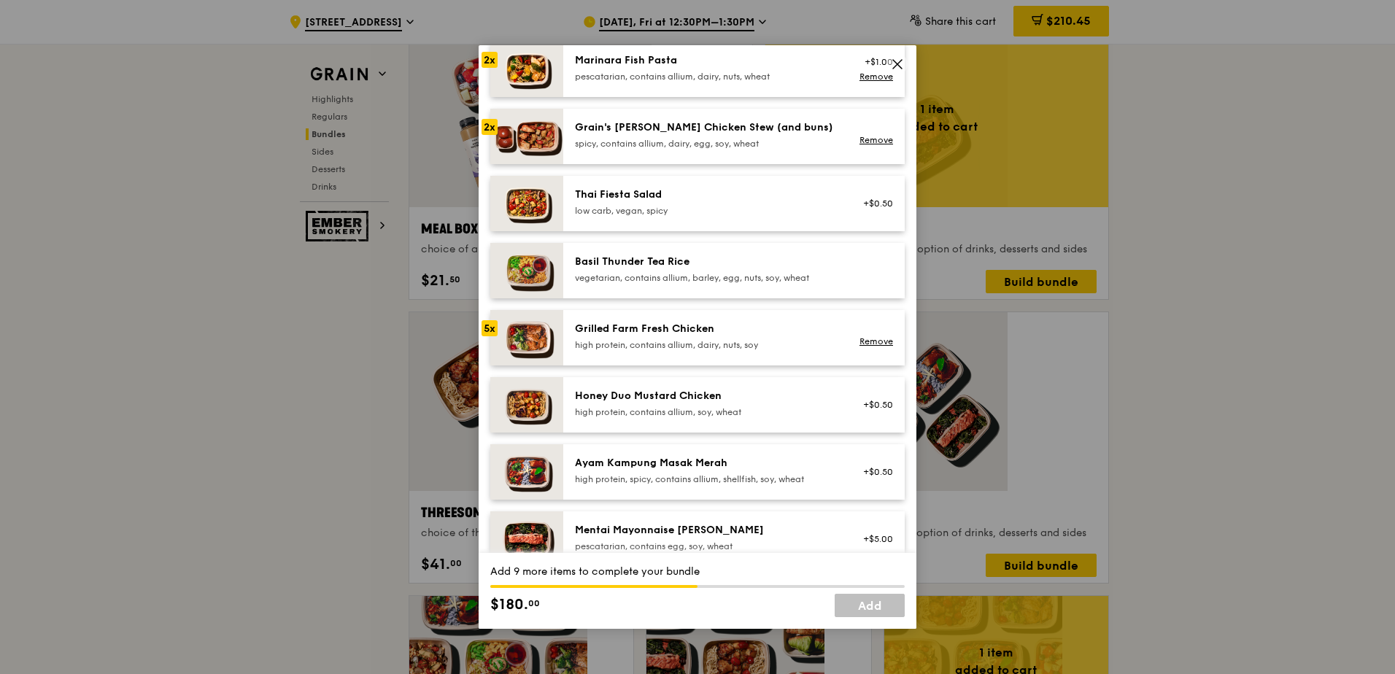
click at [724, 389] on div "Honey Duo Mustard Chicken" at bounding box center [706, 396] width 262 height 15
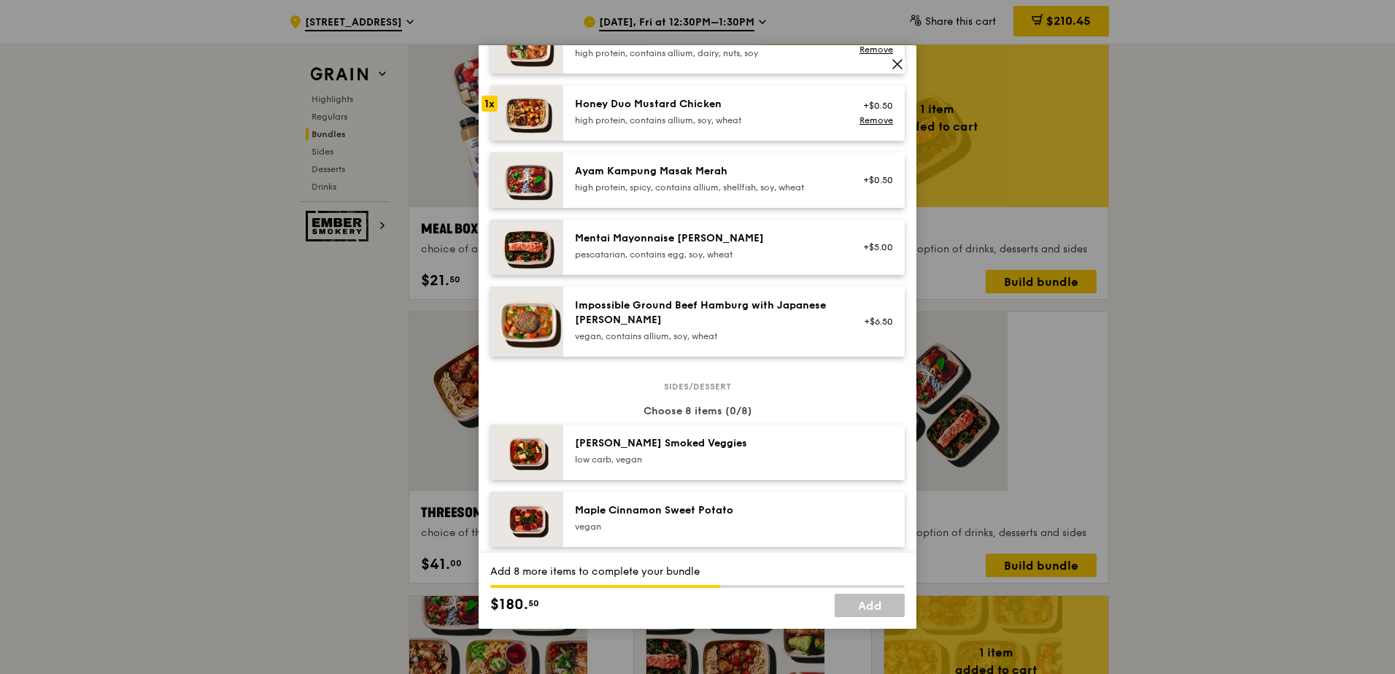
scroll to position [511, 0]
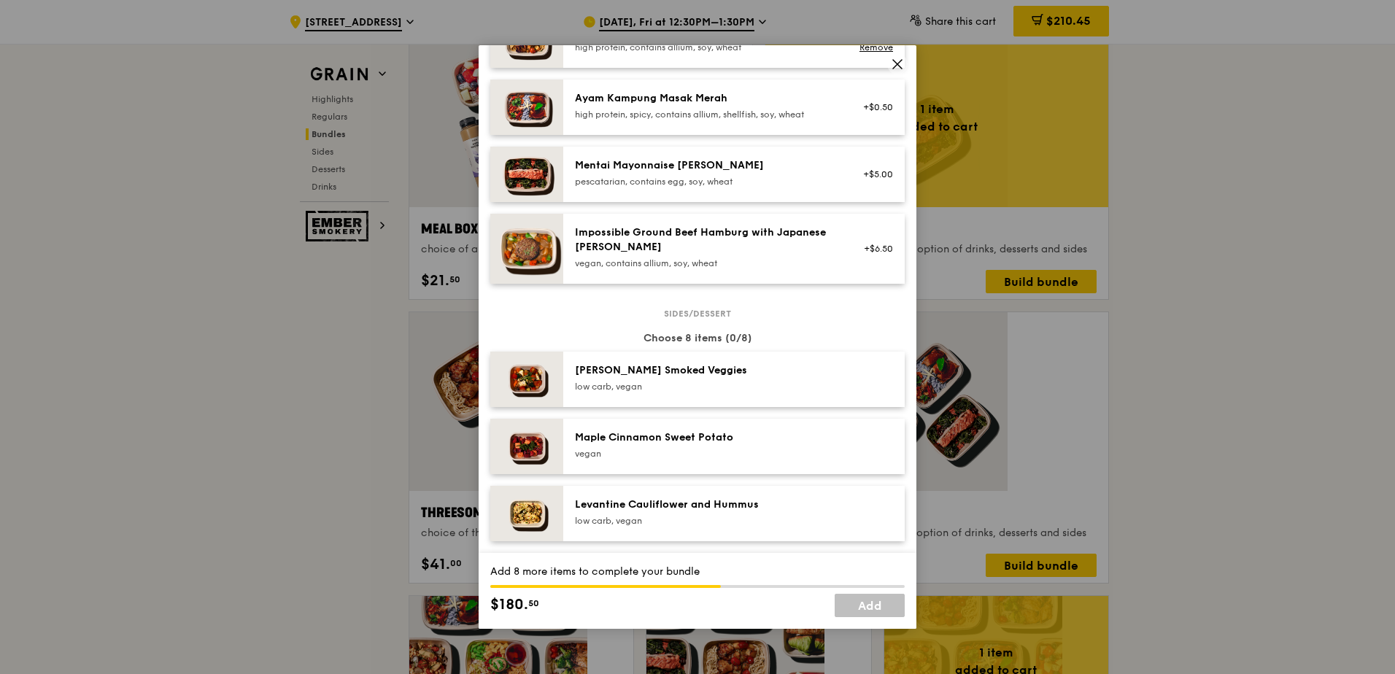
click at [733, 363] on div "[PERSON_NAME] Smoked Veggies" at bounding box center [706, 370] width 262 height 15
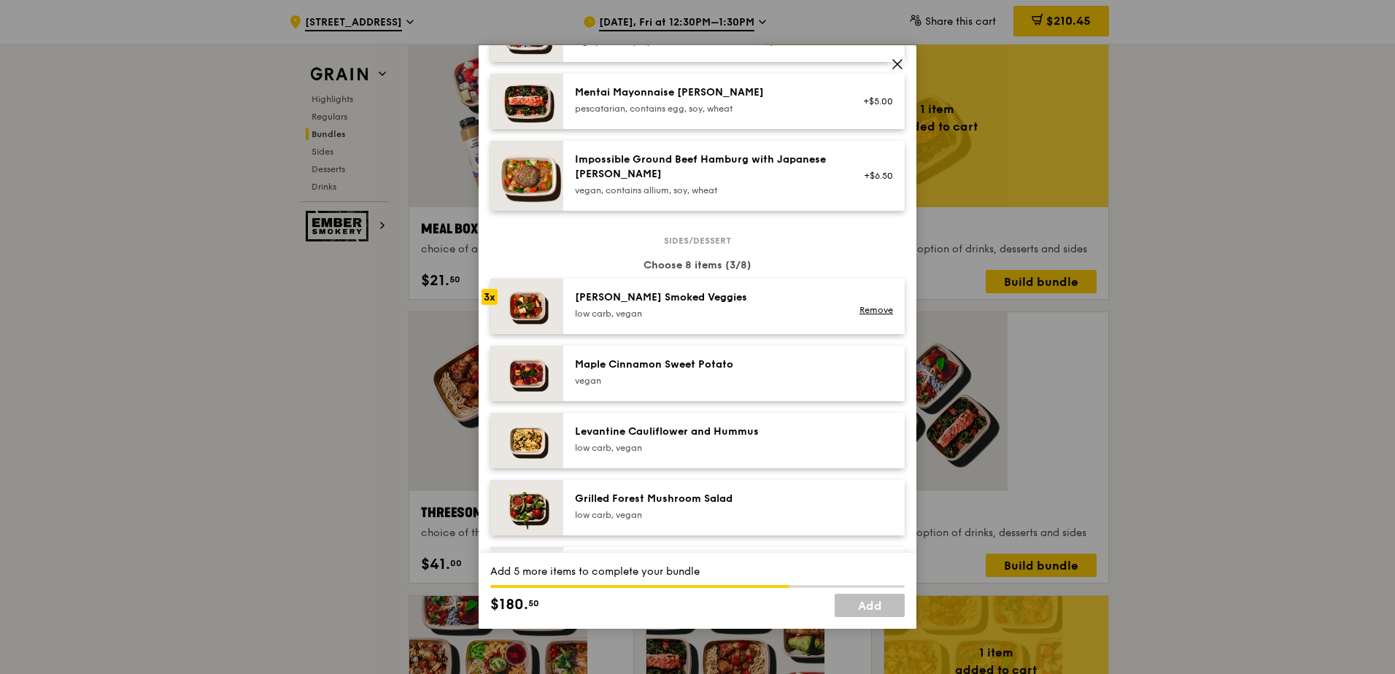
click at [704, 480] on div "Grilled Forest Mushroom Salad low carb, vegan" at bounding box center [733, 507] width 341 height 55
click at [710, 492] on div "Grilled Forest Mushroom Salad low carb, vegan Remove" at bounding box center [734, 508] width 318 height 32
click at [713, 509] on div "low carb, vegan" at bounding box center [706, 515] width 262 height 12
click at [695, 626] on div "Ondeh Ondeh Pandan Cake" at bounding box center [706, 633] width 262 height 15
click at [640, 626] on div "Ondeh Ondeh Pandan Cake" at bounding box center [706, 633] width 262 height 15
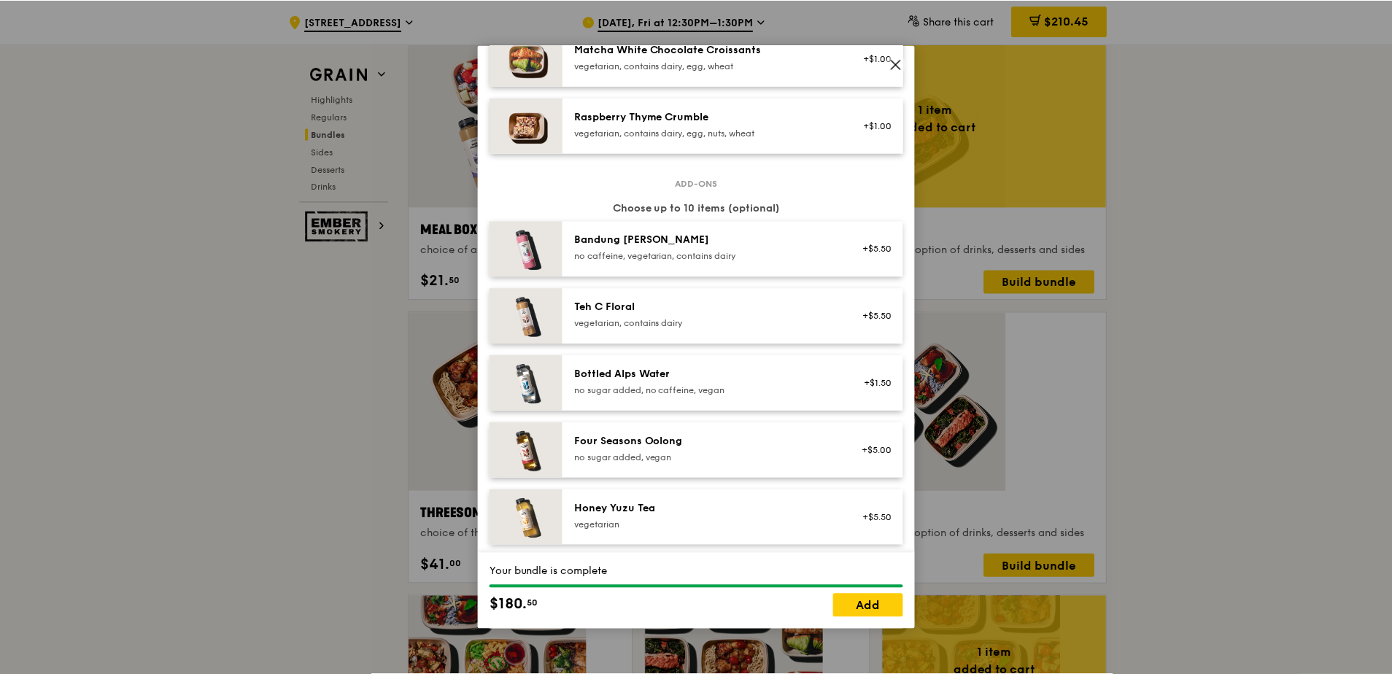
scroll to position [1481, 0]
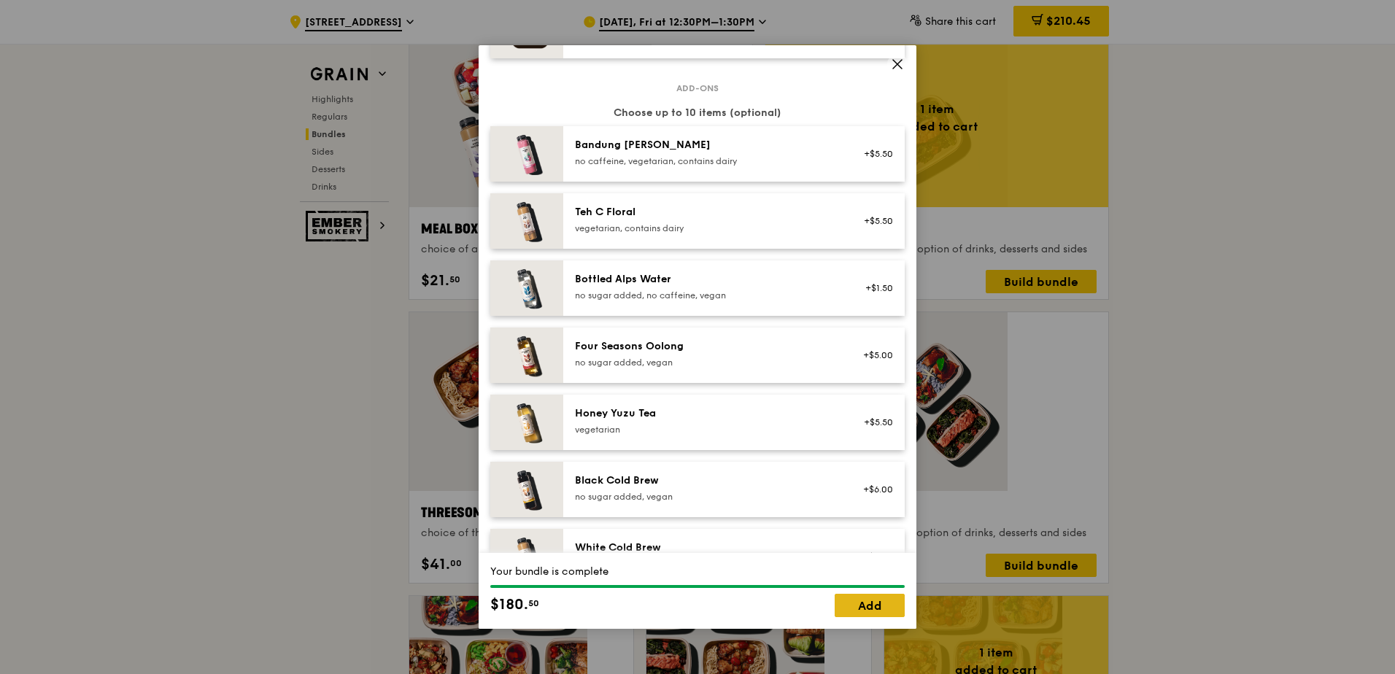
click at [891, 613] on link "Add" at bounding box center [869, 605] width 70 height 23
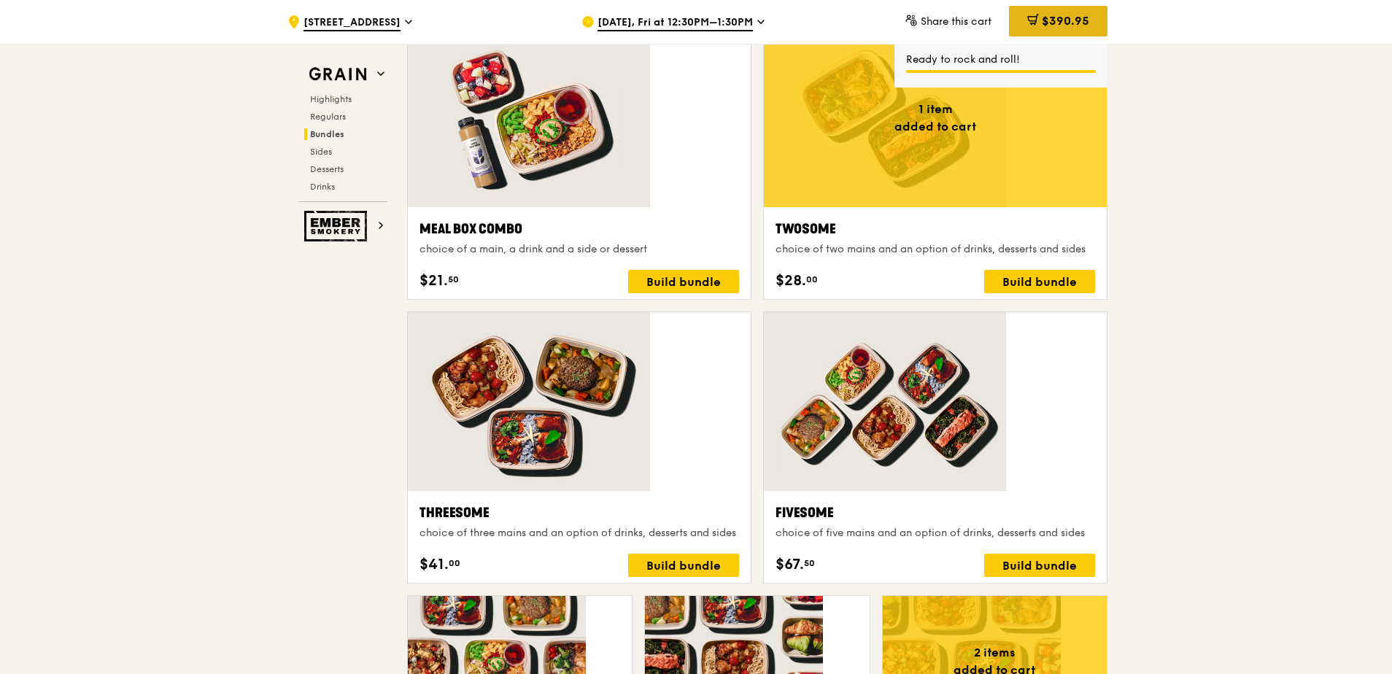
click at [1042, 18] on span "$390.95" at bounding box center [1065, 21] width 47 height 14
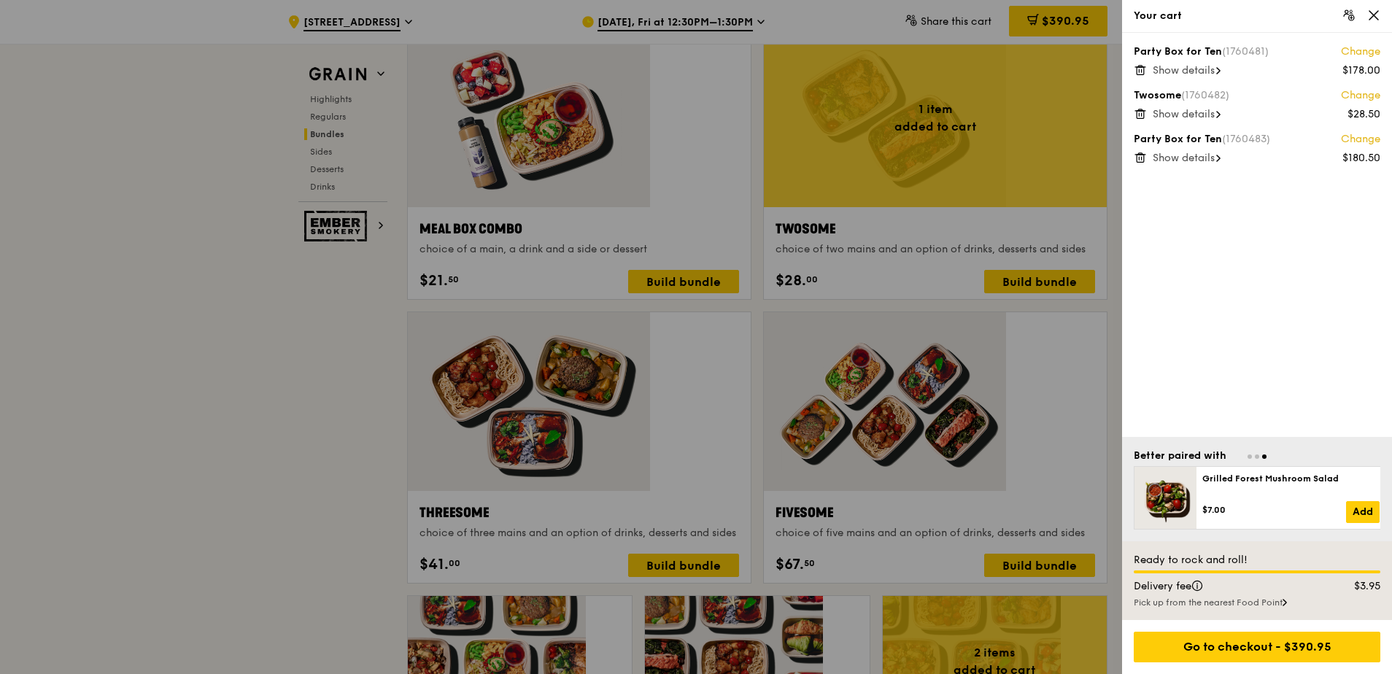
click at [978, 404] on div at bounding box center [696, 337] width 1392 height 674
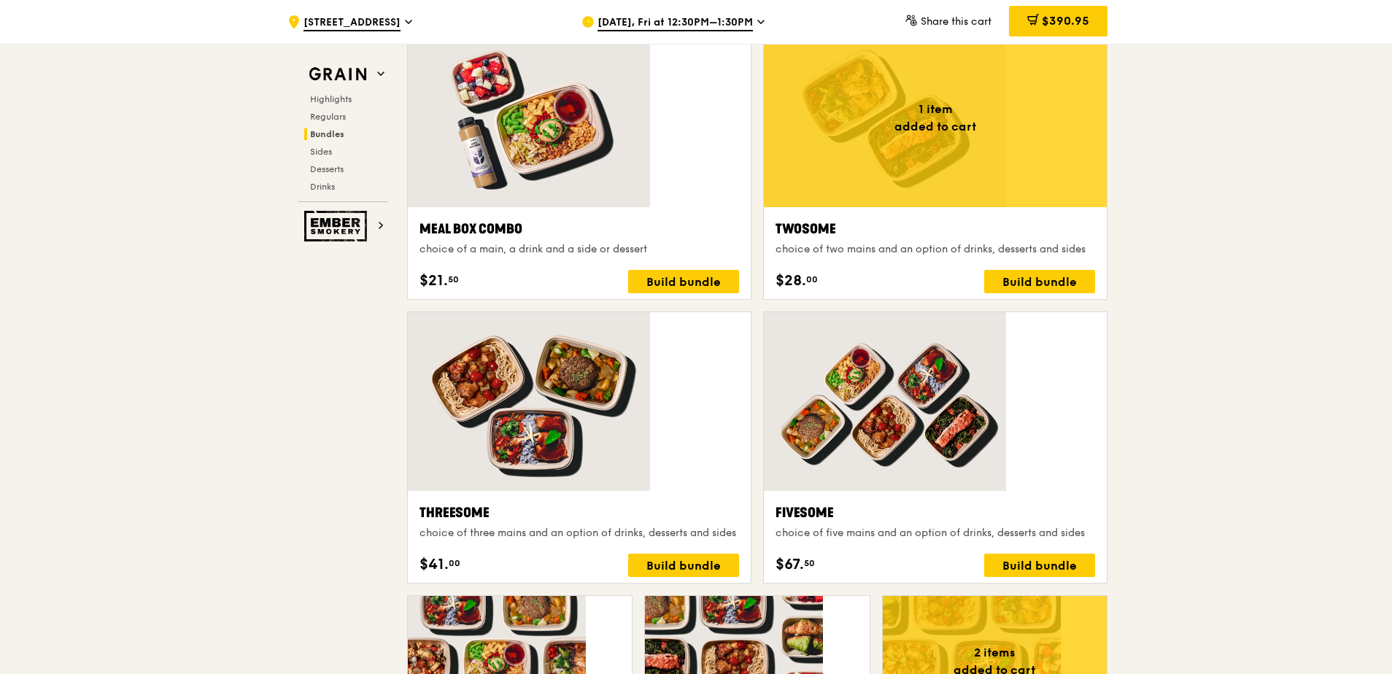
click at [1220, 376] on div ".cls-1 { fill: none; stroke: #fff; stroke-linecap: round; stroke-linejoin: roun…" at bounding box center [696, 669] width 1392 height 5219
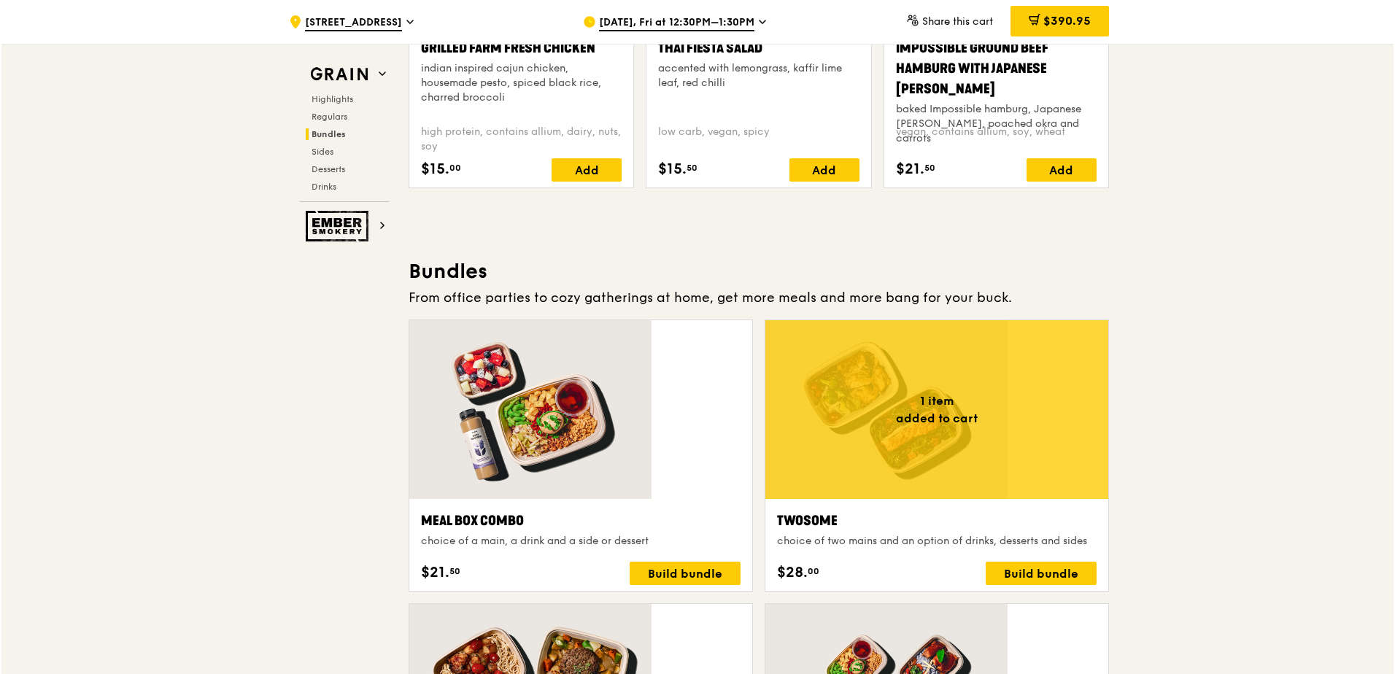
scroll to position [1765, 0]
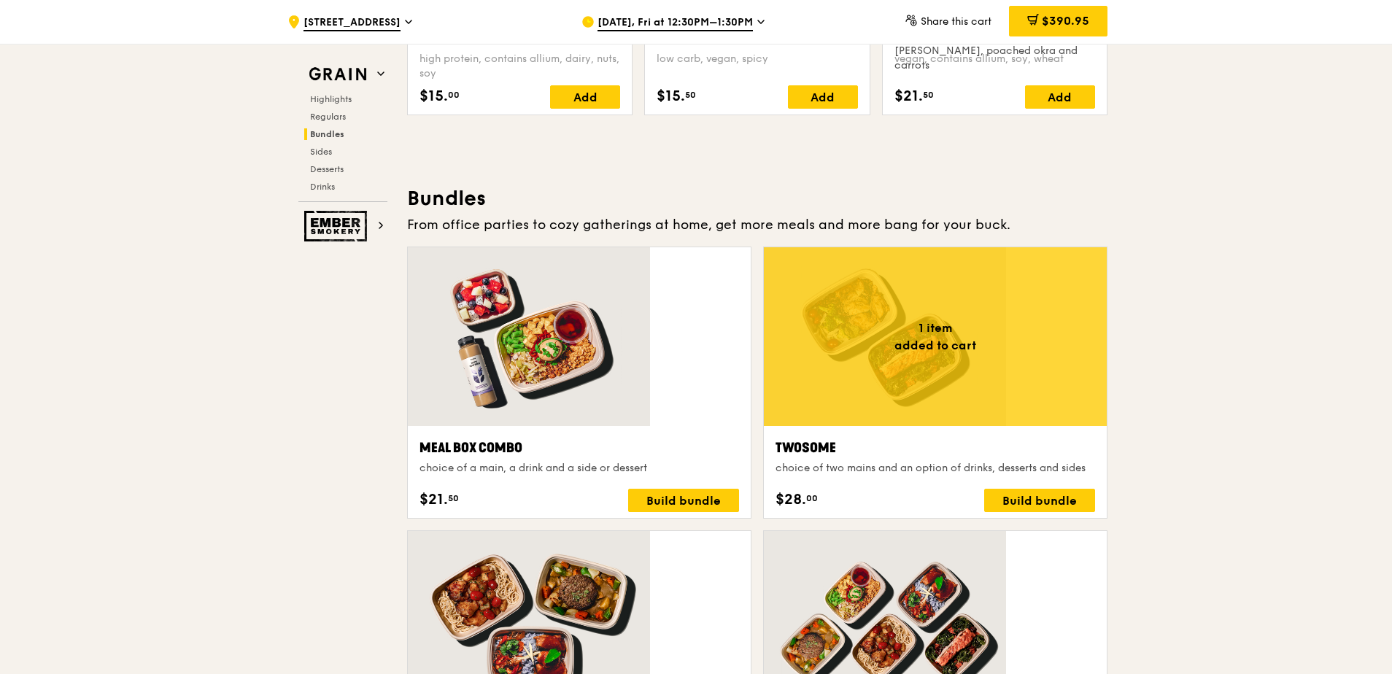
click at [953, 247] on div at bounding box center [935, 336] width 343 height 179
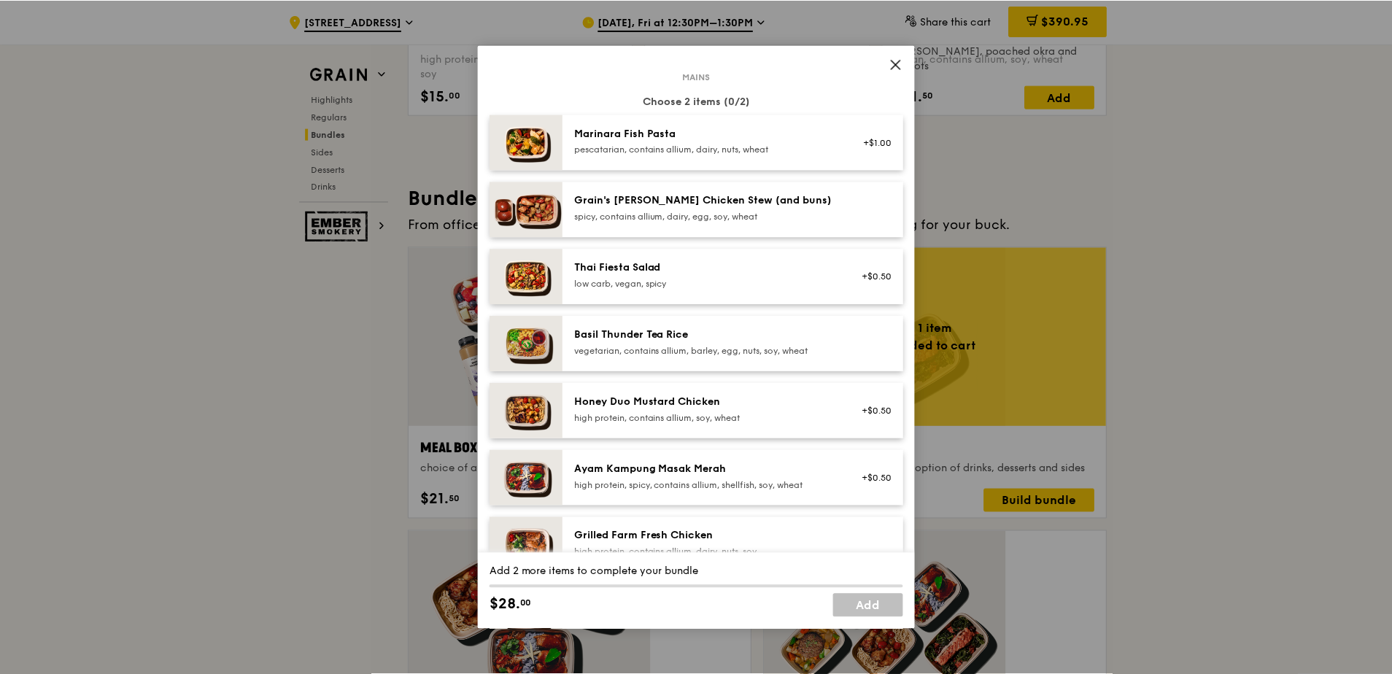
scroll to position [0, 0]
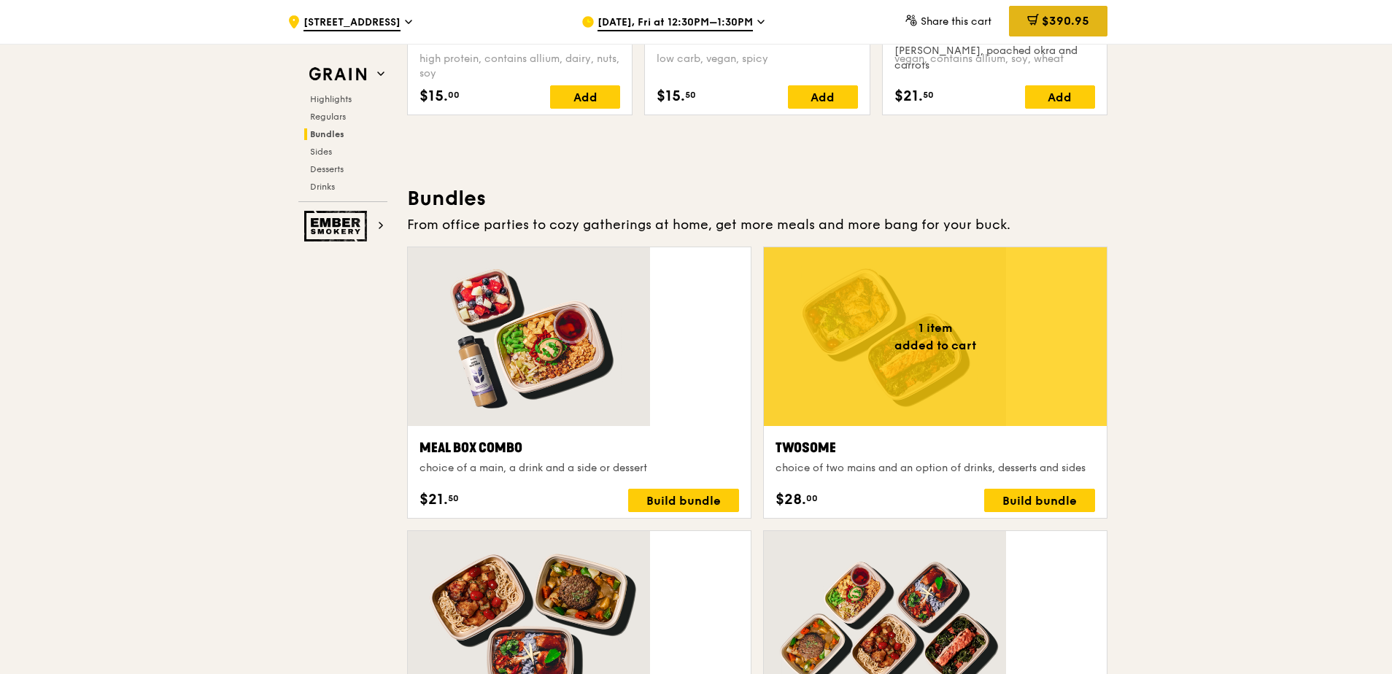
click at [1009, 23] on div "$390.95" at bounding box center [1058, 21] width 98 height 31
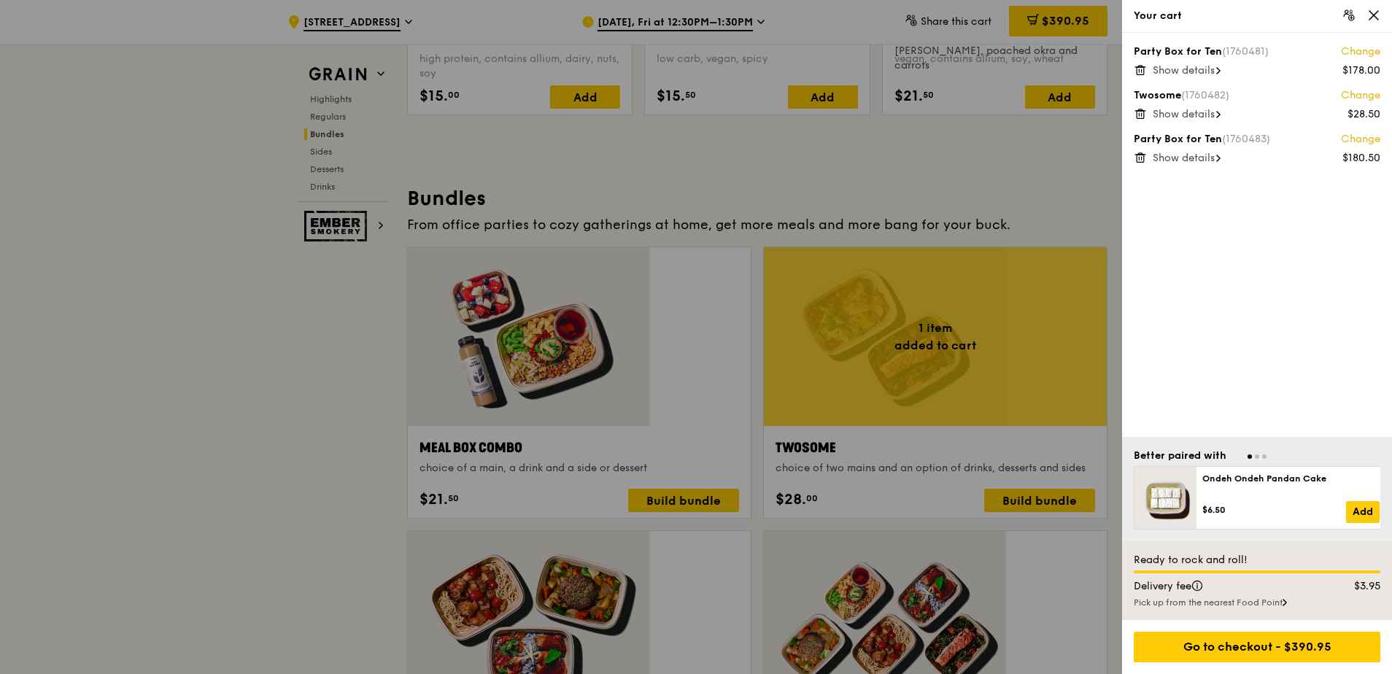
click at [1167, 64] on span "Show details" at bounding box center [1183, 70] width 62 height 12
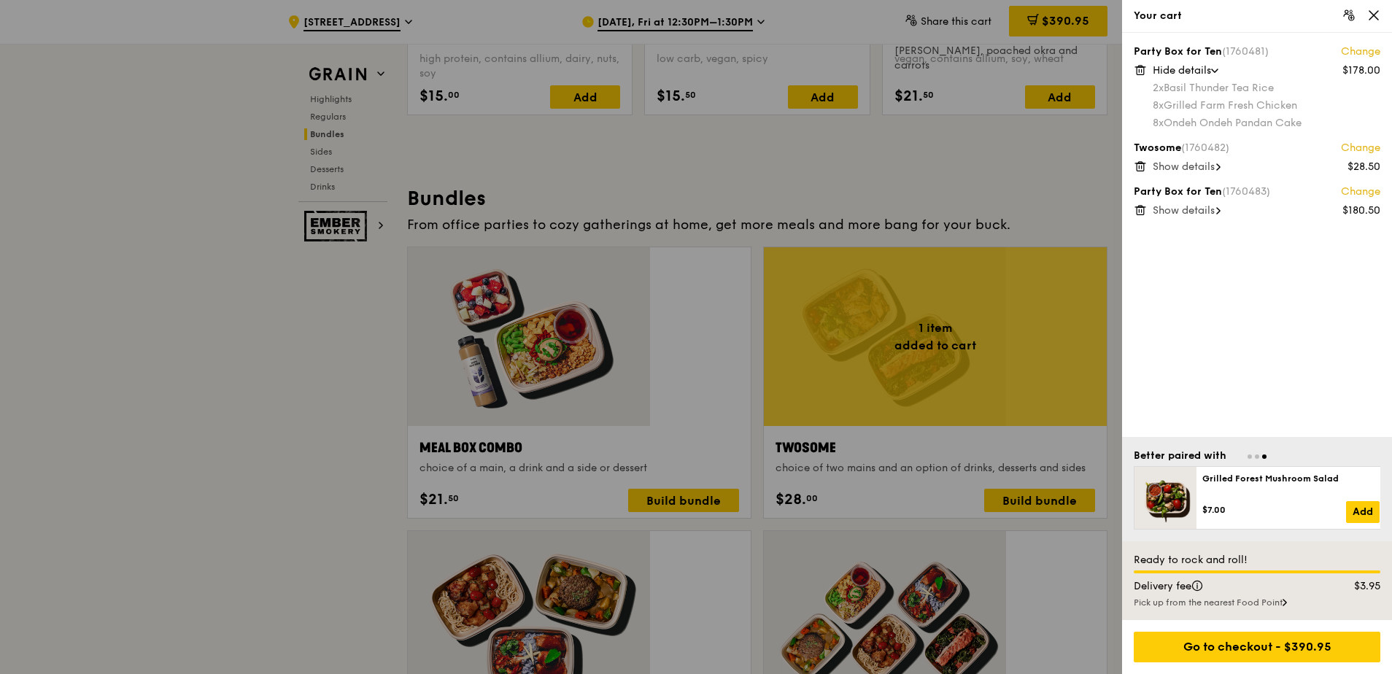
click at [1165, 160] on span "Show details" at bounding box center [1183, 166] width 62 height 12
click at [1180, 239] on span "Show details" at bounding box center [1183, 245] width 62 height 12
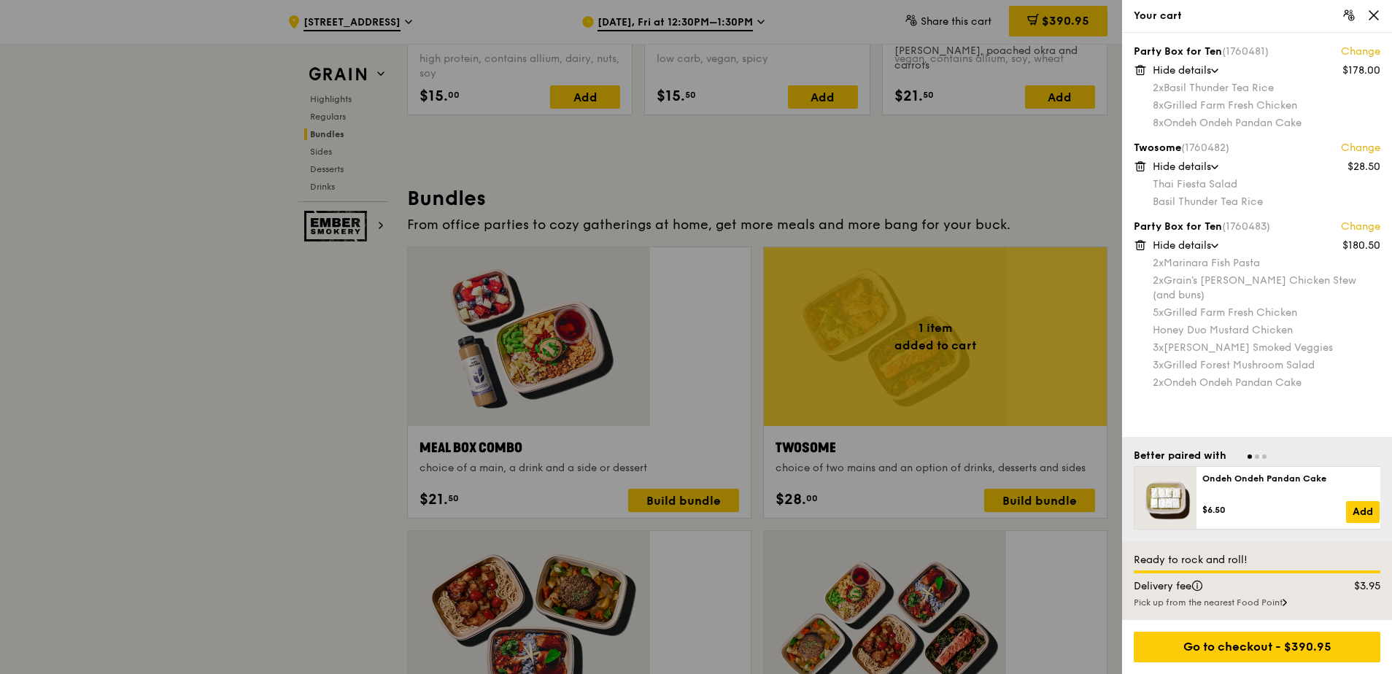
click at [1022, 214] on div at bounding box center [696, 337] width 1392 height 674
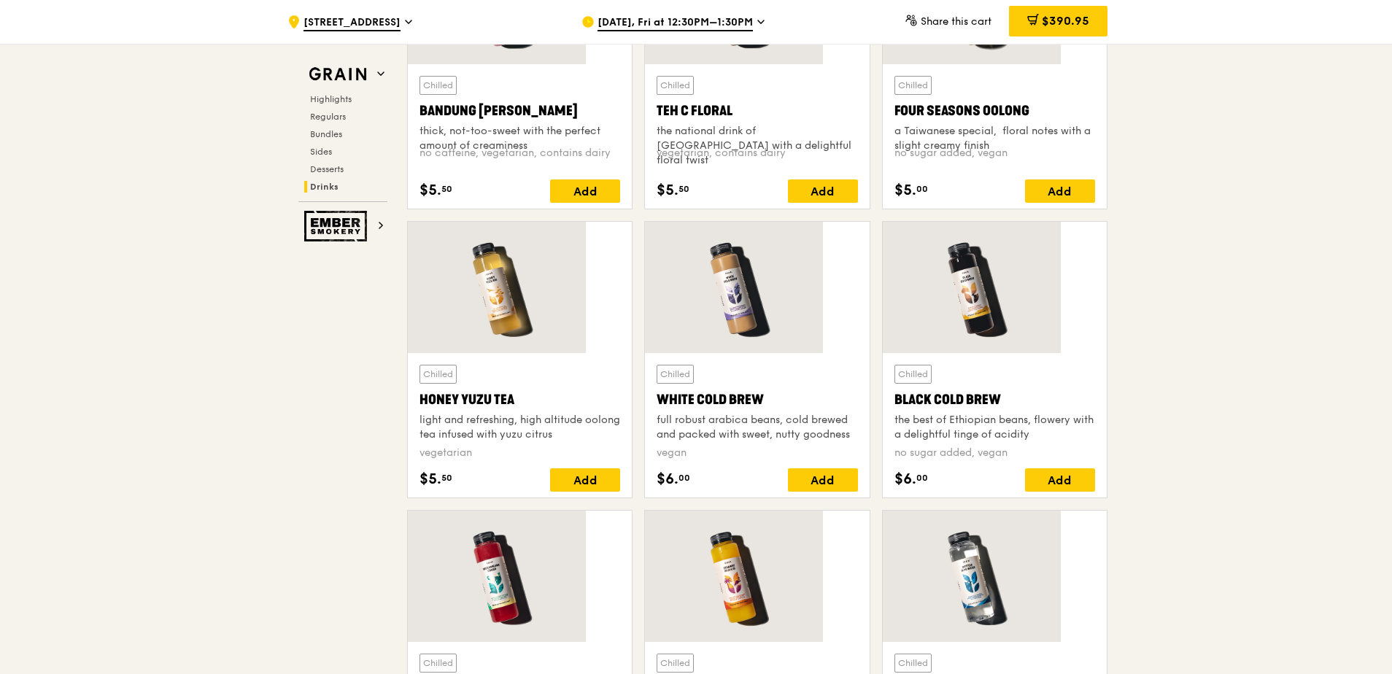
scroll to position [4526, 0]
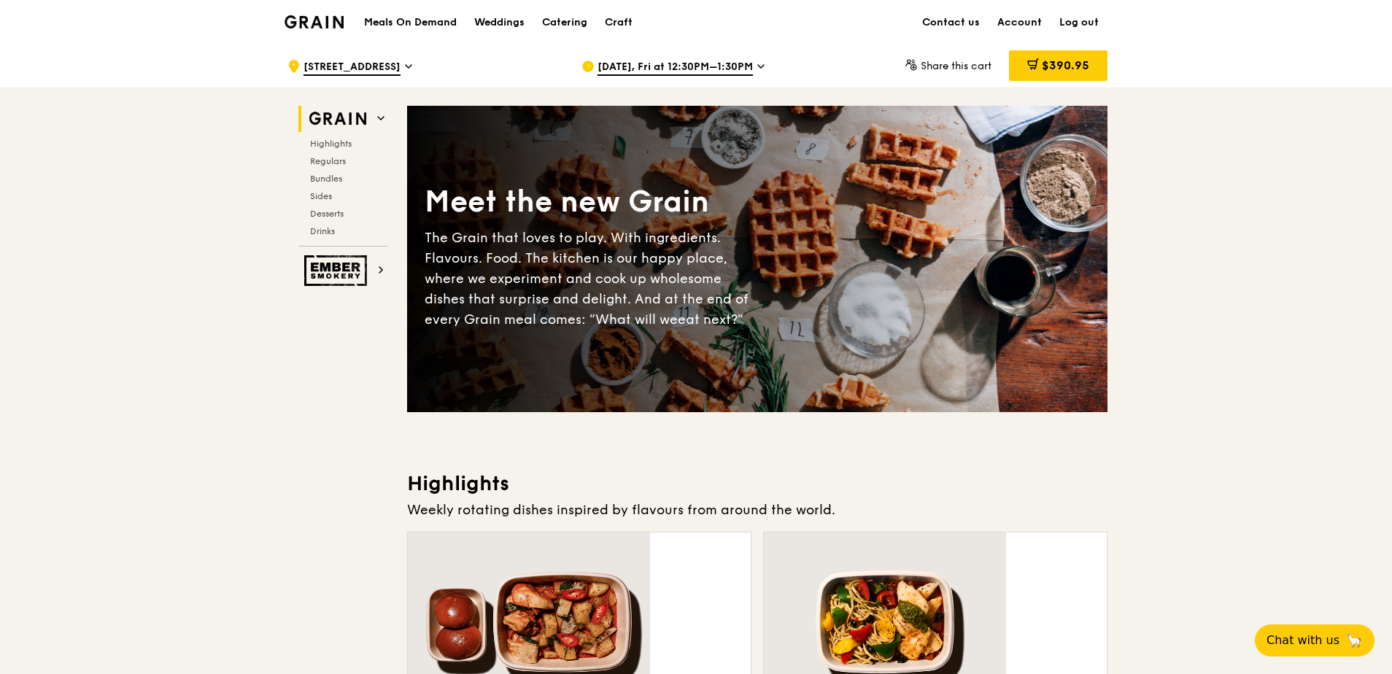
click at [412, 70] on icon at bounding box center [408, 66] width 7 height 13
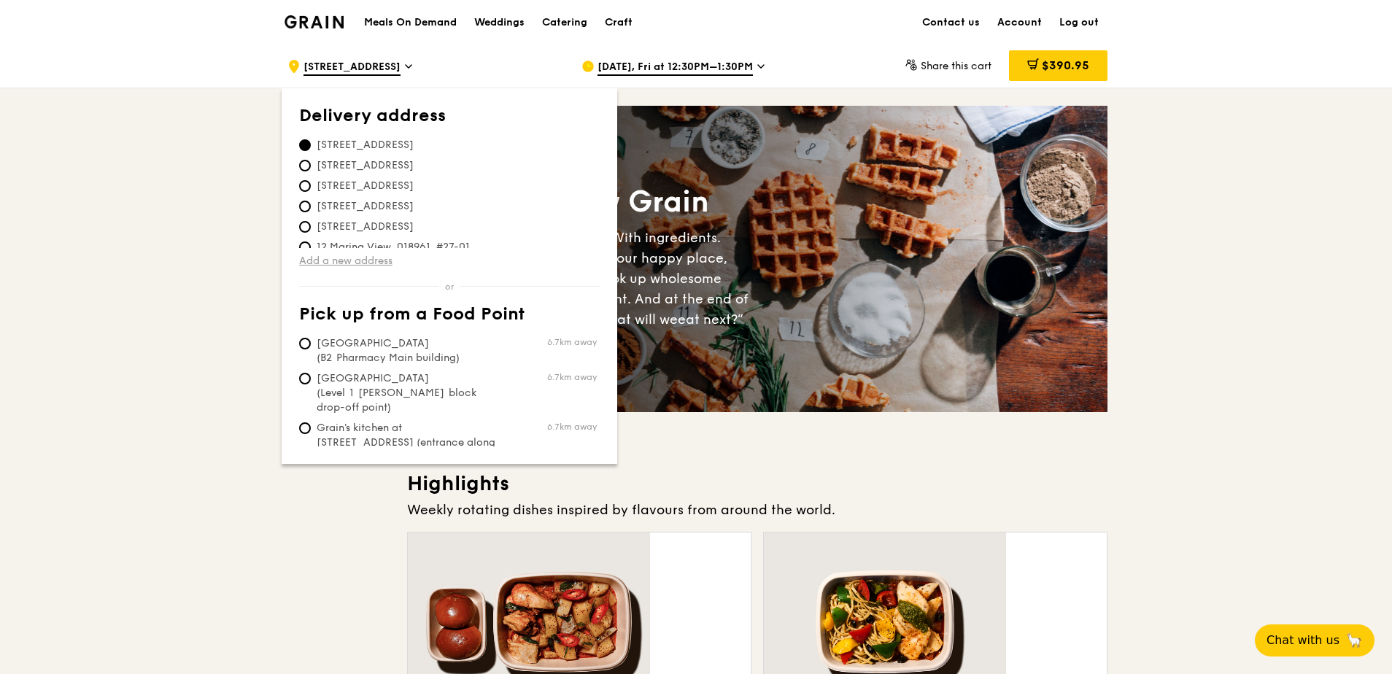
click at [445, 254] on link "Add a new address" at bounding box center [449, 261] width 301 height 15
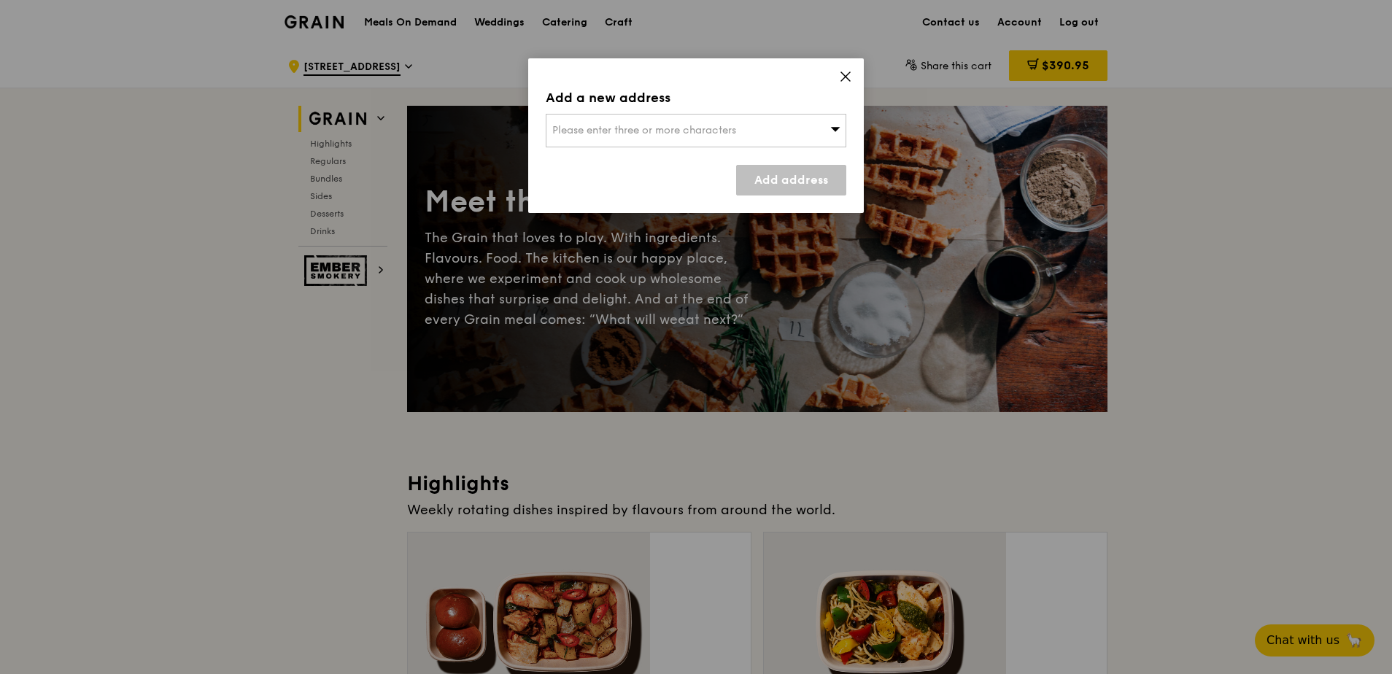
click at [633, 124] on span "Please enter three or more characters" at bounding box center [644, 130] width 184 height 12
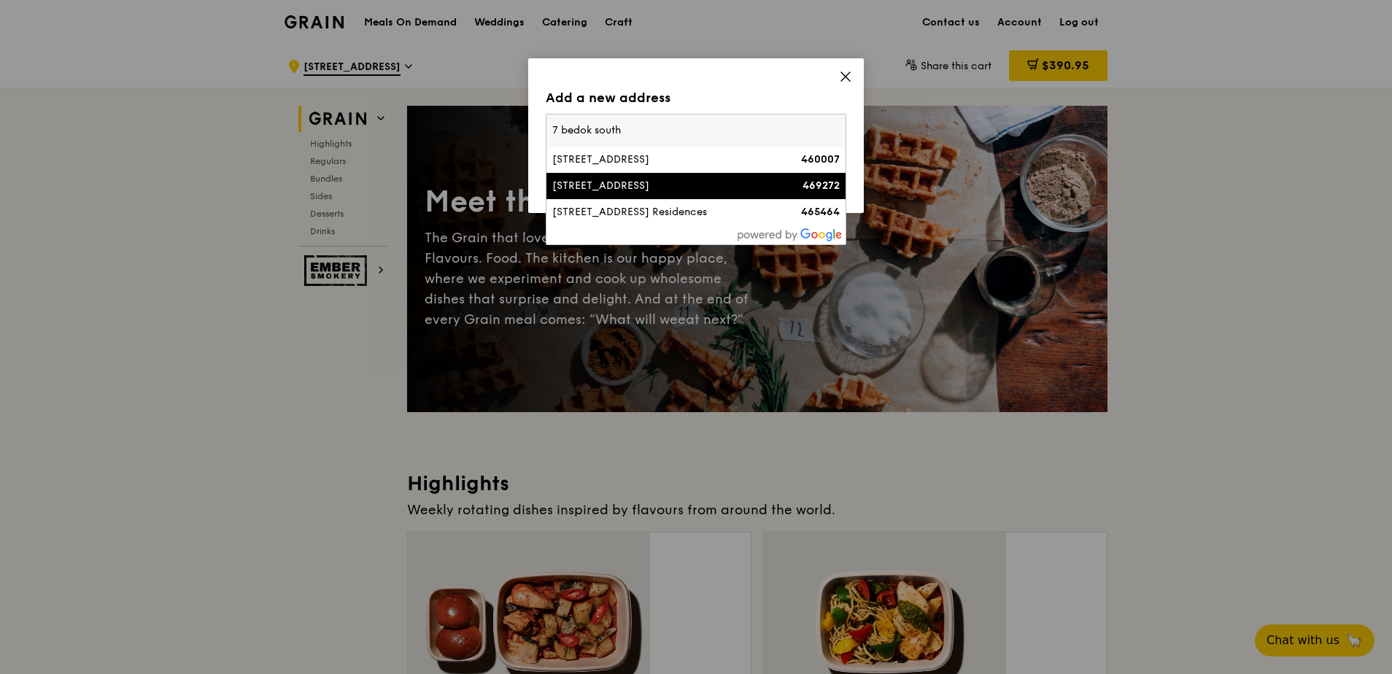
type input "7 bedok south"
click at [623, 179] on div "[STREET_ADDRESS]" at bounding box center [660, 186] width 216 height 15
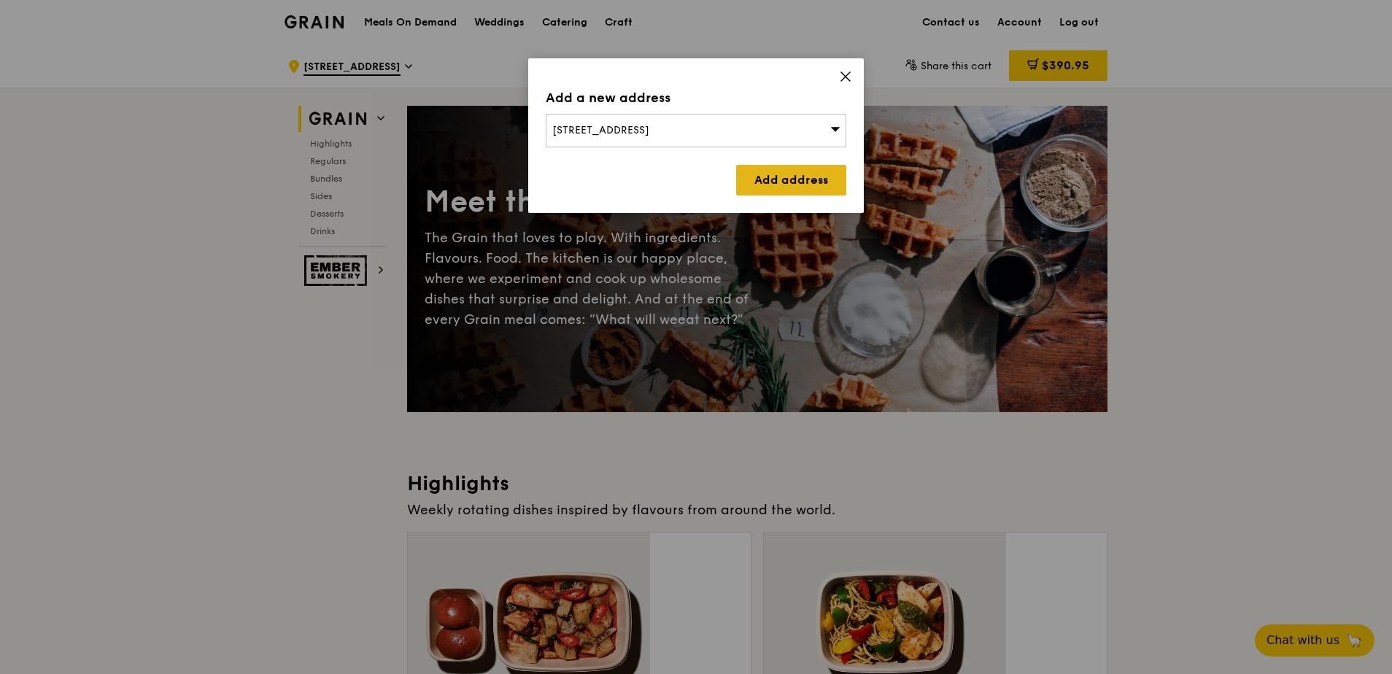
click at [792, 165] on link "Add address" at bounding box center [791, 180] width 110 height 31
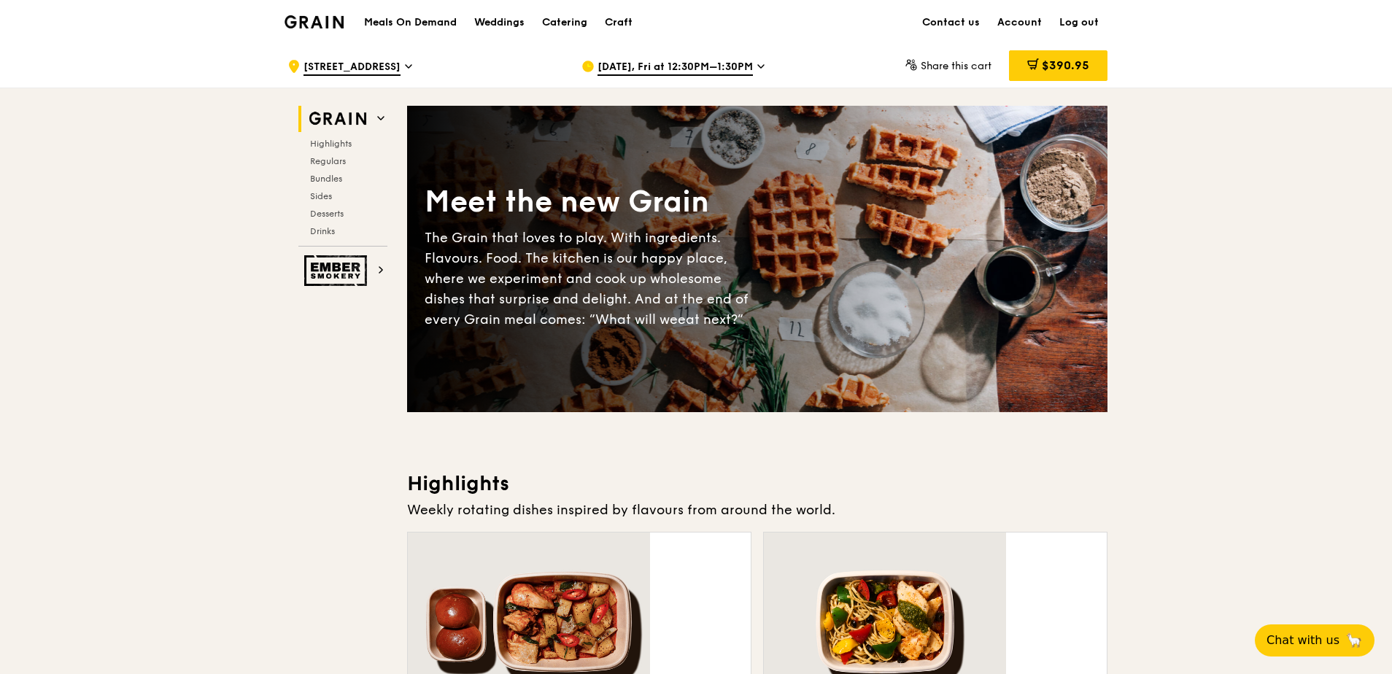
click at [457, 21] on h1 "Meals On Demand" at bounding box center [410, 22] width 93 height 15
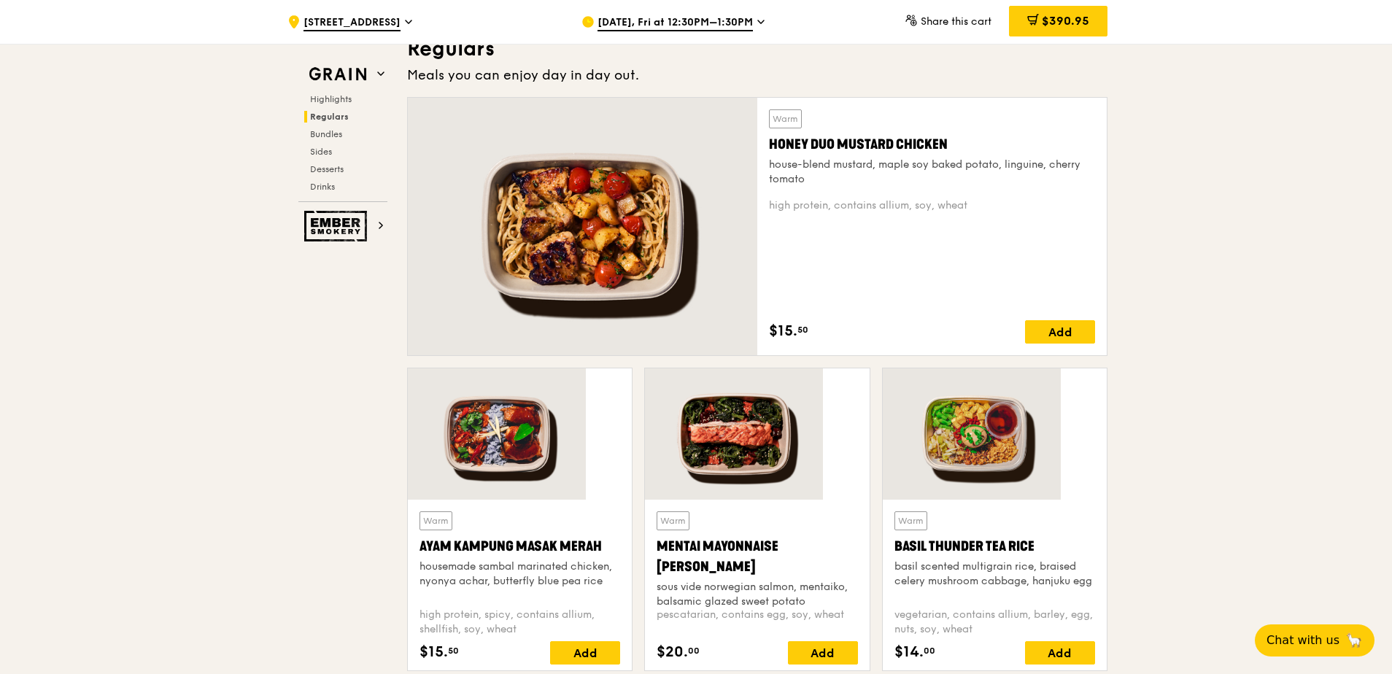
scroll to position [806, 0]
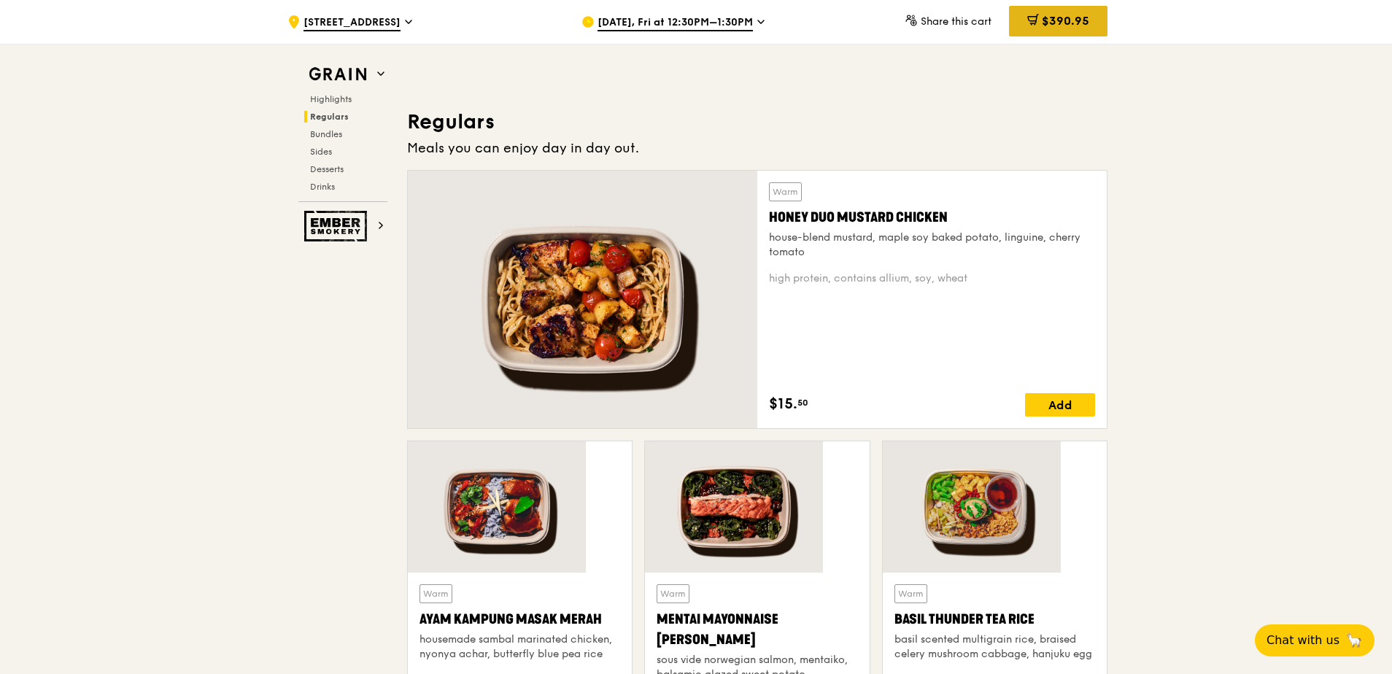
click at [1042, 23] on span "$390.95" at bounding box center [1065, 21] width 47 height 14
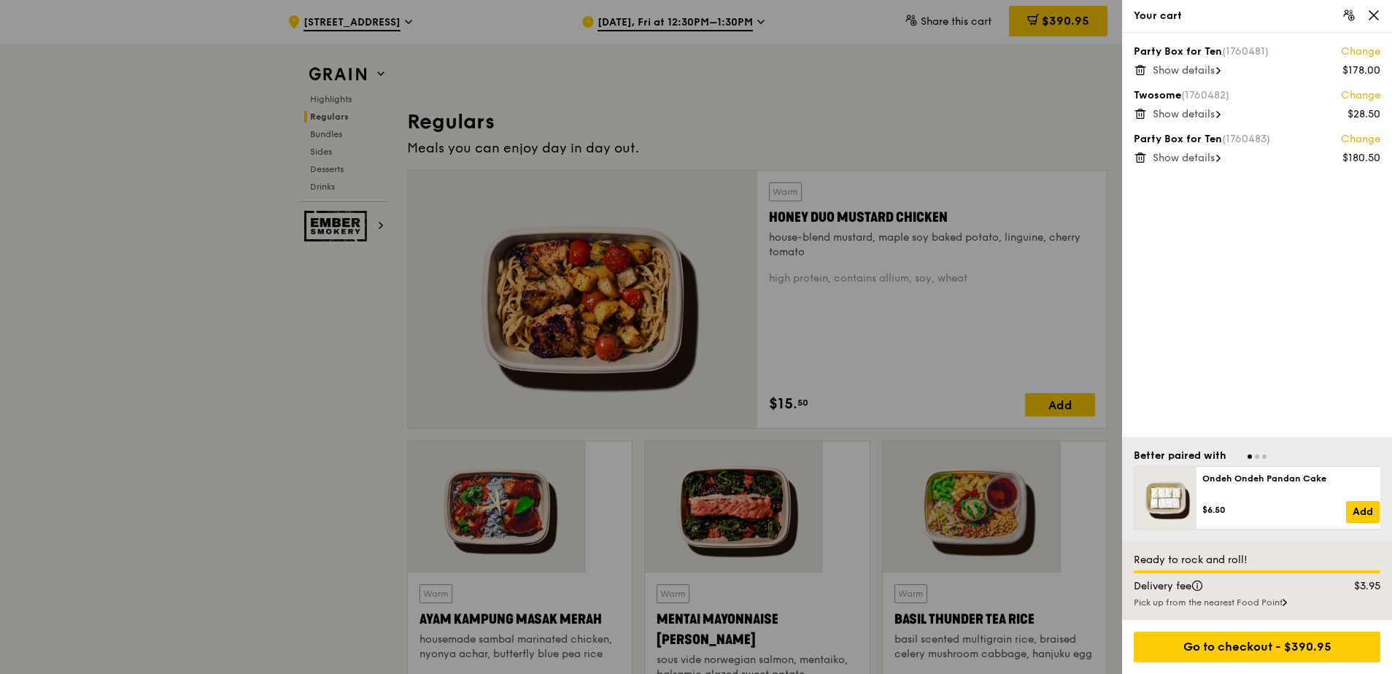
click at [1182, 64] on span "Show details" at bounding box center [1183, 70] width 62 height 12
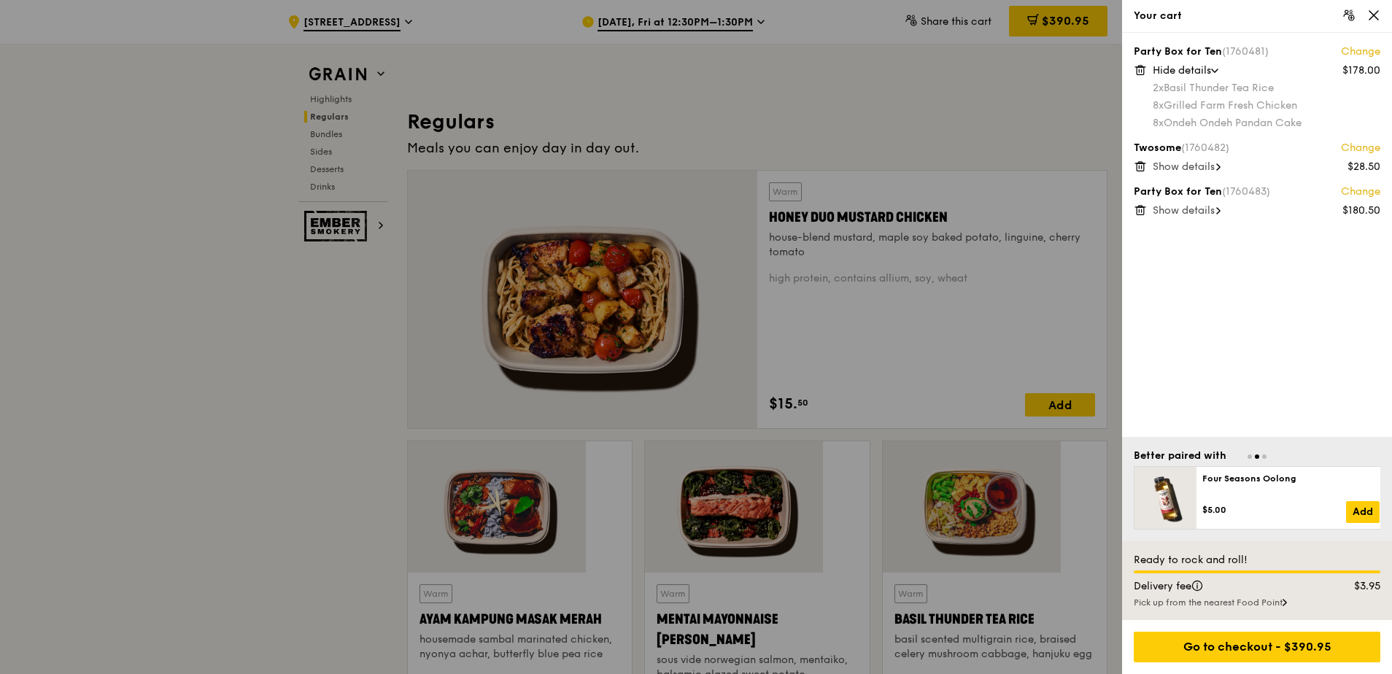
click at [1180, 160] on span "Show details" at bounding box center [1183, 166] width 62 height 12
click at [1178, 239] on span "Show details" at bounding box center [1183, 245] width 62 height 12
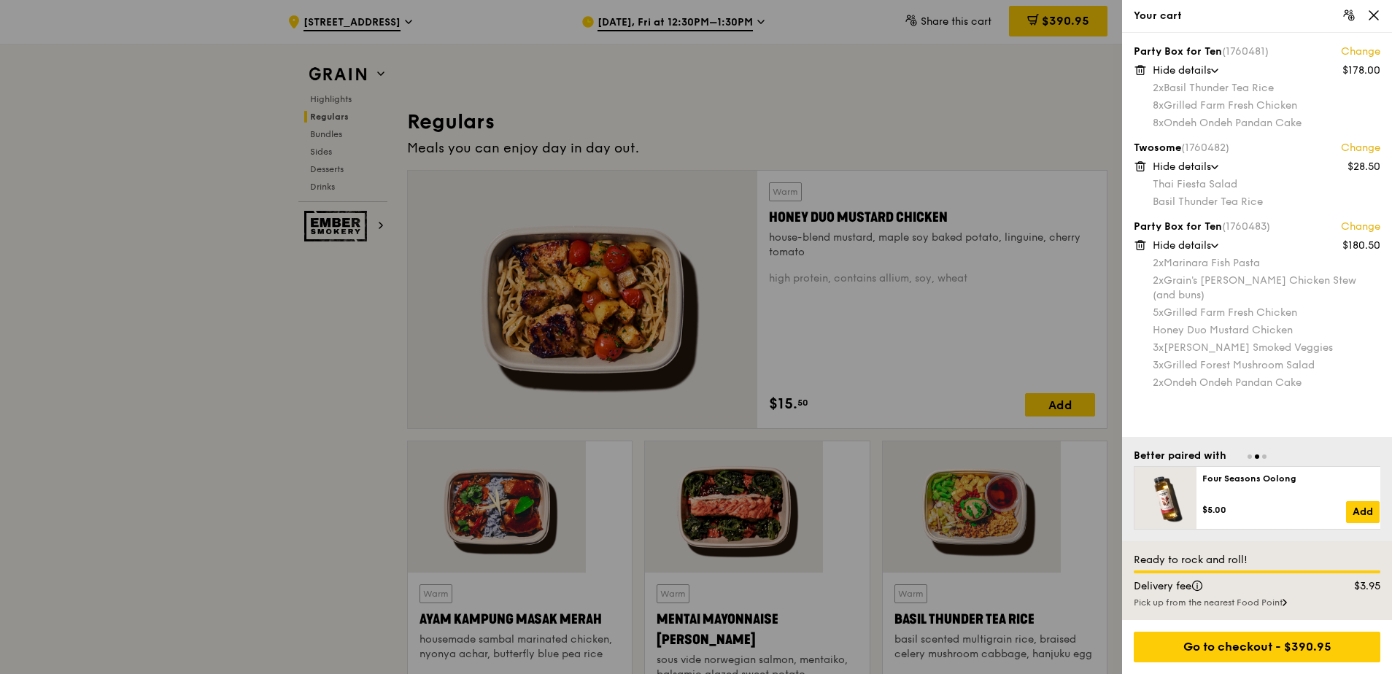
click at [1179, 220] on div "Party Box for Ten (1760483) Change" at bounding box center [1256, 227] width 247 height 15
click at [1373, 220] on link "Change" at bounding box center [1360, 227] width 39 height 15
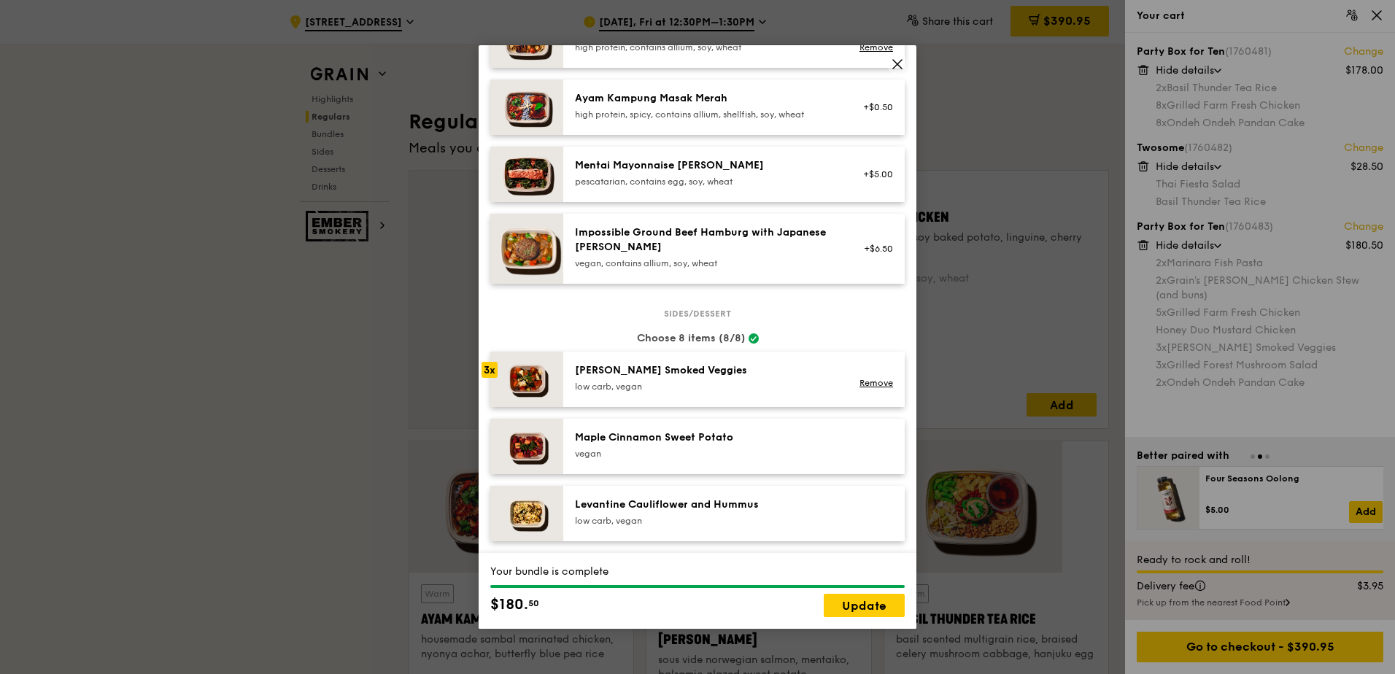
scroll to position [584, 0]
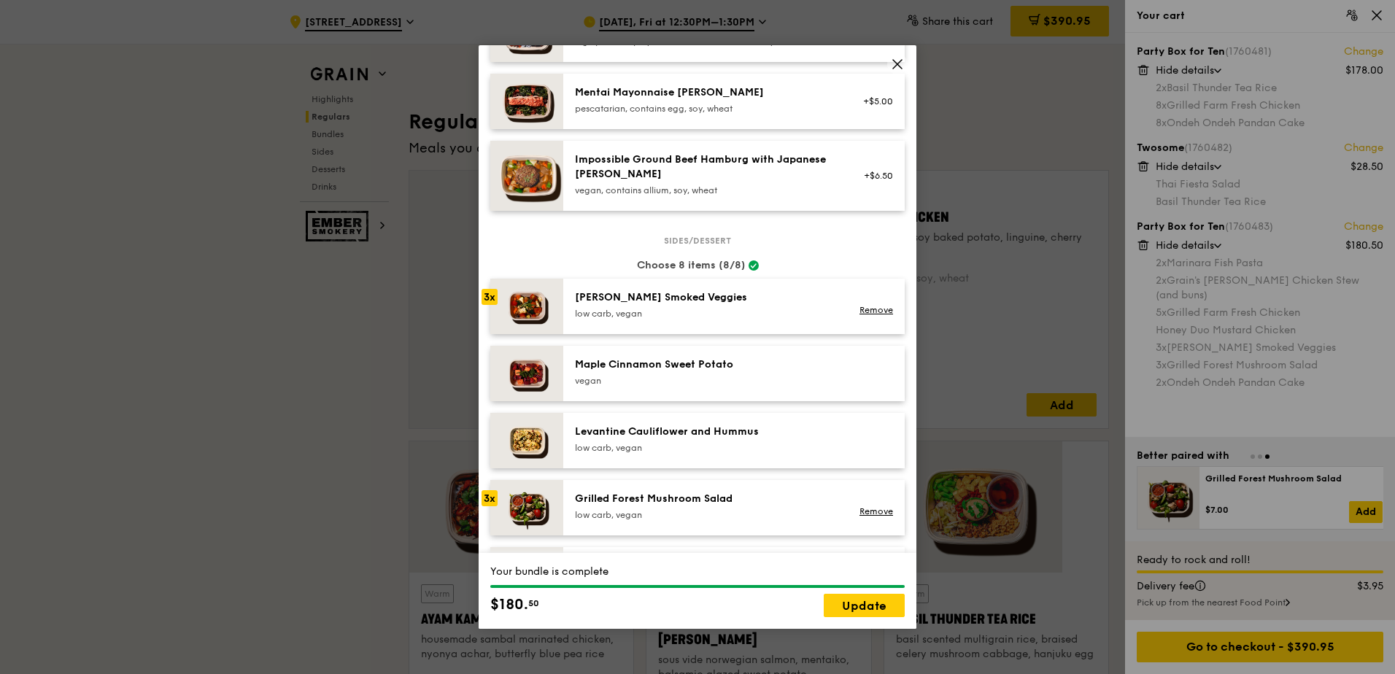
click at [807, 425] on div "Levantine Cauliflower and Hummus low carb, vegan" at bounding box center [706, 439] width 262 height 29
click at [872, 305] on link "Remove" at bounding box center [876, 310] width 34 height 10
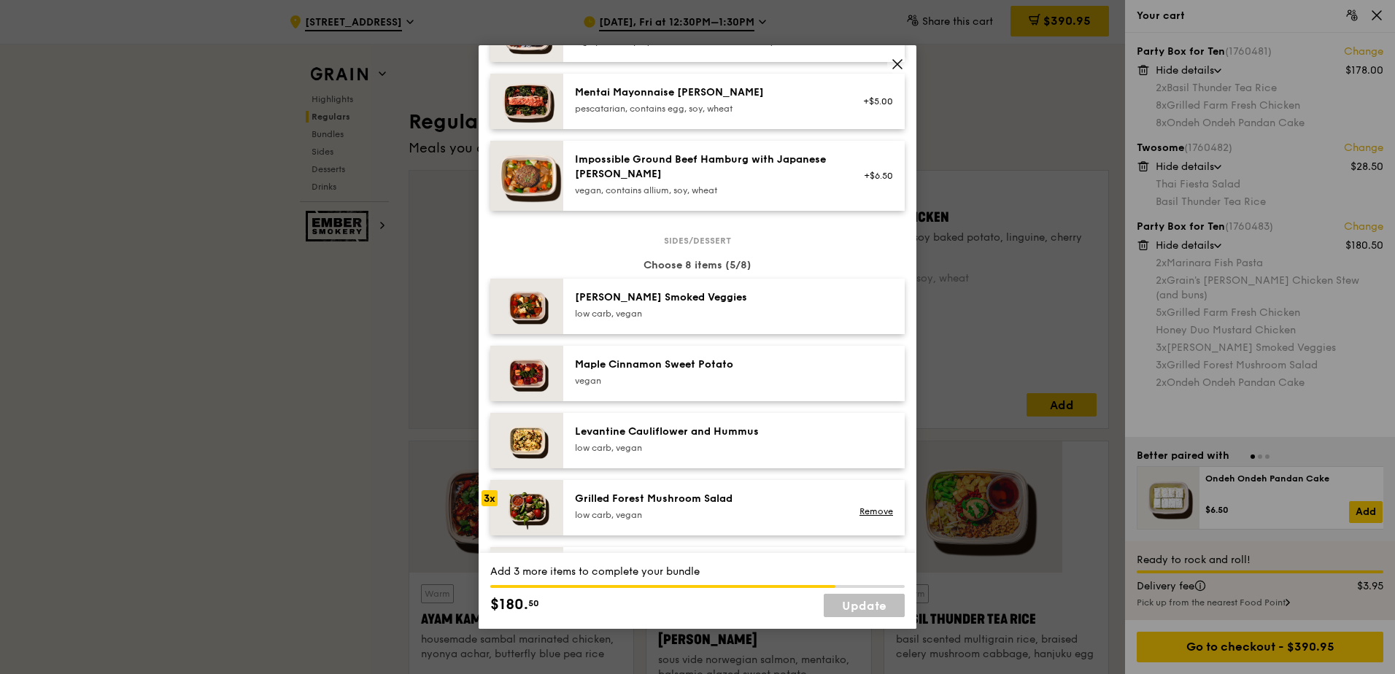
click at [653, 442] on div "low carb, vegan" at bounding box center [706, 448] width 262 height 12
click at [487, 423] on div "1x" at bounding box center [489, 431] width 16 height 16
click at [489, 423] on div "2x" at bounding box center [489, 431] width 16 height 16
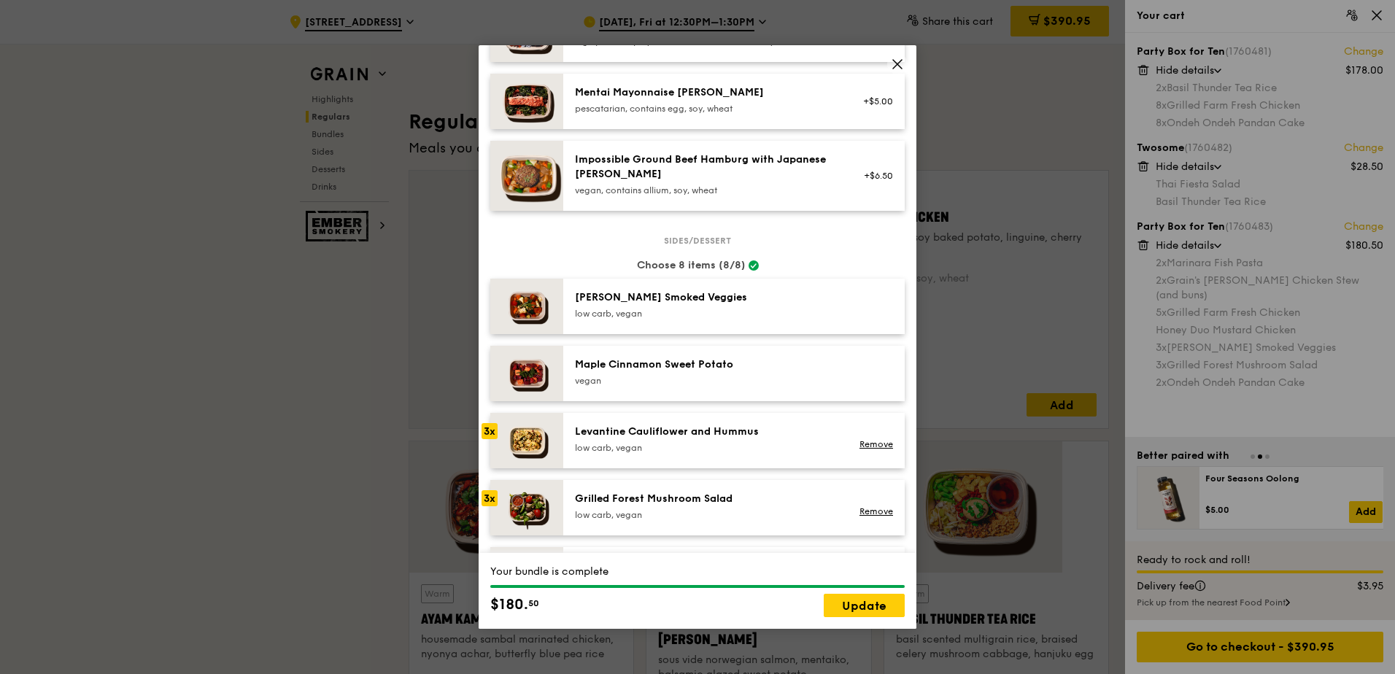
scroll to position [656, 0]
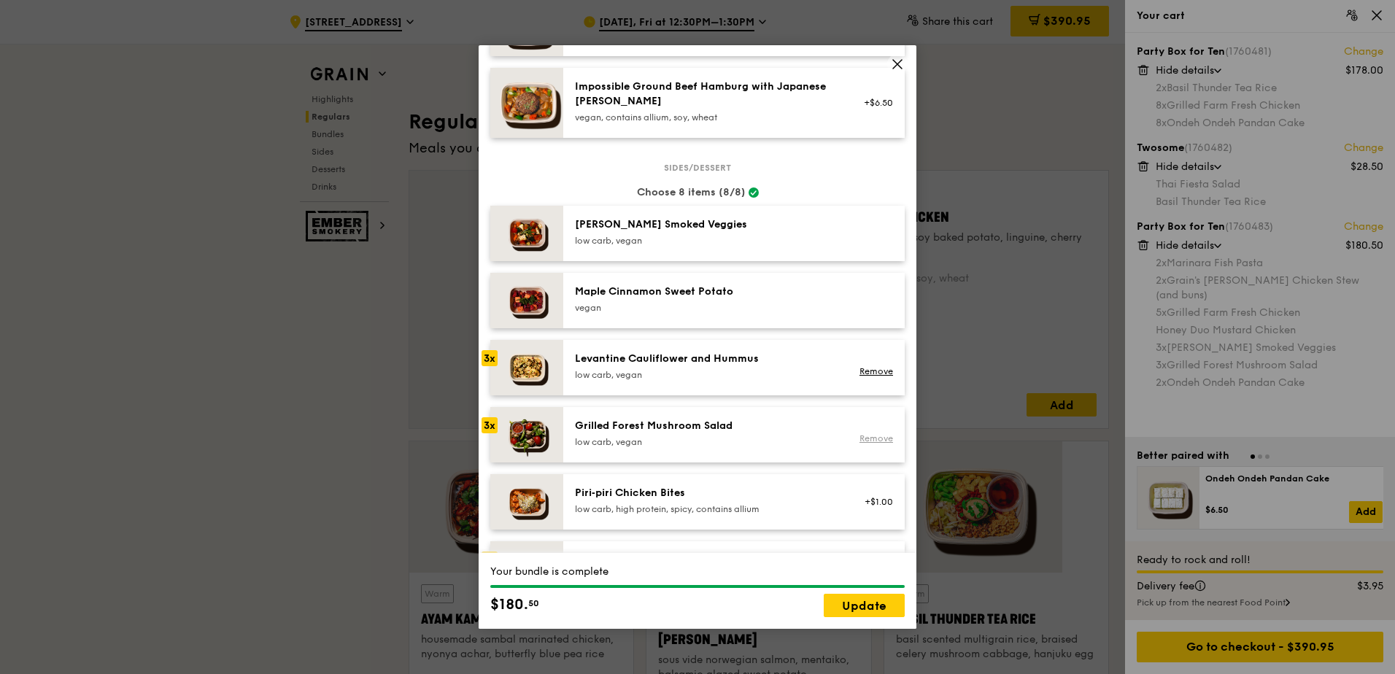
click at [867, 433] on link "Remove" at bounding box center [876, 438] width 34 height 10
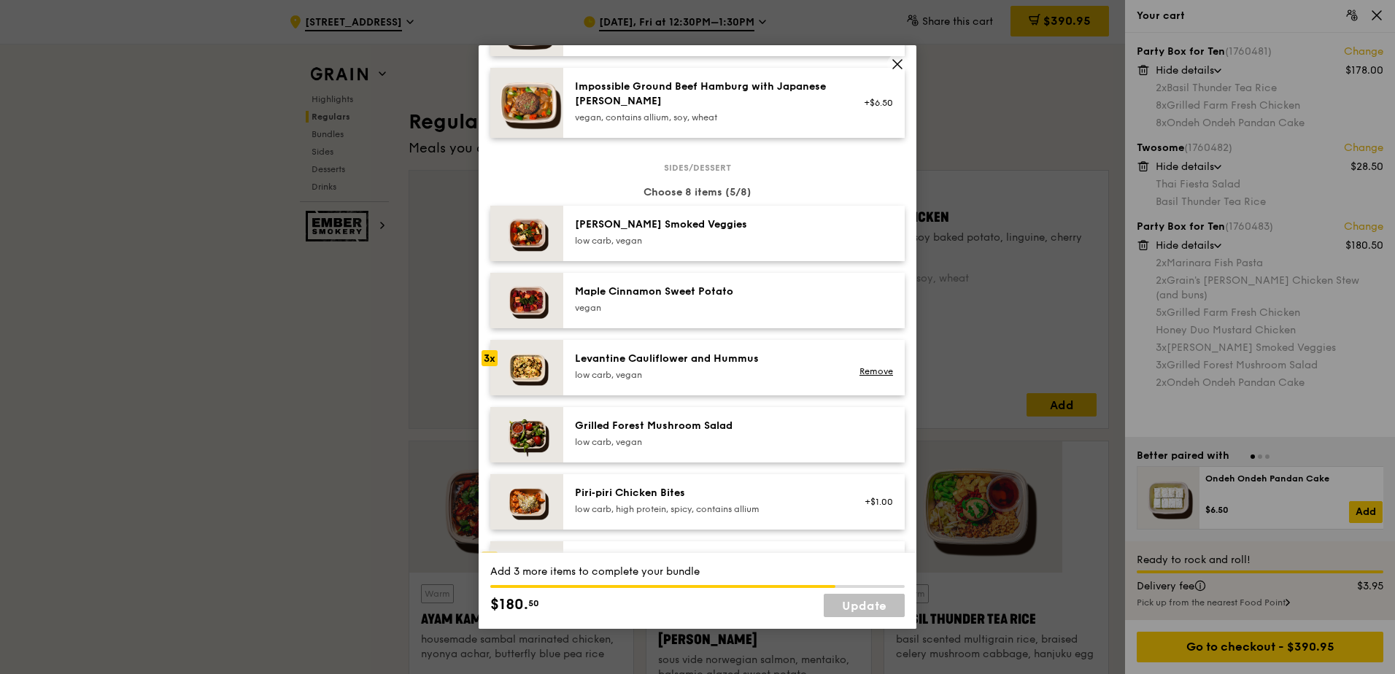
click at [508, 474] on img at bounding box center [526, 501] width 73 height 55
click at [521, 474] on img at bounding box center [526, 501] width 73 height 55
click at [531, 474] on img at bounding box center [526, 501] width 73 height 55
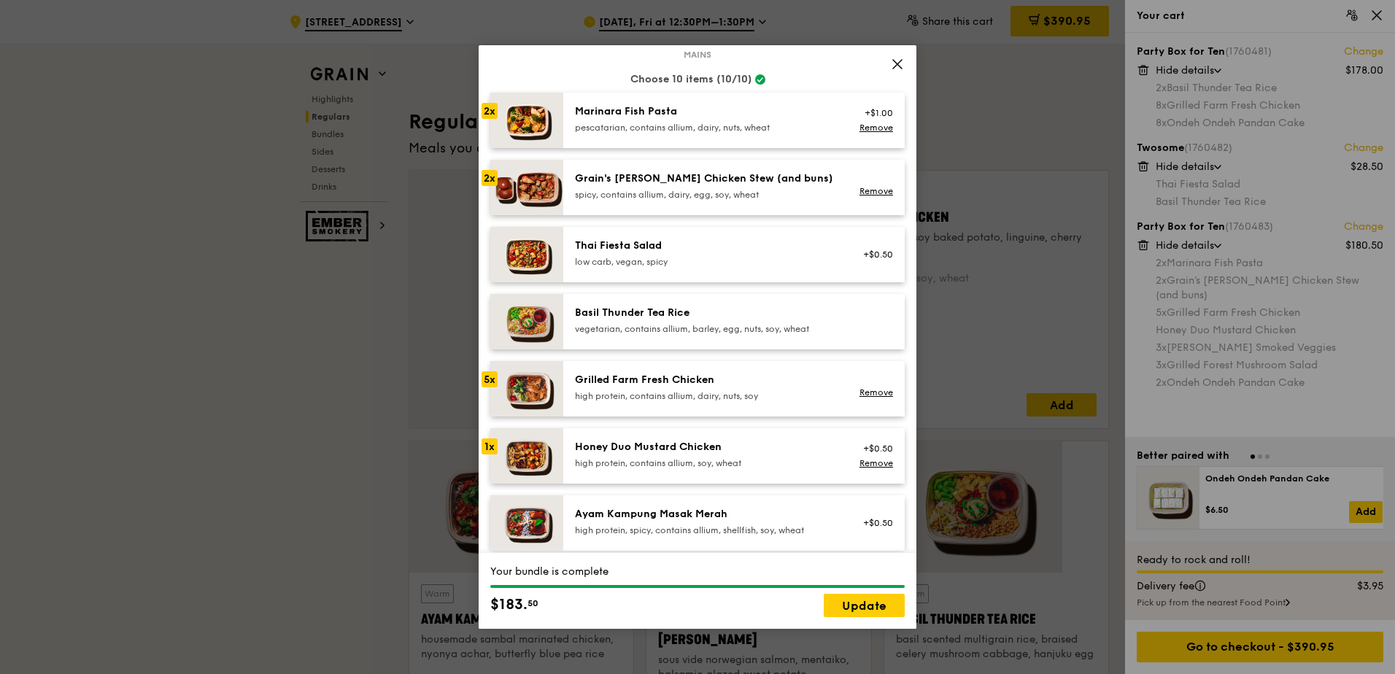
scroll to position [22, 0]
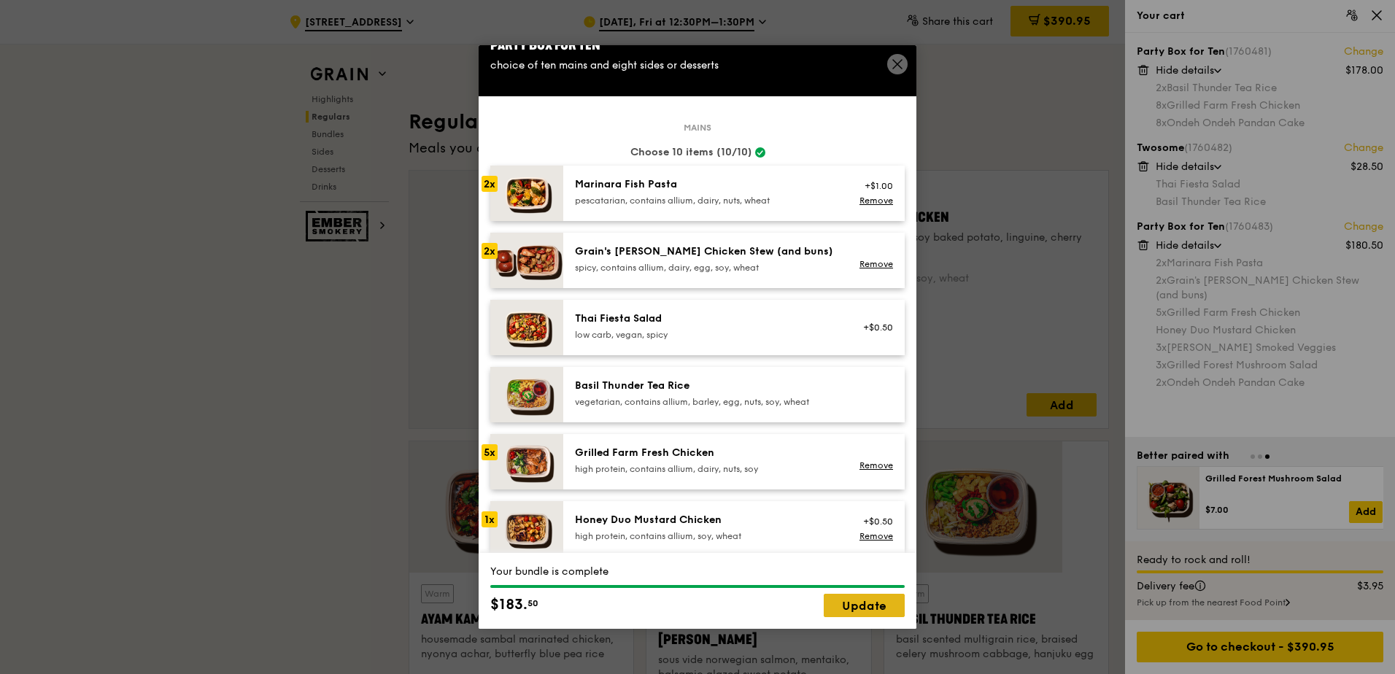
click at [856, 607] on link "Update" at bounding box center [863, 605] width 81 height 23
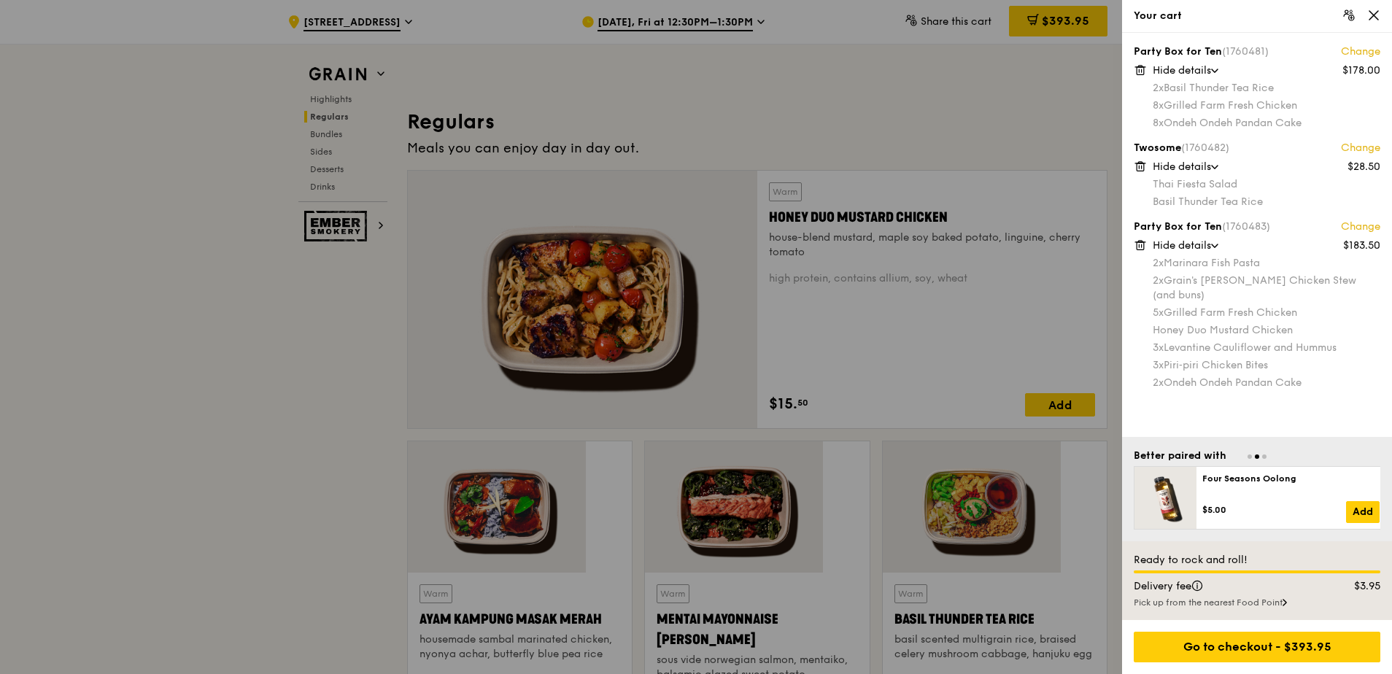
click at [1358, 220] on link "Change" at bounding box center [1360, 227] width 39 height 15
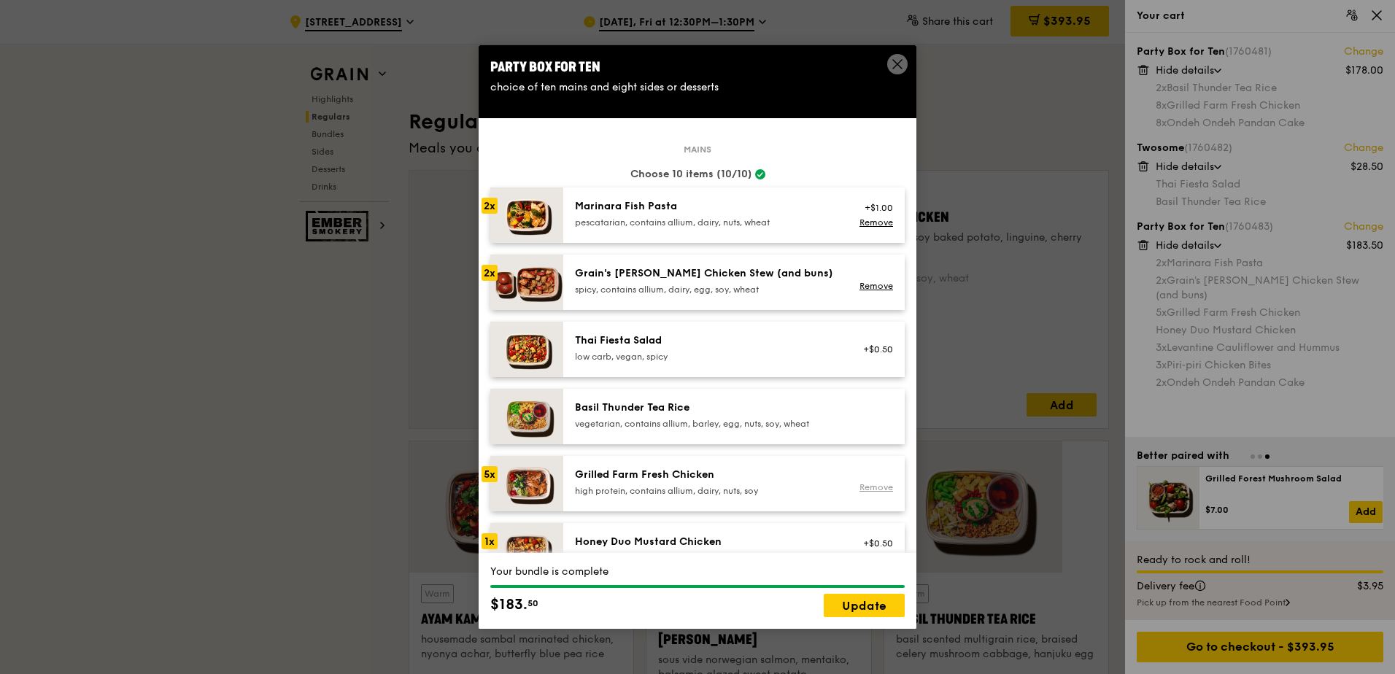
click at [880, 482] on link "Remove" at bounding box center [876, 487] width 34 height 10
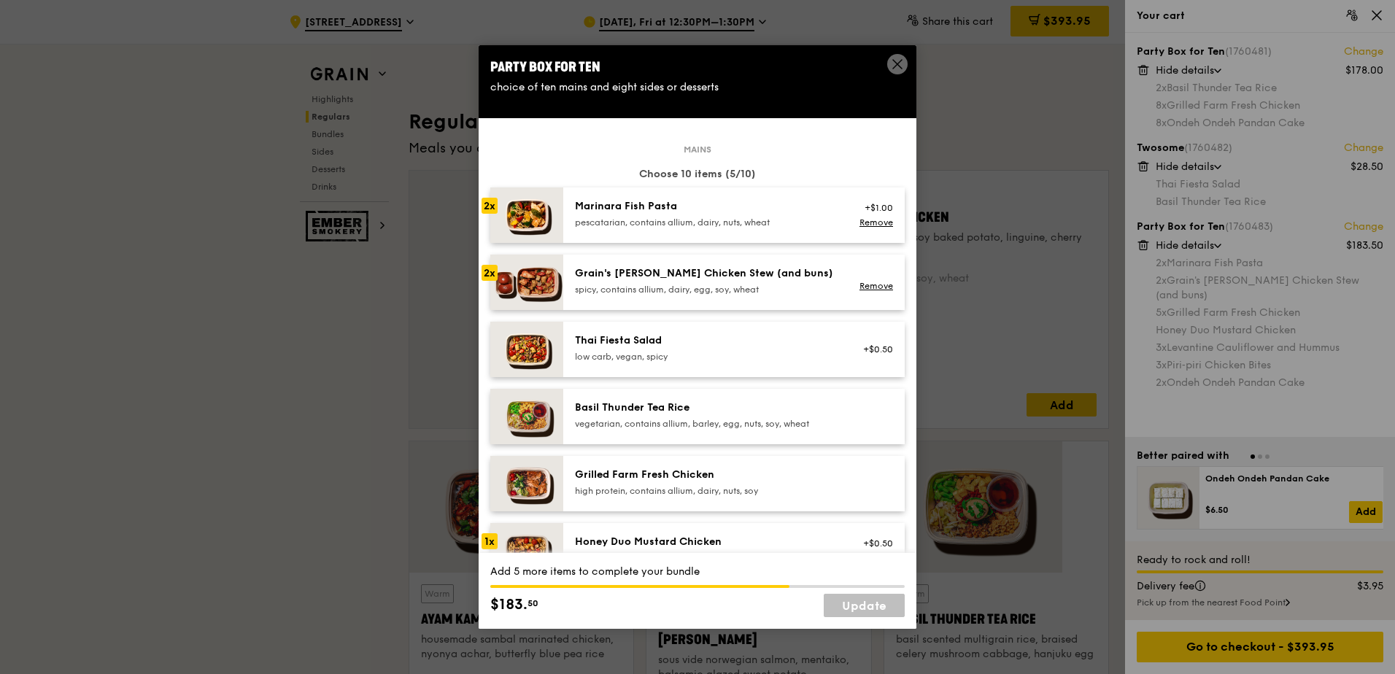
click at [487, 265] on div "2x" at bounding box center [489, 273] width 16 height 16
click at [503, 340] on img at bounding box center [526, 349] width 73 height 55
click at [867, 352] on link "Remove" at bounding box center [876, 357] width 34 height 10
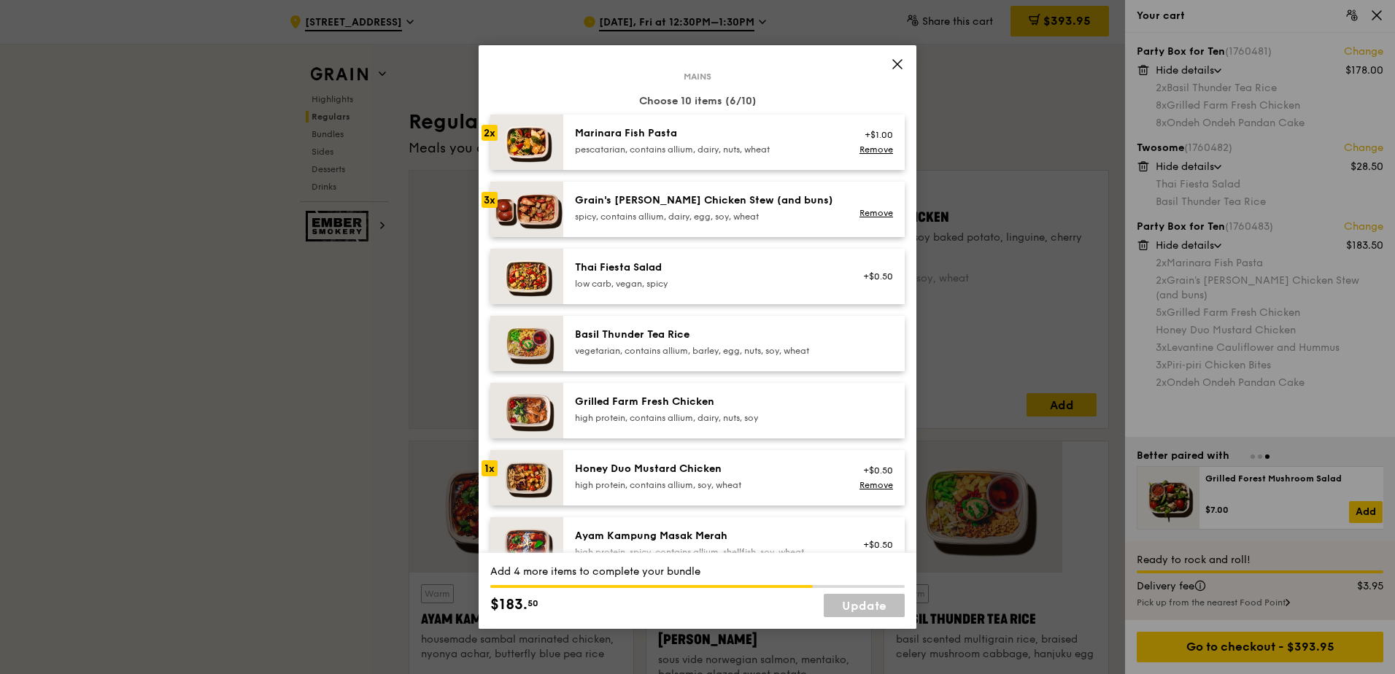
scroll to position [0, 0]
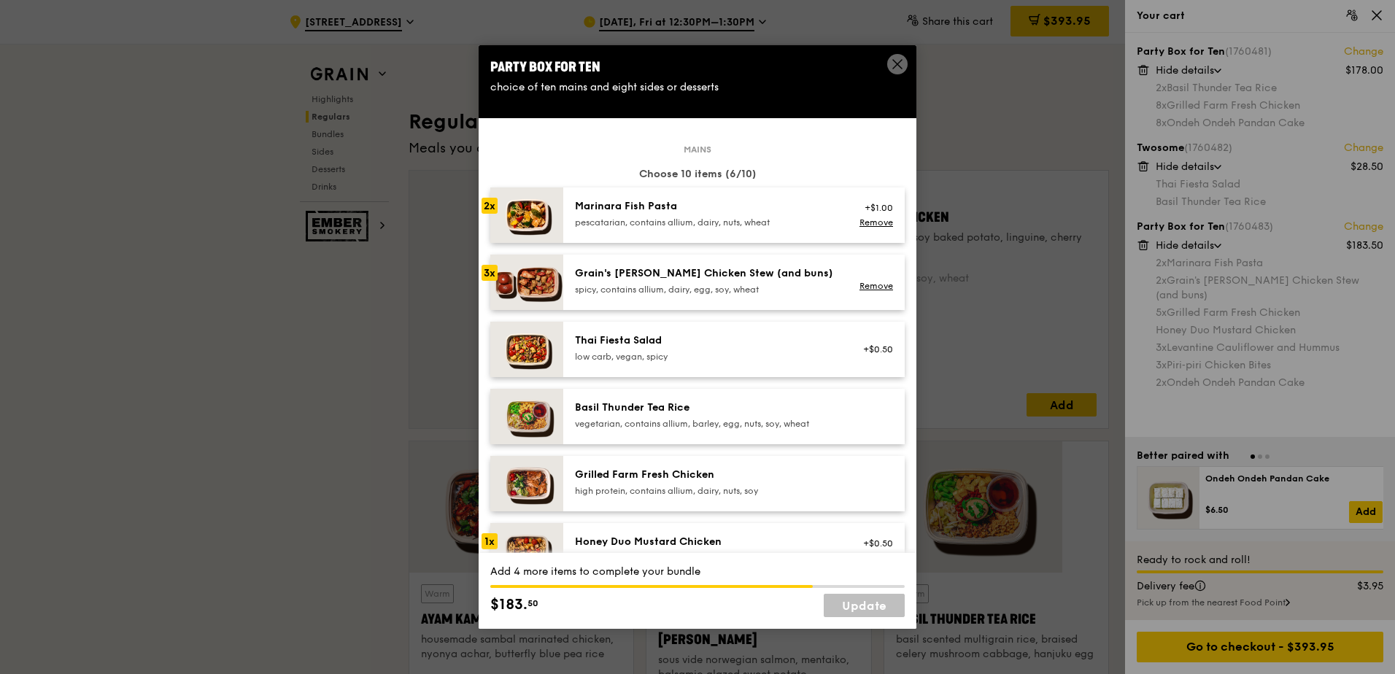
click at [698, 418] on div "vegetarian, contains allium, barley, egg, nuts, soy, wheat" at bounding box center [706, 424] width 262 height 12
click at [680, 468] on div "Grilled Farm Fresh Chicken" at bounding box center [706, 475] width 262 height 15
click at [659, 485] on div "high protein, contains allium, dairy, nuts, soy" at bounding box center [706, 491] width 262 height 12
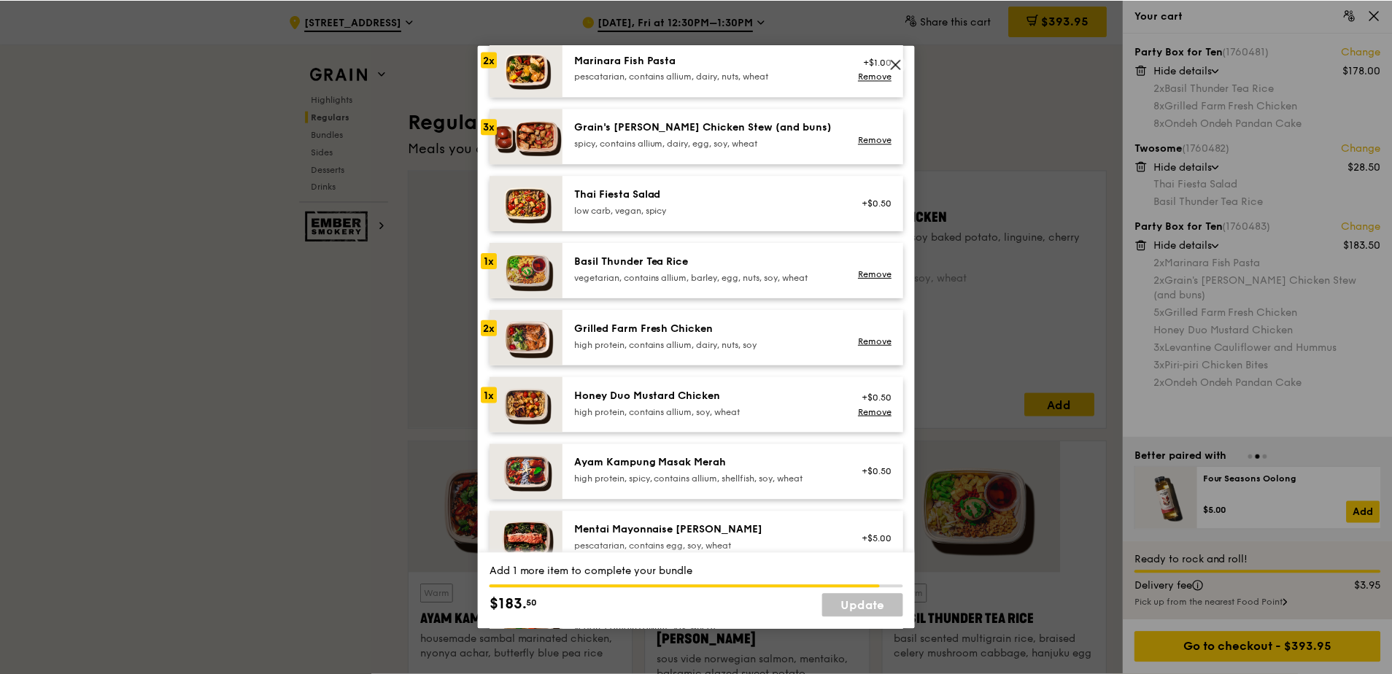
scroll to position [73, 0]
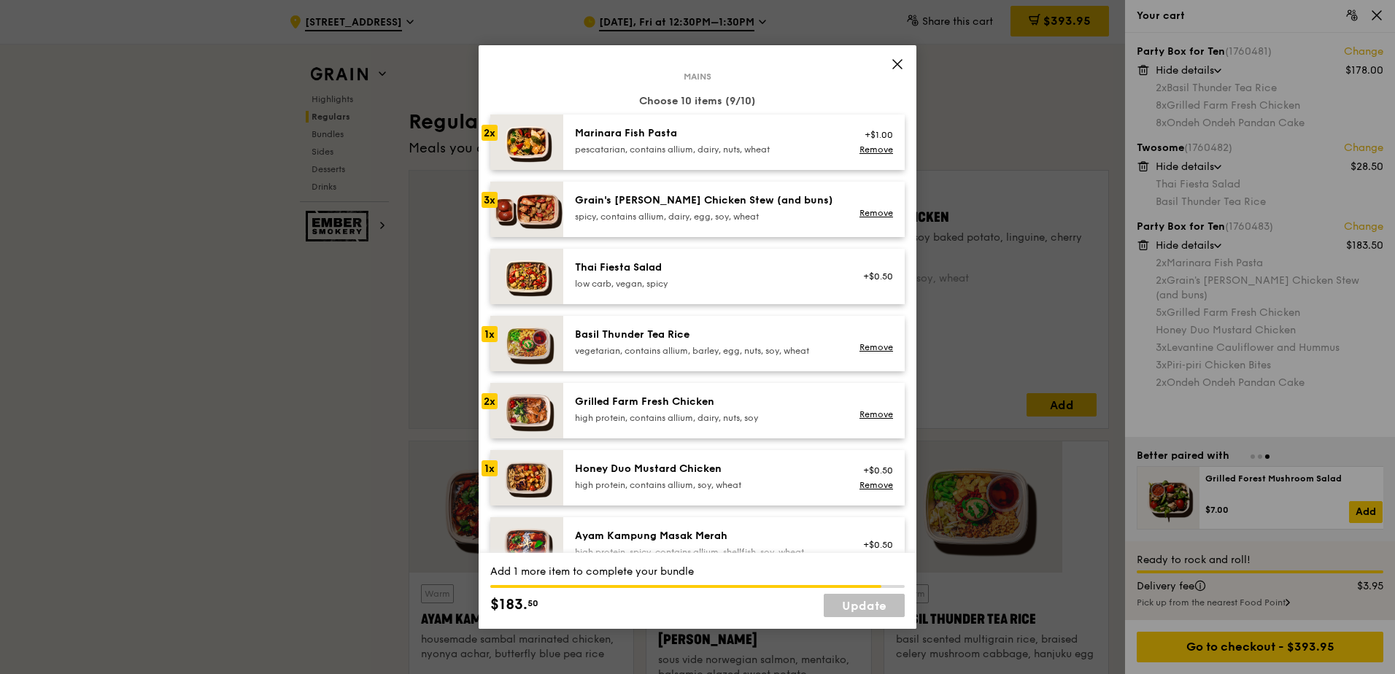
click at [641, 278] on div "Thai Fiesta Salad low carb, vegan, spicy +$0.50" at bounding box center [733, 276] width 341 height 55
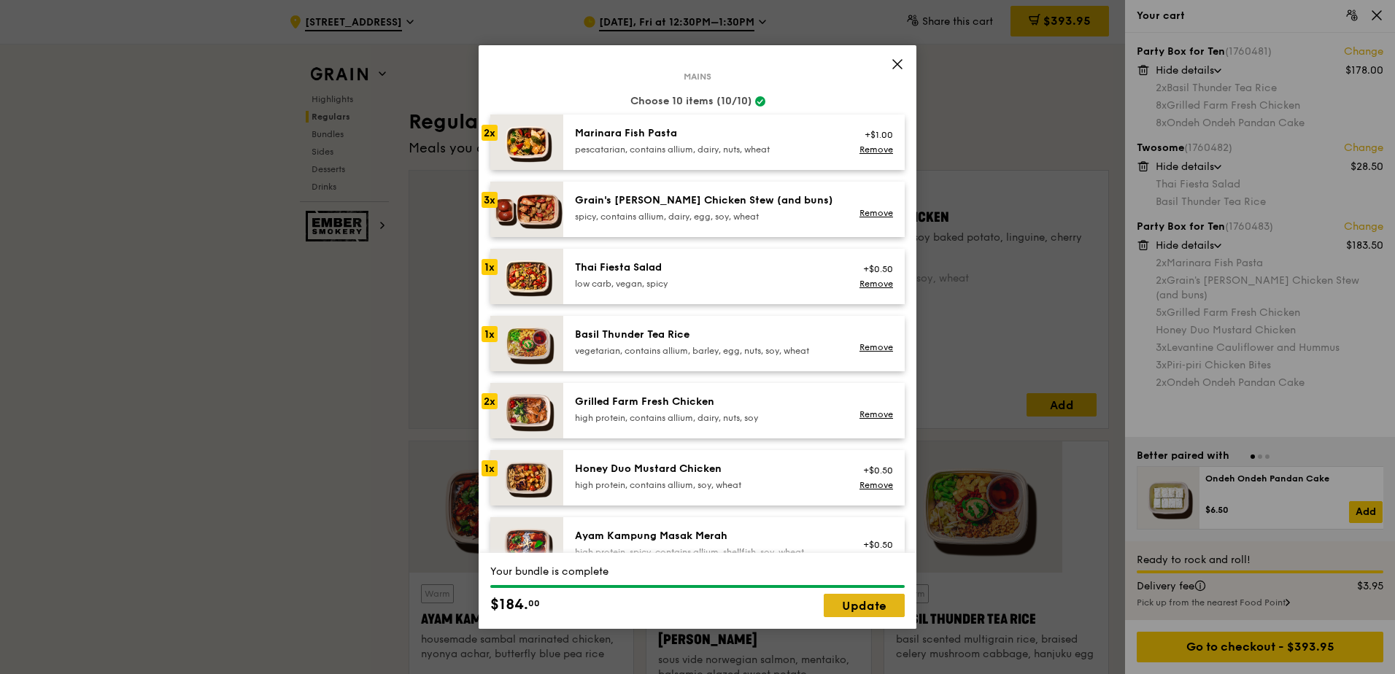
click at [868, 613] on link "Update" at bounding box center [863, 605] width 81 height 23
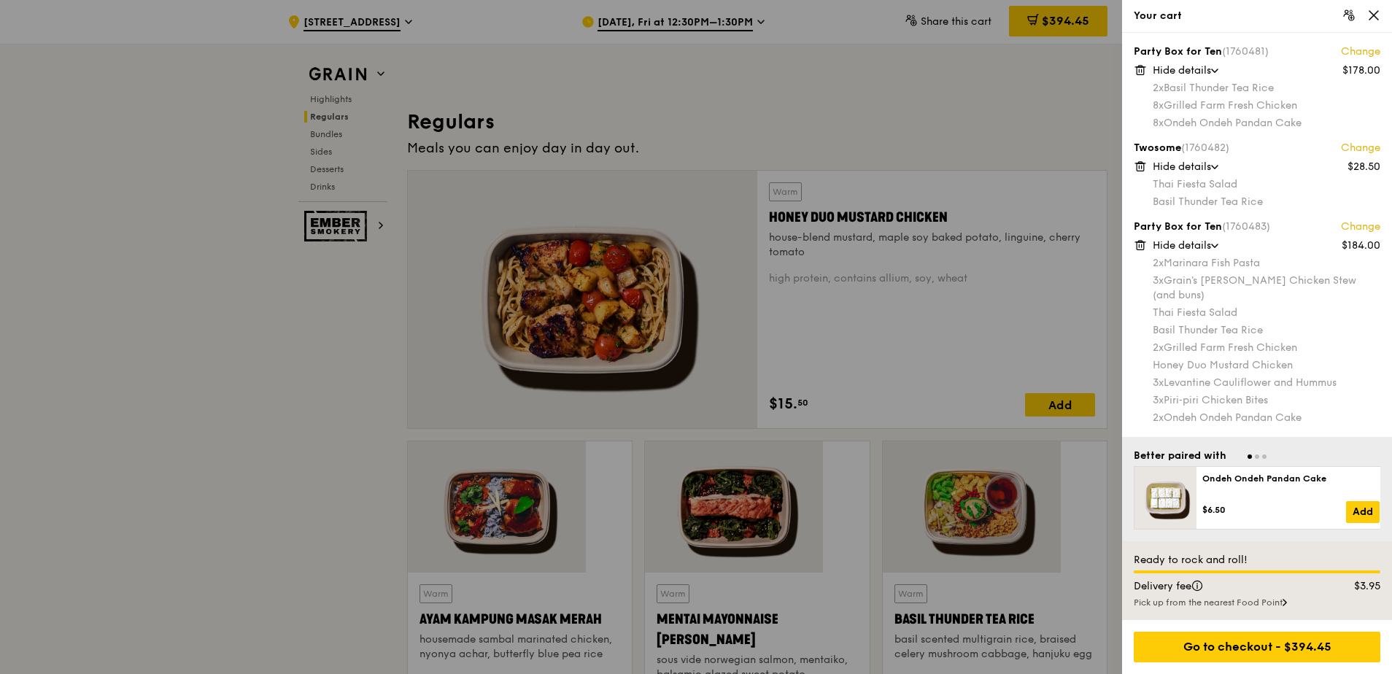
click at [1138, 160] on icon at bounding box center [1139, 166] width 13 height 13
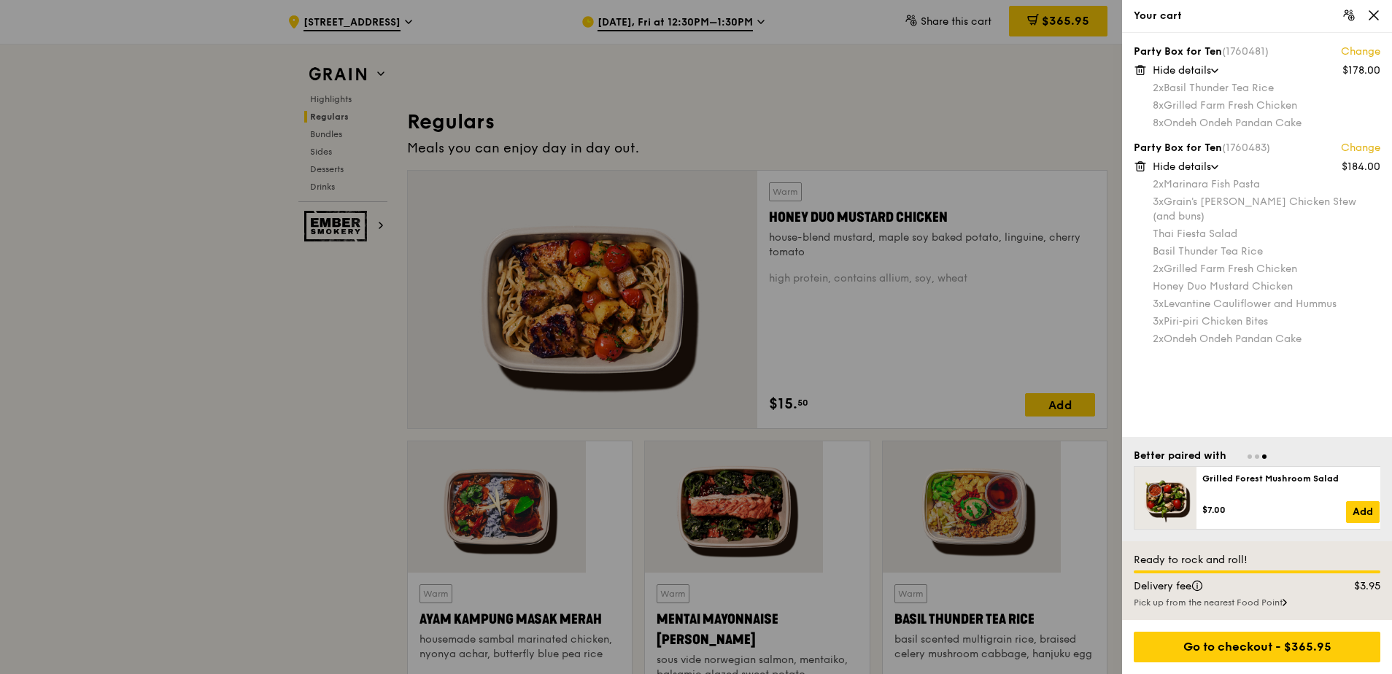
click at [1020, 352] on div at bounding box center [696, 337] width 1392 height 674
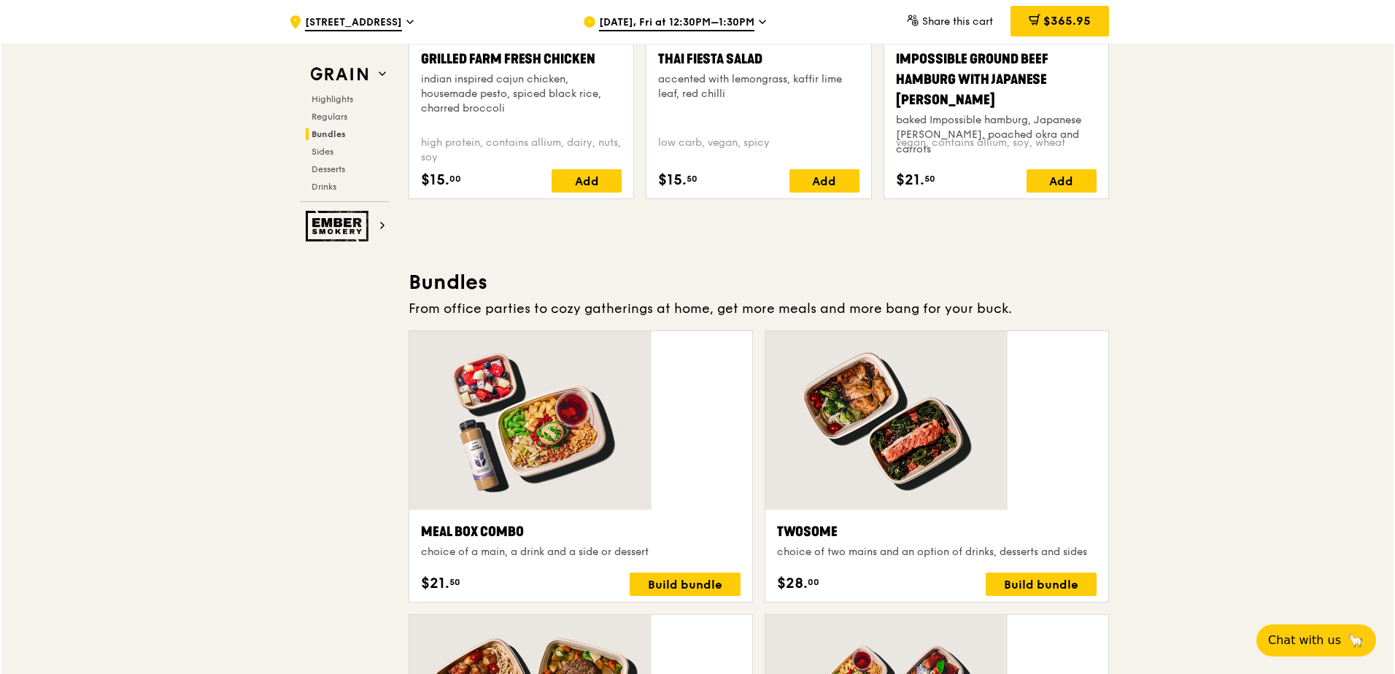
scroll to position [1827, 0]
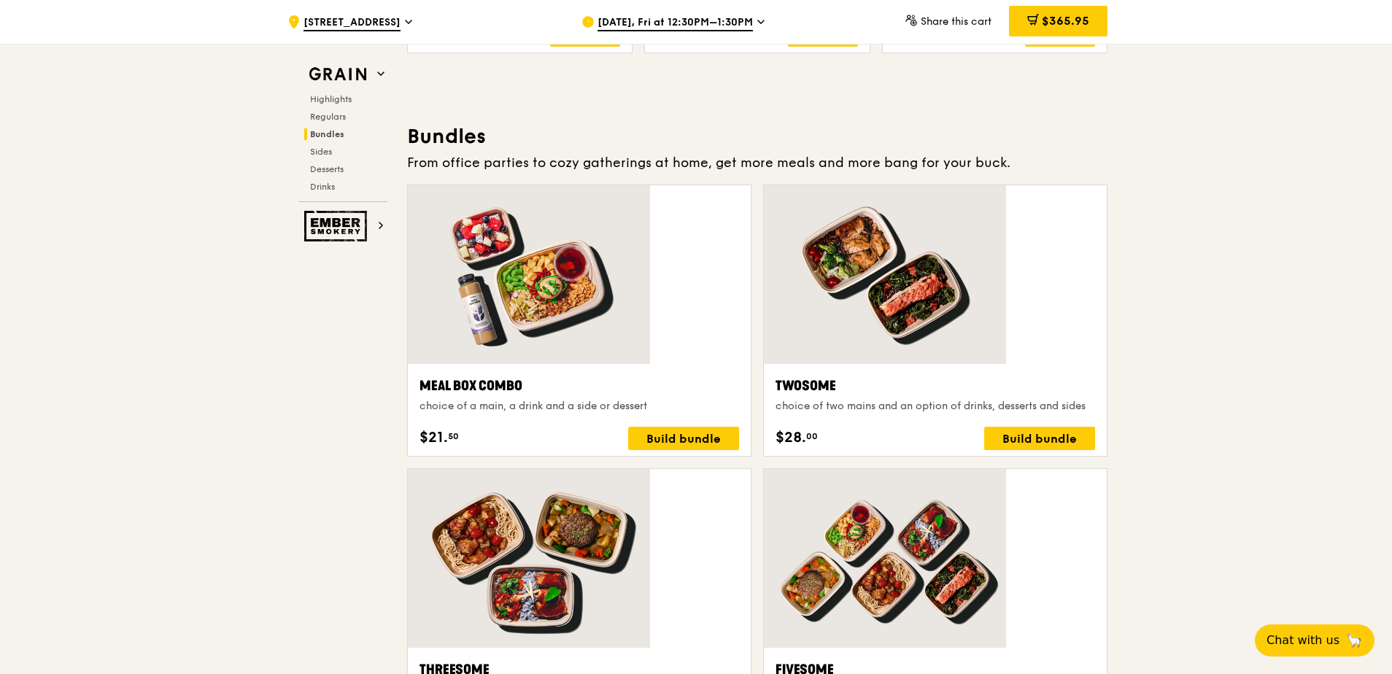
click at [948, 469] on div at bounding box center [935, 558] width 343 height 179
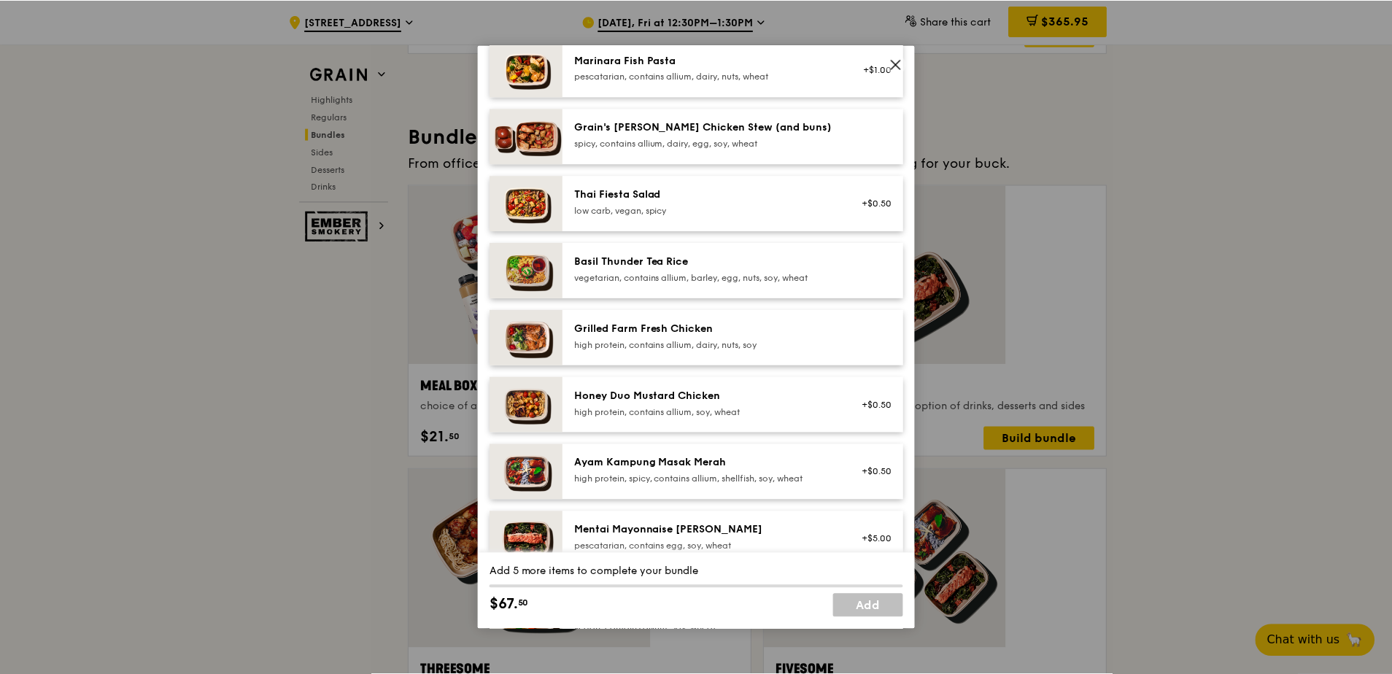
scroll to position [0, 0]
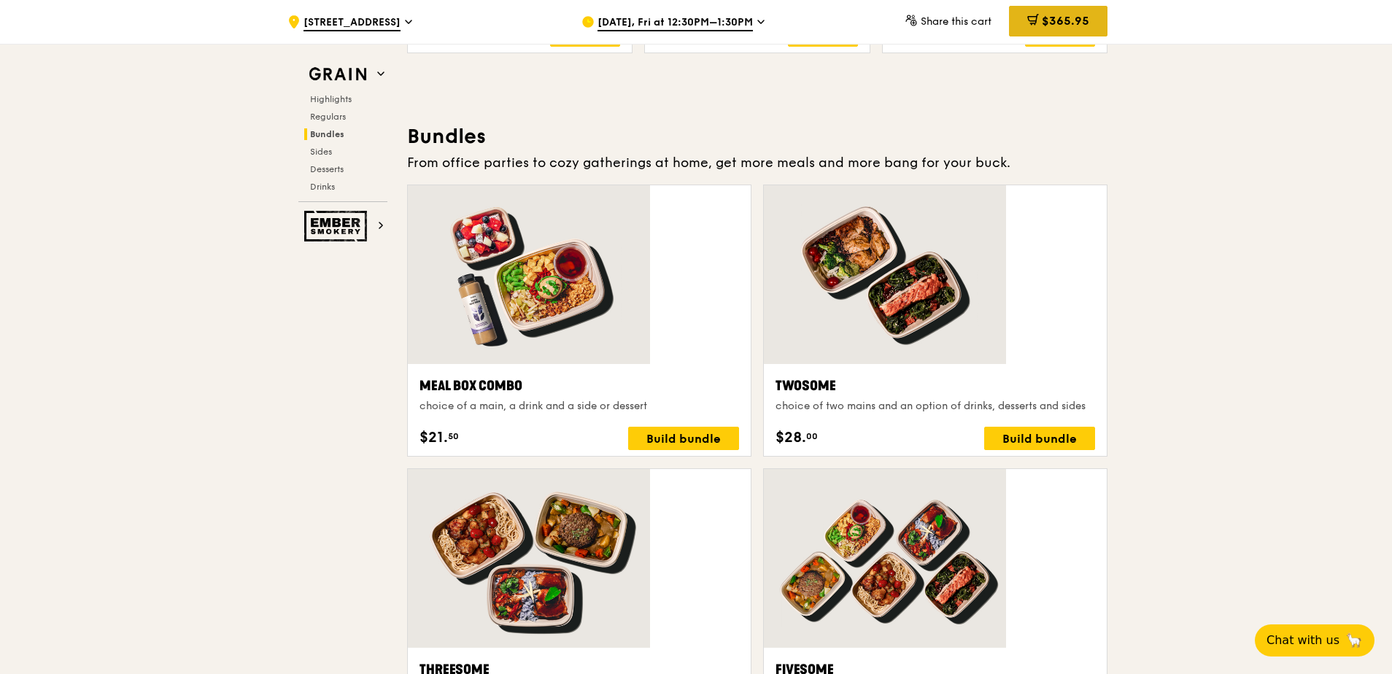
click at [1027, 15] on icon at bounding box center [1033, 20] width 12 height 12
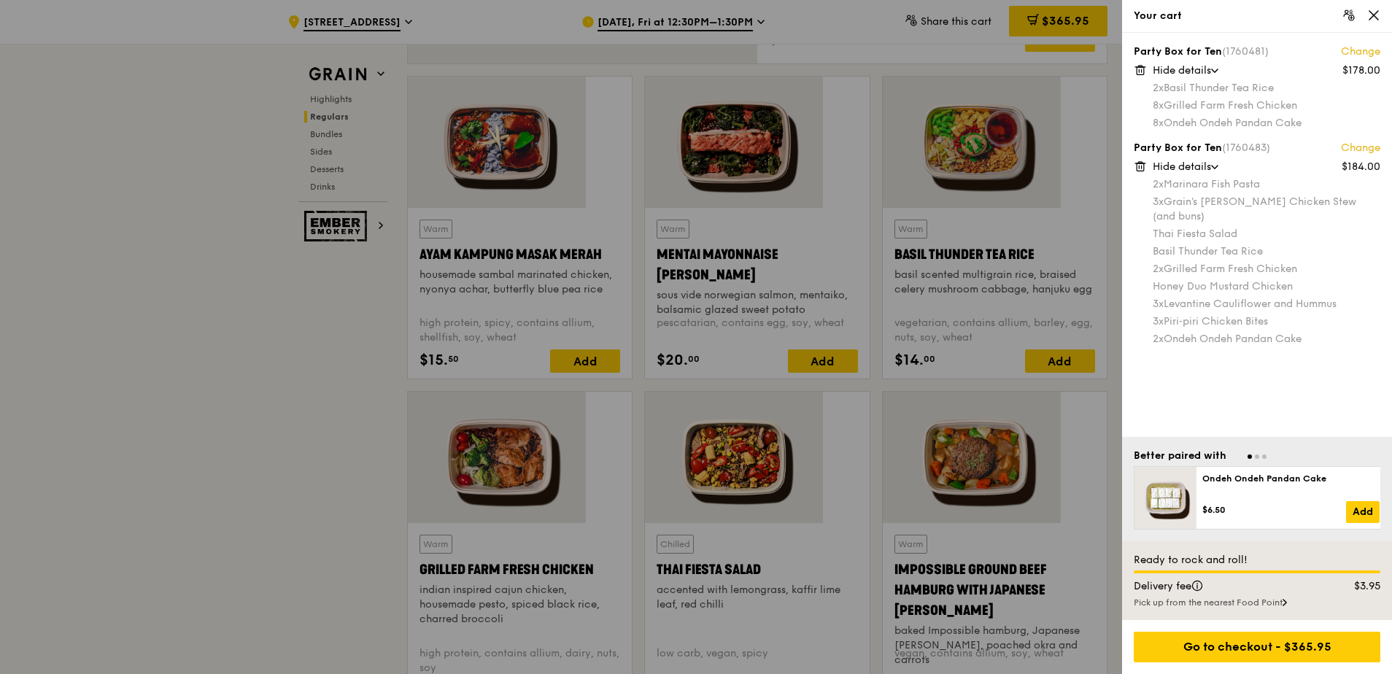
scroll to position [1244, 0]
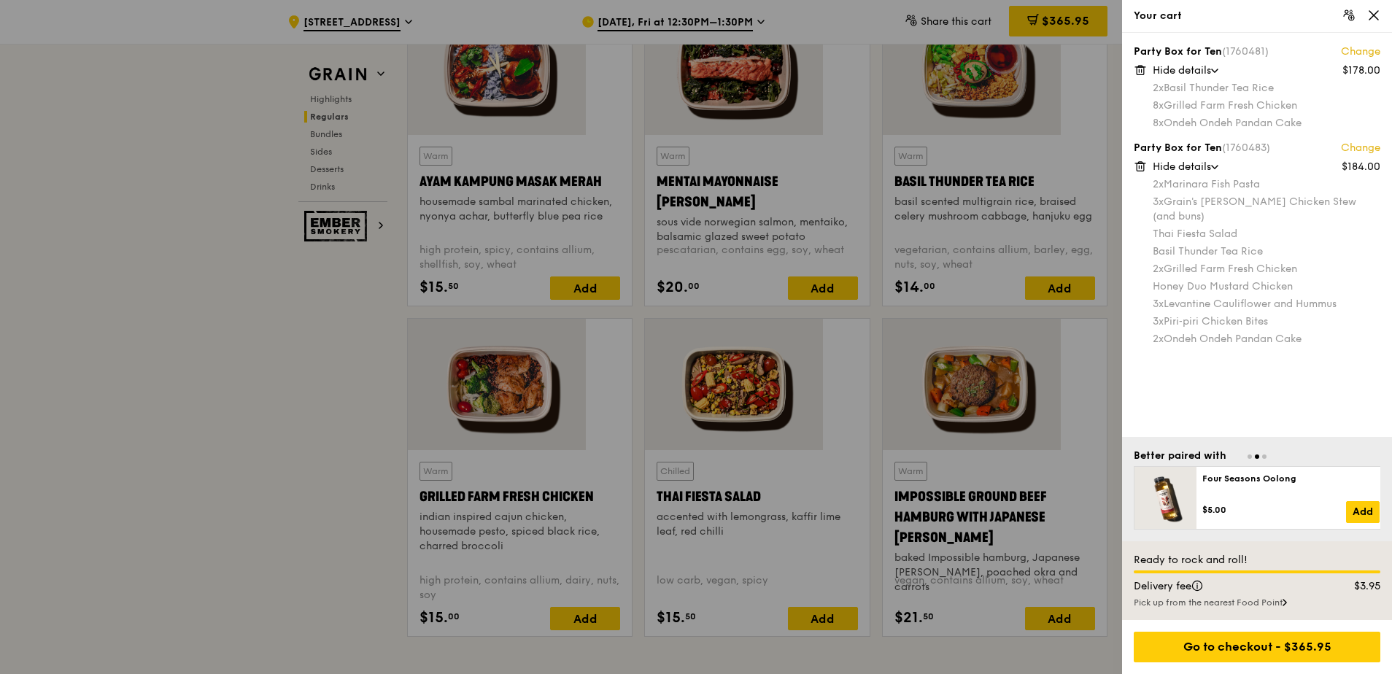
click at [996, 268] on div at bounding box center [696, 337] width 1392 height 674
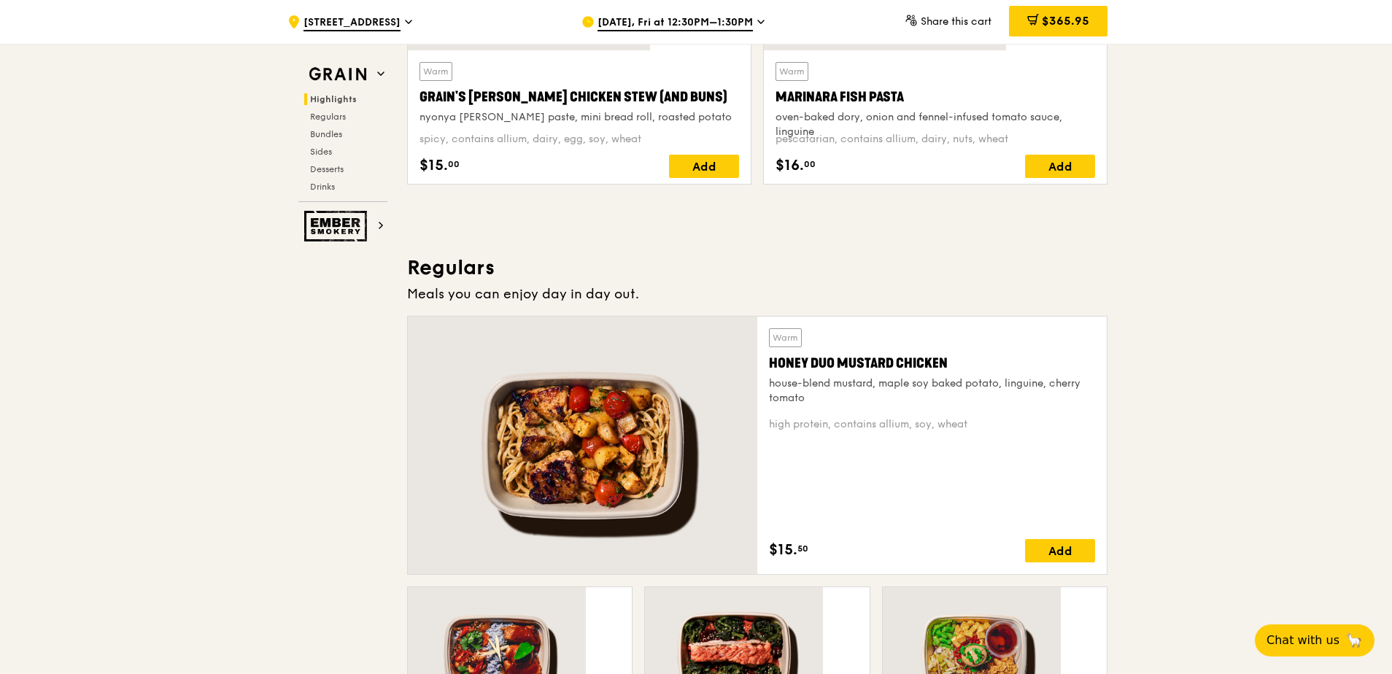
scroll to position [0, 0]
